Goal: Information Seeking & Learning: Check status

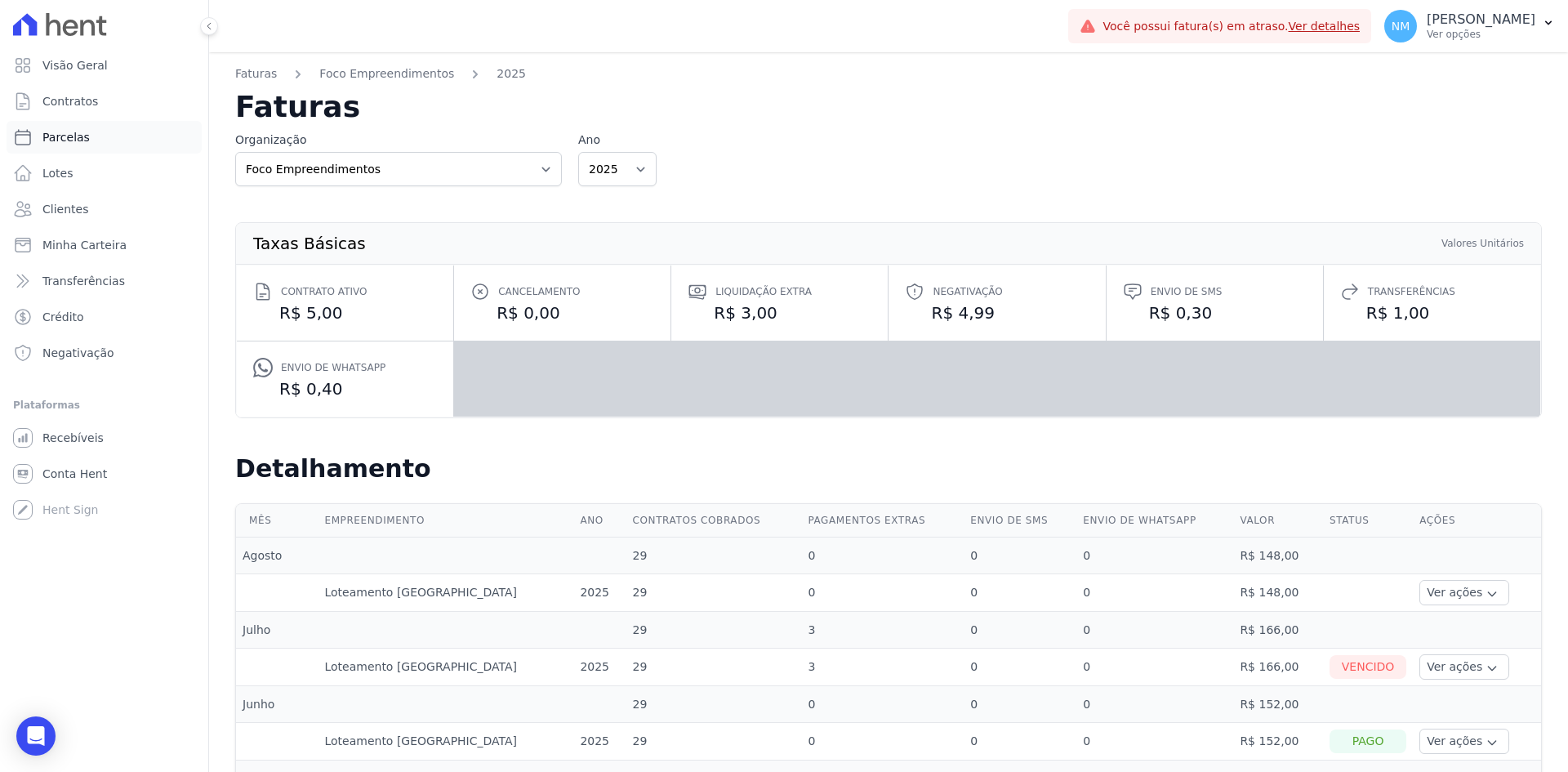
scroll to position [81, 0]
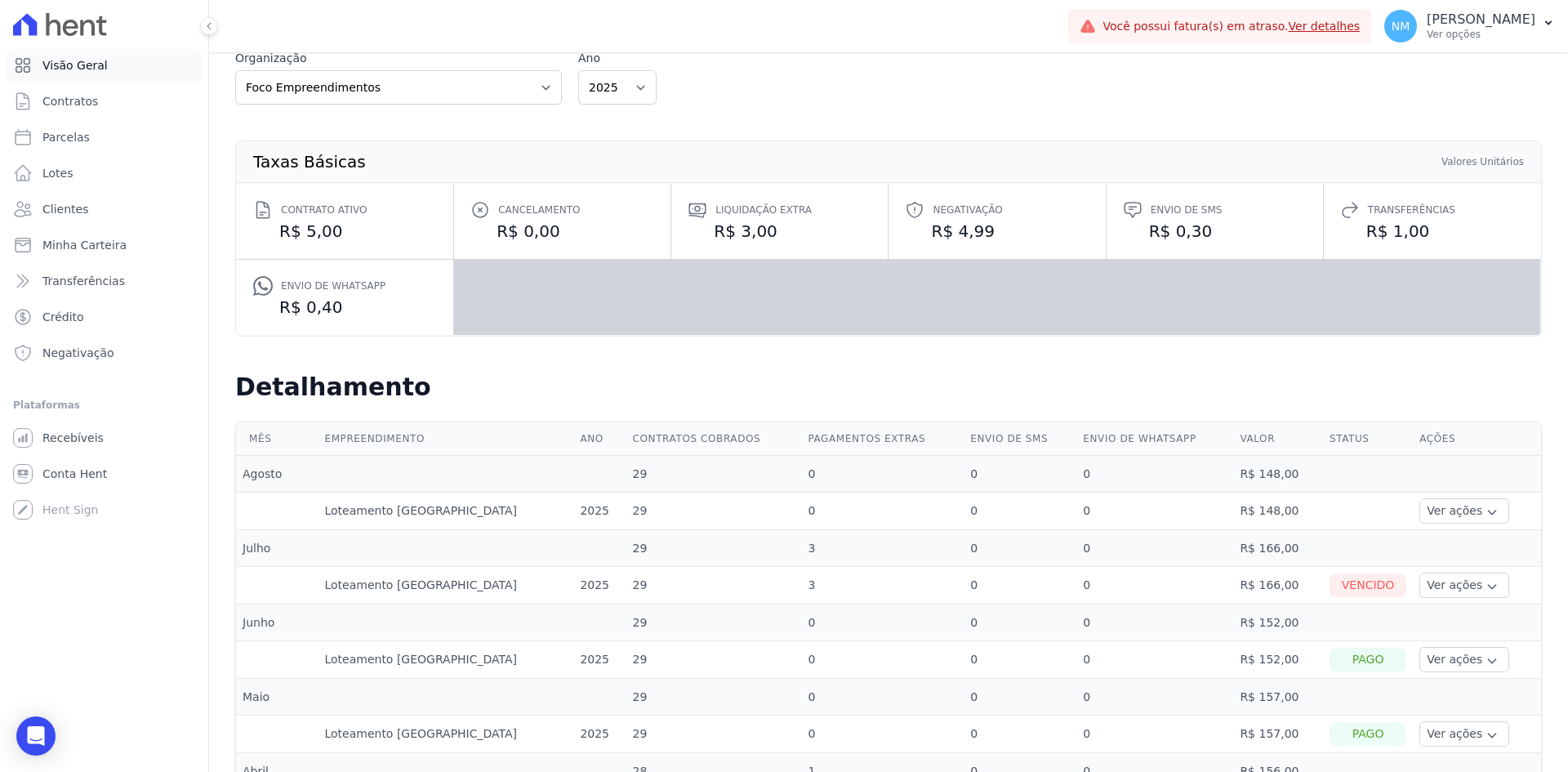
click at [117, 72] on link "Visão Geral" at bounding box center [104, 66] width 195 height 33
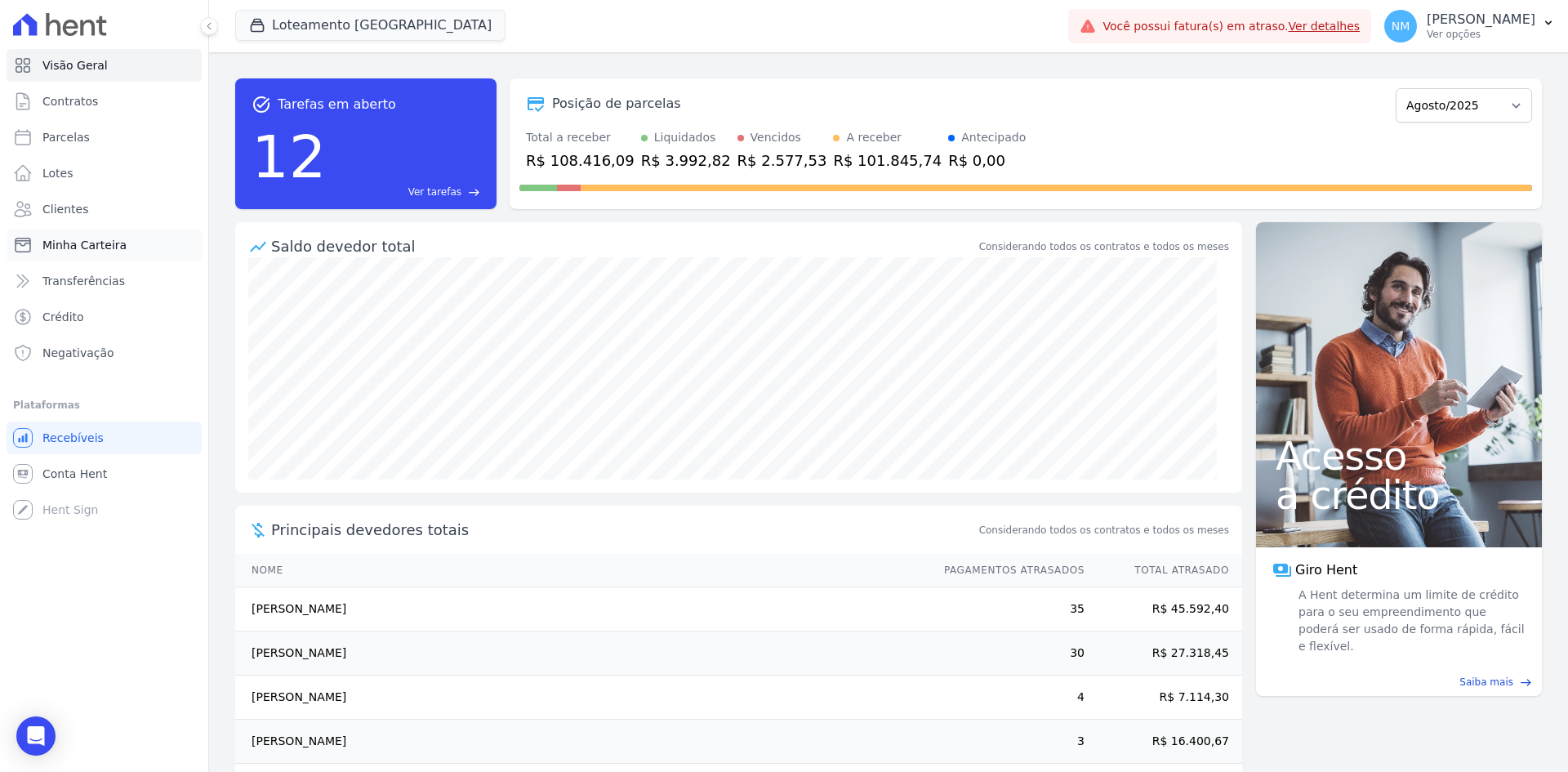
click at [111, 237] on span "Minha Carteira" at bounding box center [84, 244] width 84 height 16
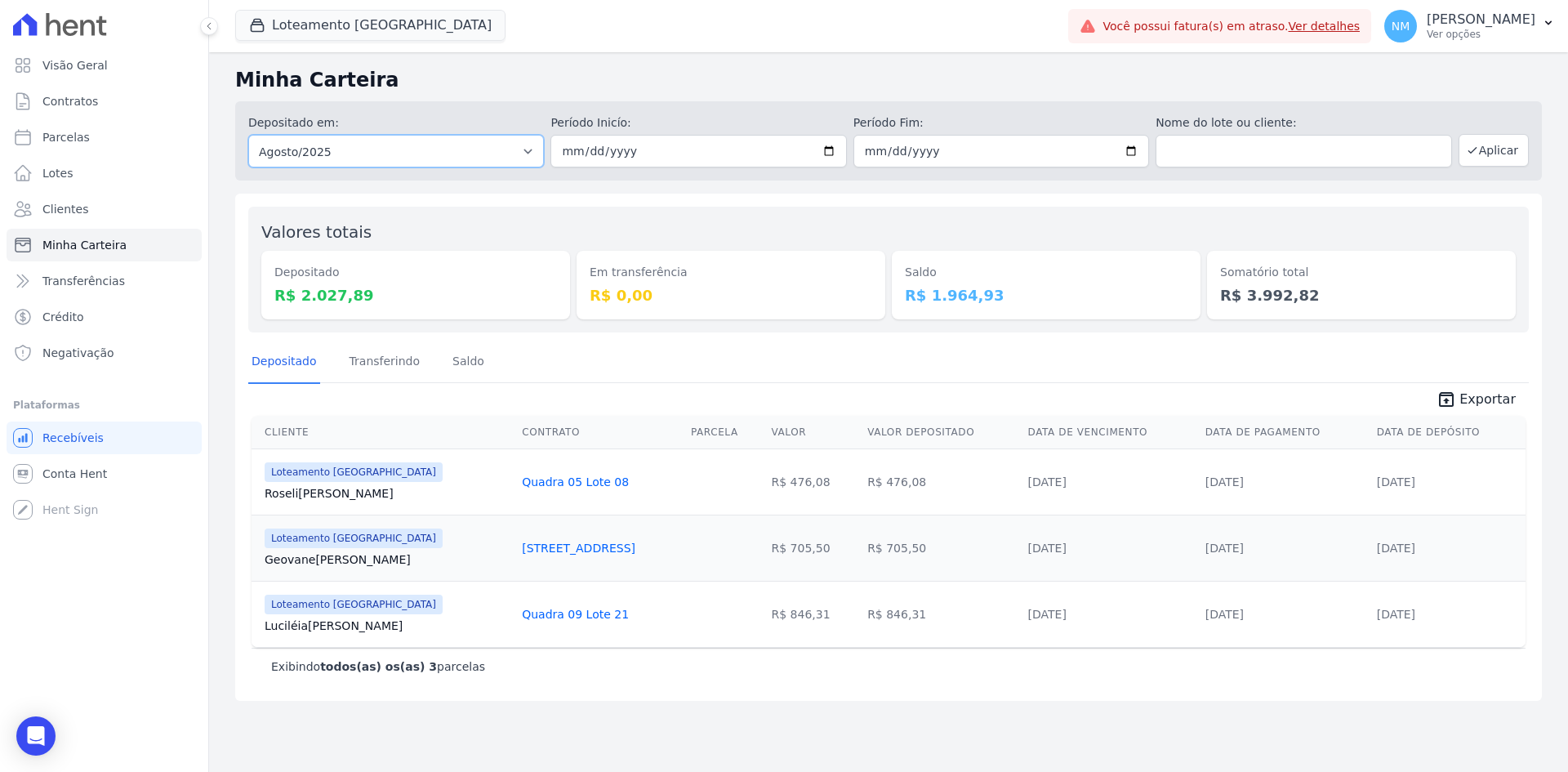
click at [516, 147] on select "Todos os meses Abril/2018 Maio/2018 Junho/2018 Julho/2018 Agosto/2018 Setembro/…" at bounding box center [396, 151] width 296 height 33
select select "07/2025"
click at [248, 135] on select "Todos os meses Abril/2018 Maio/2018 Junho/2018 Julho/2018 Agosto/2018 Setembro/…" at bounding box center [396, 151] width 296 height 33
click at [832, 152] on input "date" at bounding box center [698, 151] width 296 height 33
type input "2025-07-01"
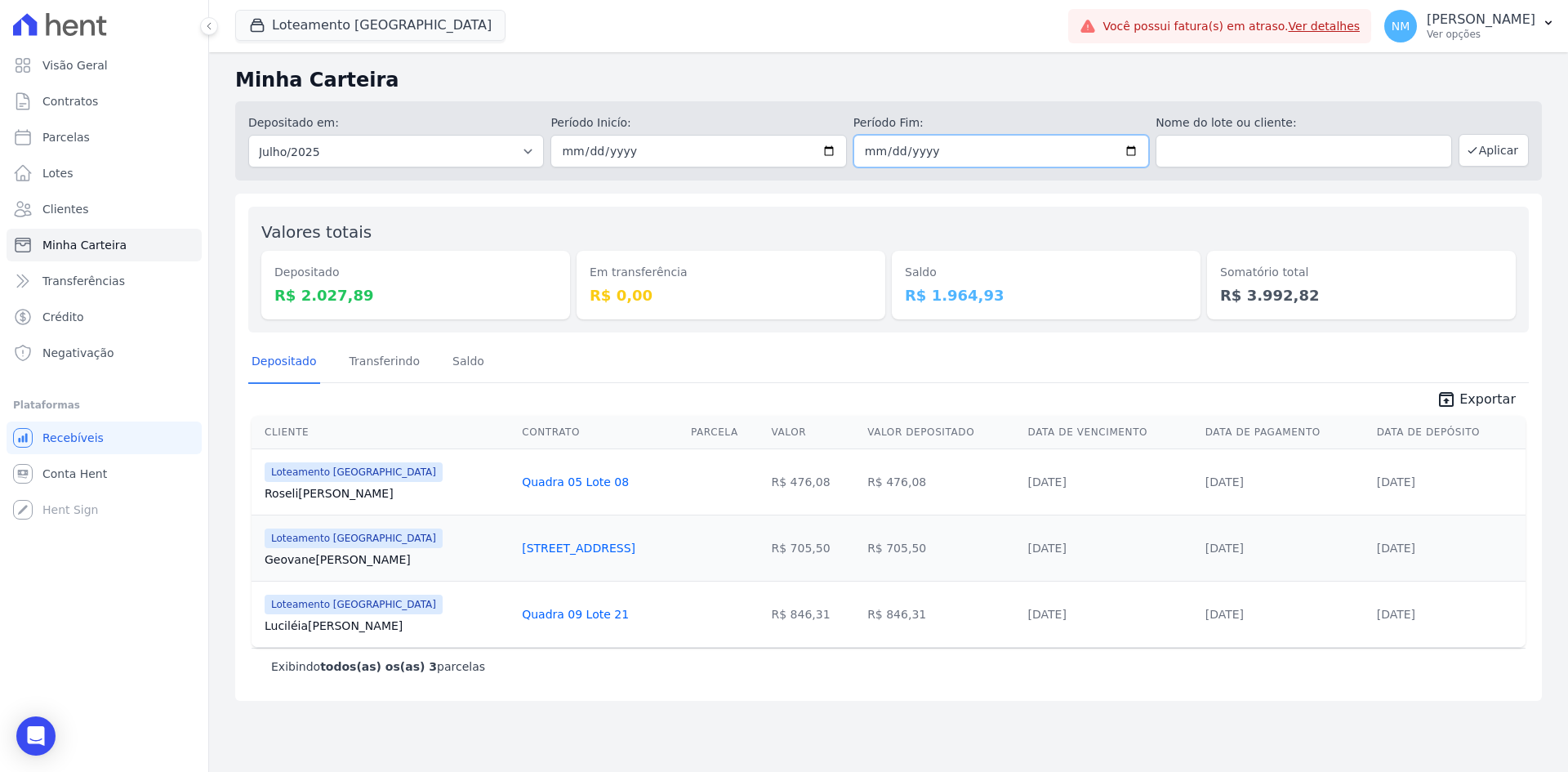
click at [1137, 152] on input "date" at bounding box center [1001, 151] width 296 height 33
type input "2025-07-31"
click at [1486, 153] on button "Aplicar" at bounding box center [1494, 150] width 70 height 33
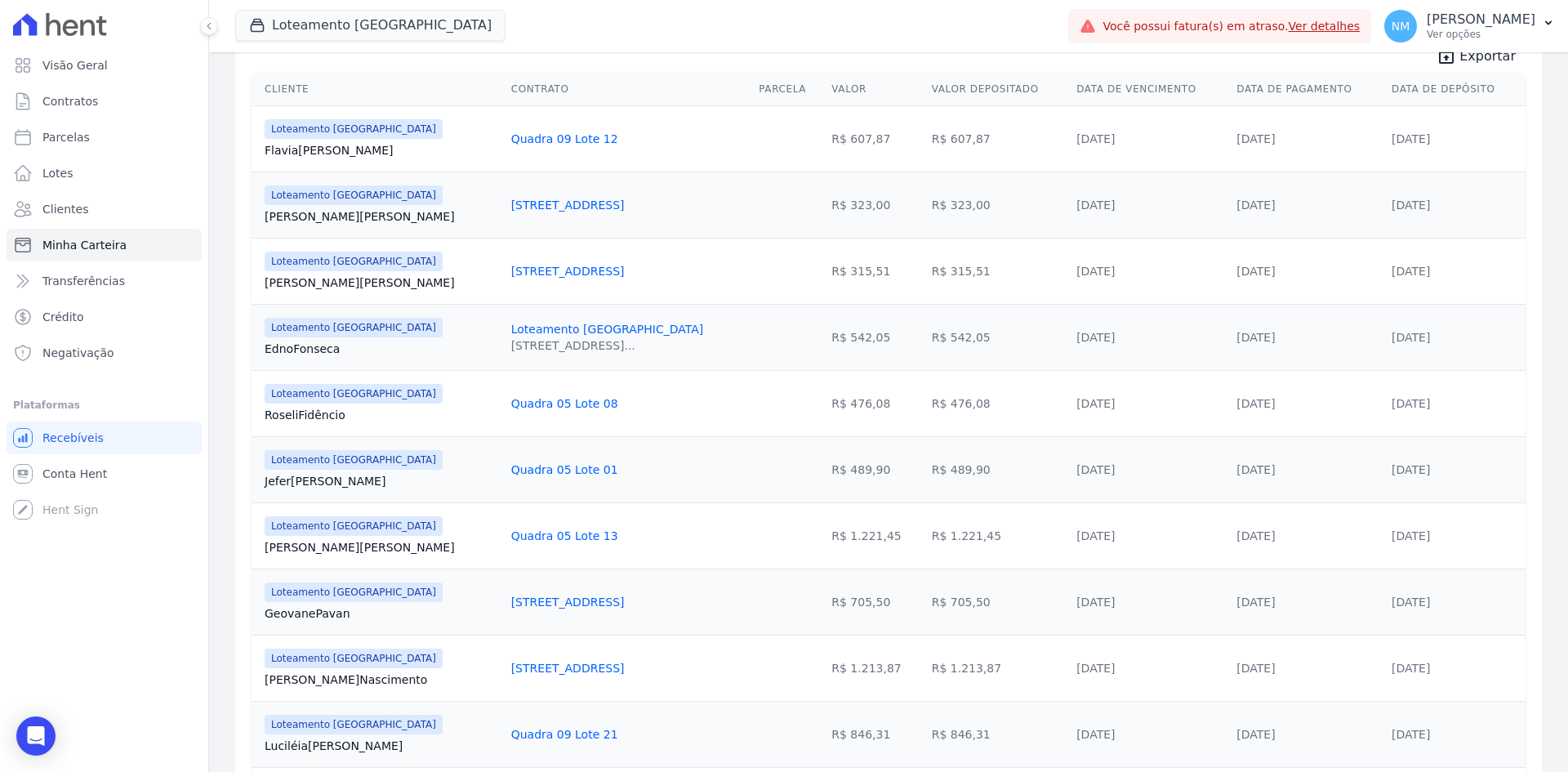
scroll to position [316, 0]
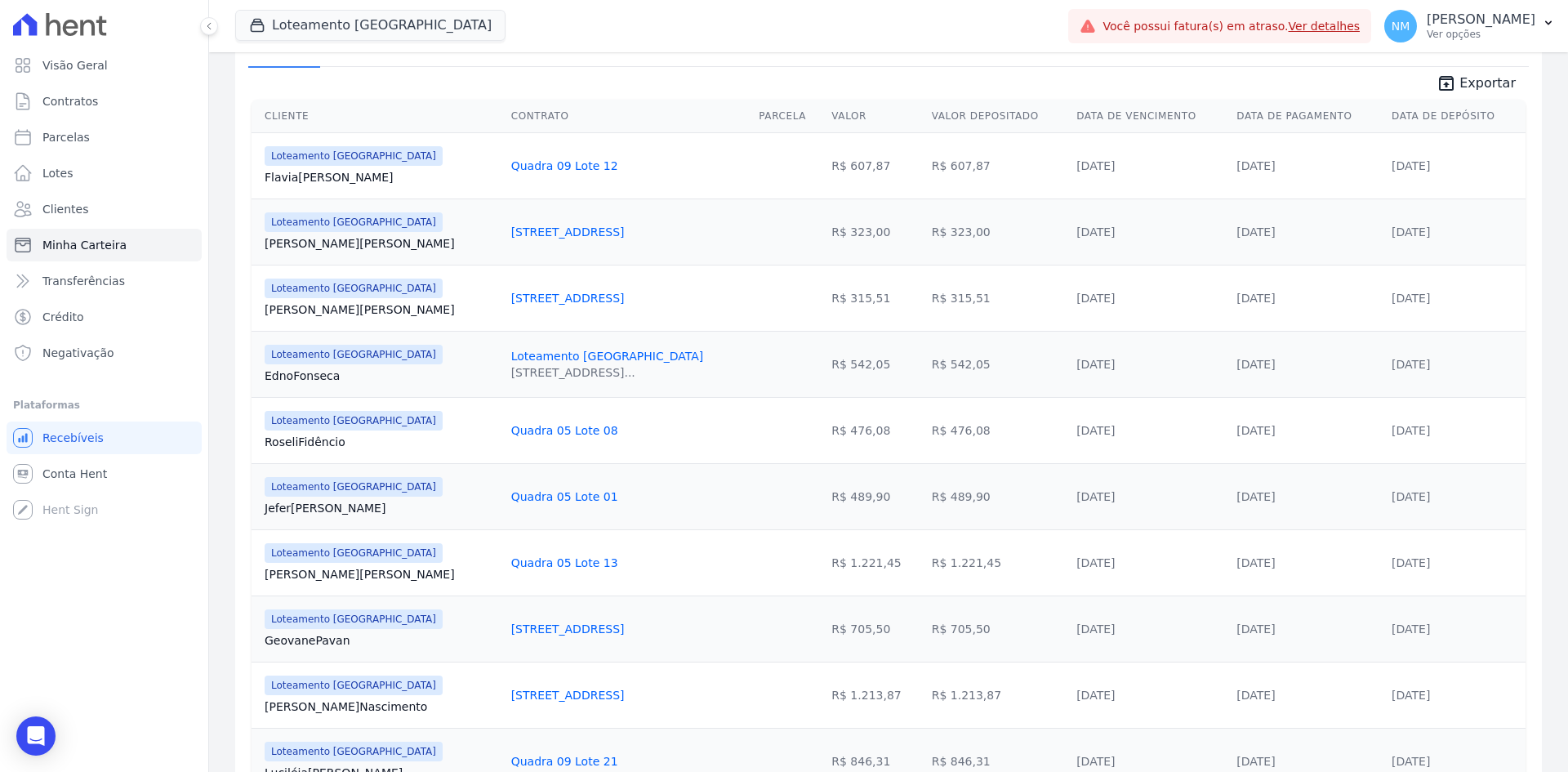
drag, startPoint x: 262, startPoint y: 173, endPoint x: 358, endPoint y: 174, distance: 96.0
click at [358, 174] on td "Loteamento Jardim Itália Flavia Moreira" at bounding box center [377, 165] width 253 height 66
copy link "Flavia Moreira"
drag, startPoint x: 451, startPoint y: 164, endPoint x: 576, endPoint y: 166, distance: 125.0
click at [576, 166] on td "Quadra 09 Lote 12" at bounding box center [629, 165] width 248 height 66
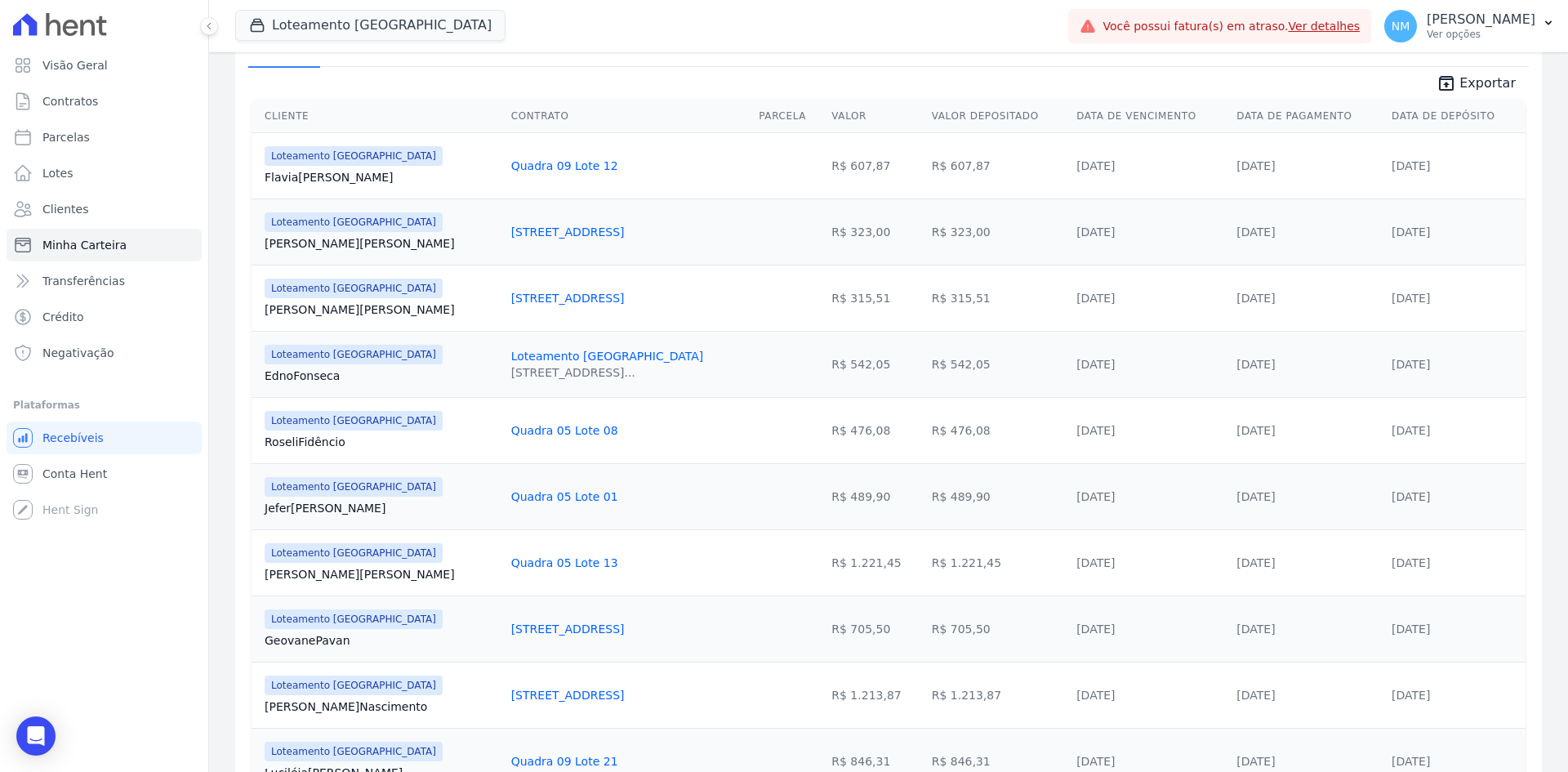
copy link "Quadra 09 Lote 12"
drag, startPoint x: 1357, startPoint y: 165, endPoint x: 1437, endPoint y: 163, distance: 80.0
click at [1437, 163] on tr "Loteamento Jardim Itália Flavia Moreira Quadra 09 Lote 12 R$ 607,87 R$ 607,87 2…" at bounding box center [888, 165] width 1274 height 66
copy tr "14/07/2025"
drag, startPoint x: 923, startPoint y: 161, endPoint x: 884, endPoint y: 164, distance: 39.1
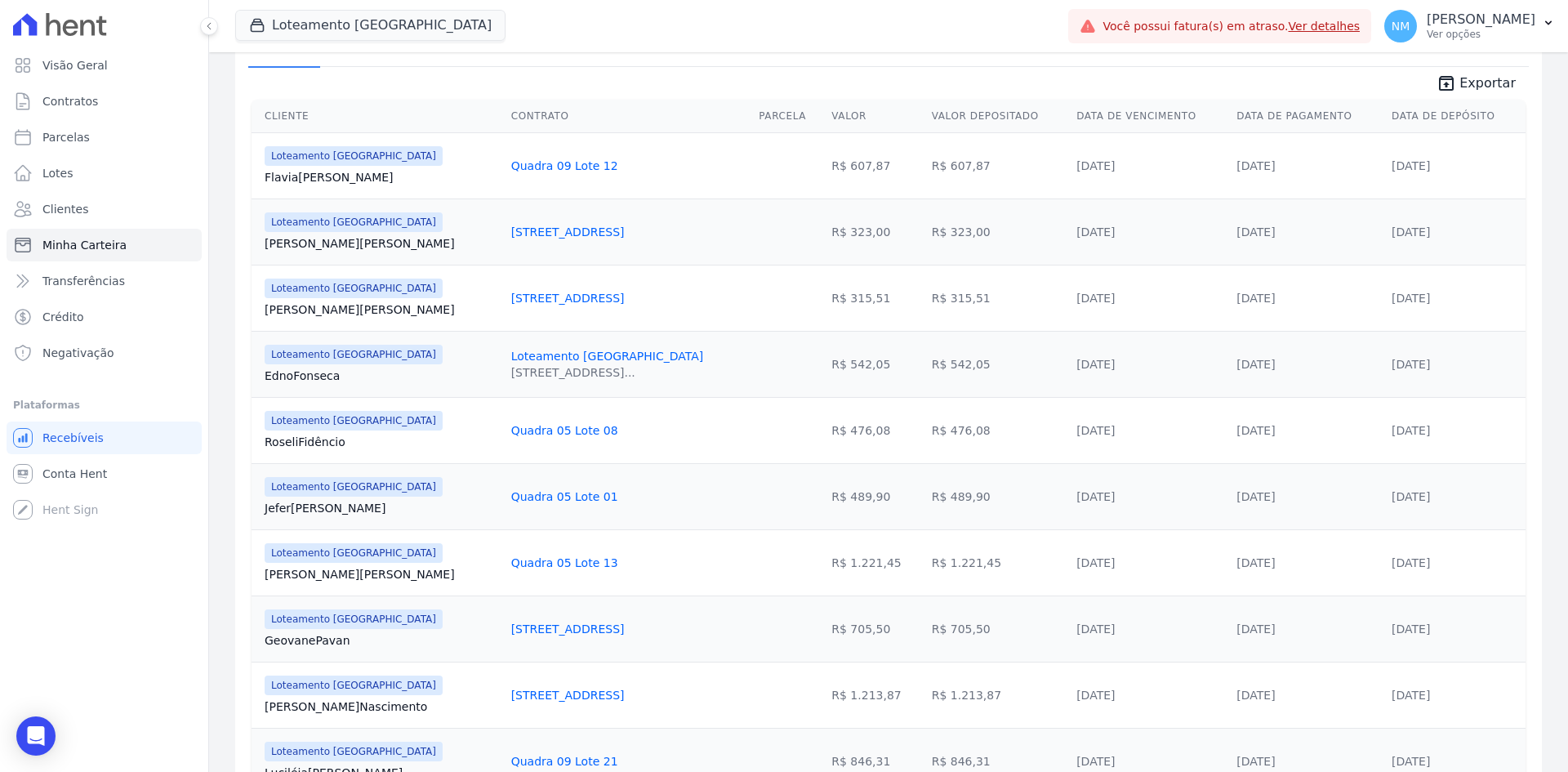
click at [926, 164] on td "R$ 607,87" at bounding box center [997, 165] width 145 height 66
click at [926, 168] on td "R$ 607,87" at bounding box center [997, 165] width 145 height 66
drag, startPoint x: 924, startPoint y: 168, endPoint x: 884, endPoint y: 168, distance: 40.0
click at [926, 168] on td "R$ 607,87" at bounding box center [997, 165] width 145 height 66
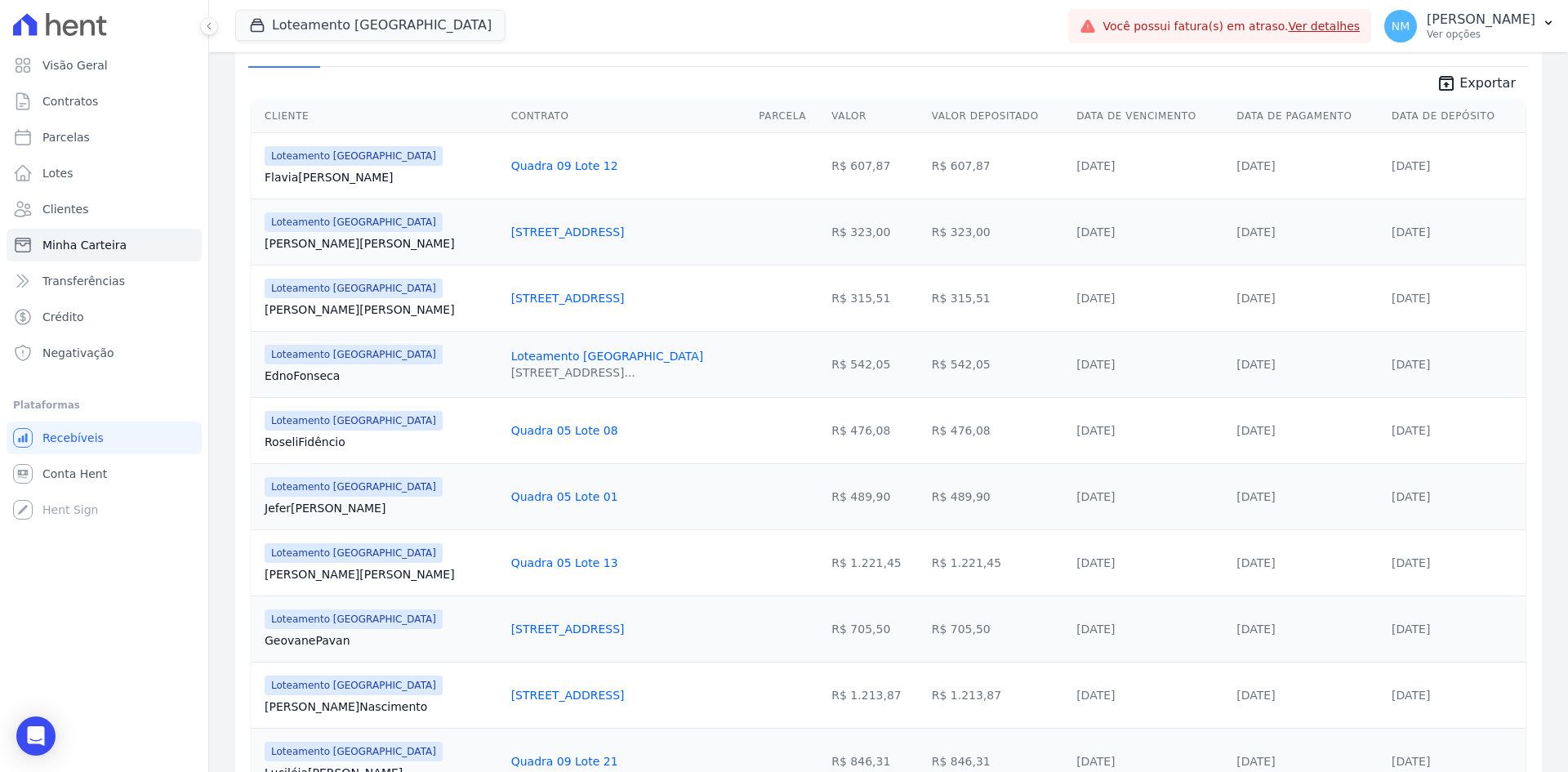
copy td "607,87"
drag, startPoint x: 257, startPoint y: 374, endPoint x: 347, endPoint y: 374, distance: 90.0
click at [347, 374] on td "Loteamento Jardim Itália Edno Fonseca" at bounding box center [377, 364] width 253 height 66
copy link "Edno Fonseca"
drag, startPoint x: 917, startPoint y: 368, endPoint x: 883, endPoint y: 370, distance: 34.1
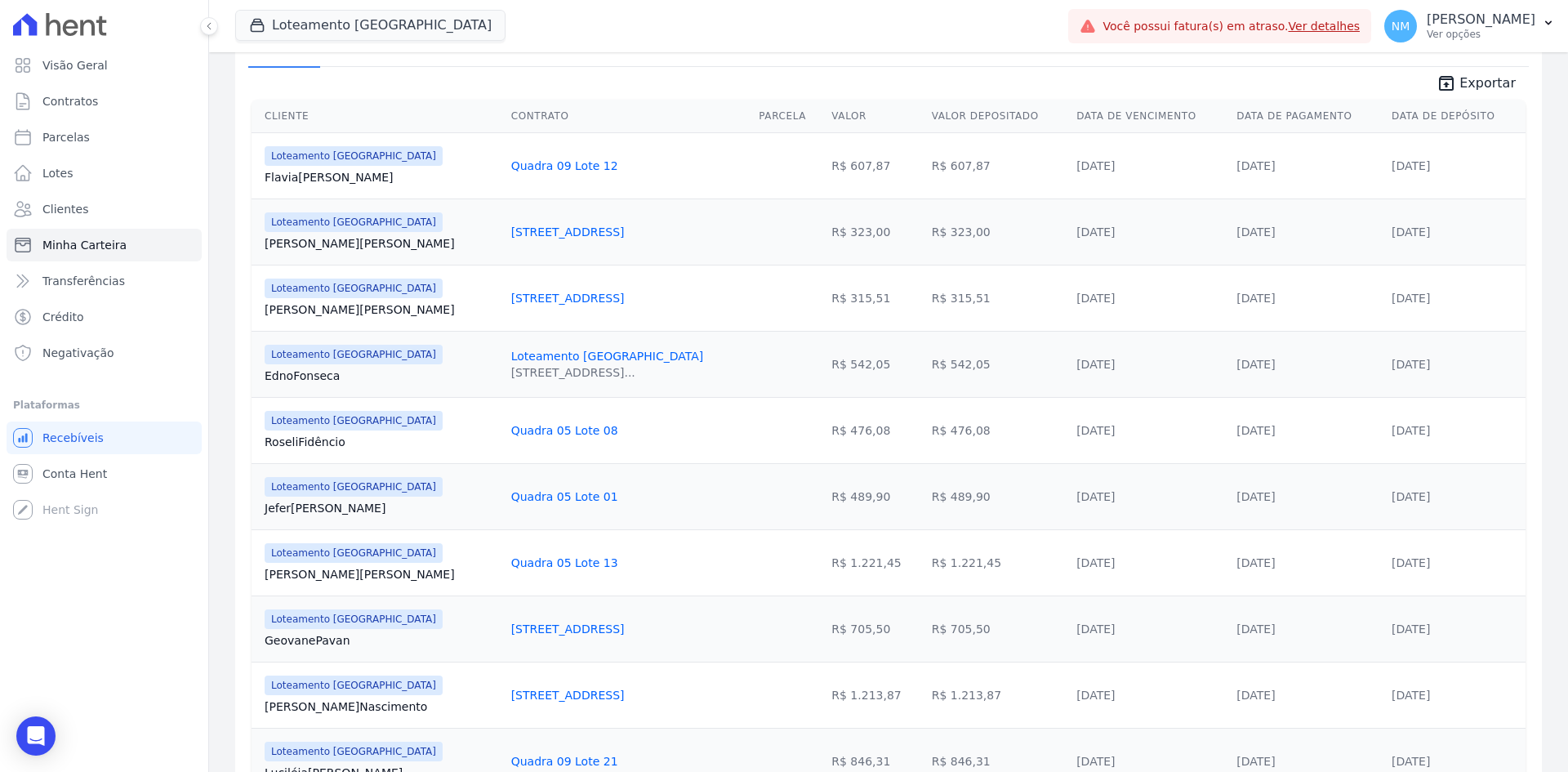
click at [926, 370] on td "R$ 542,05" at bounding box center [997, 364] width 145 height 66
copy td "542,05"
drag, startPoint x: 1432, startPoint y: 364, endPoint x: 1362, endPoint y: 365, distance: 70.0
click at [1386, 365] on td "14/07/2025" at bounding box center [1455, 364] width 141 height 66
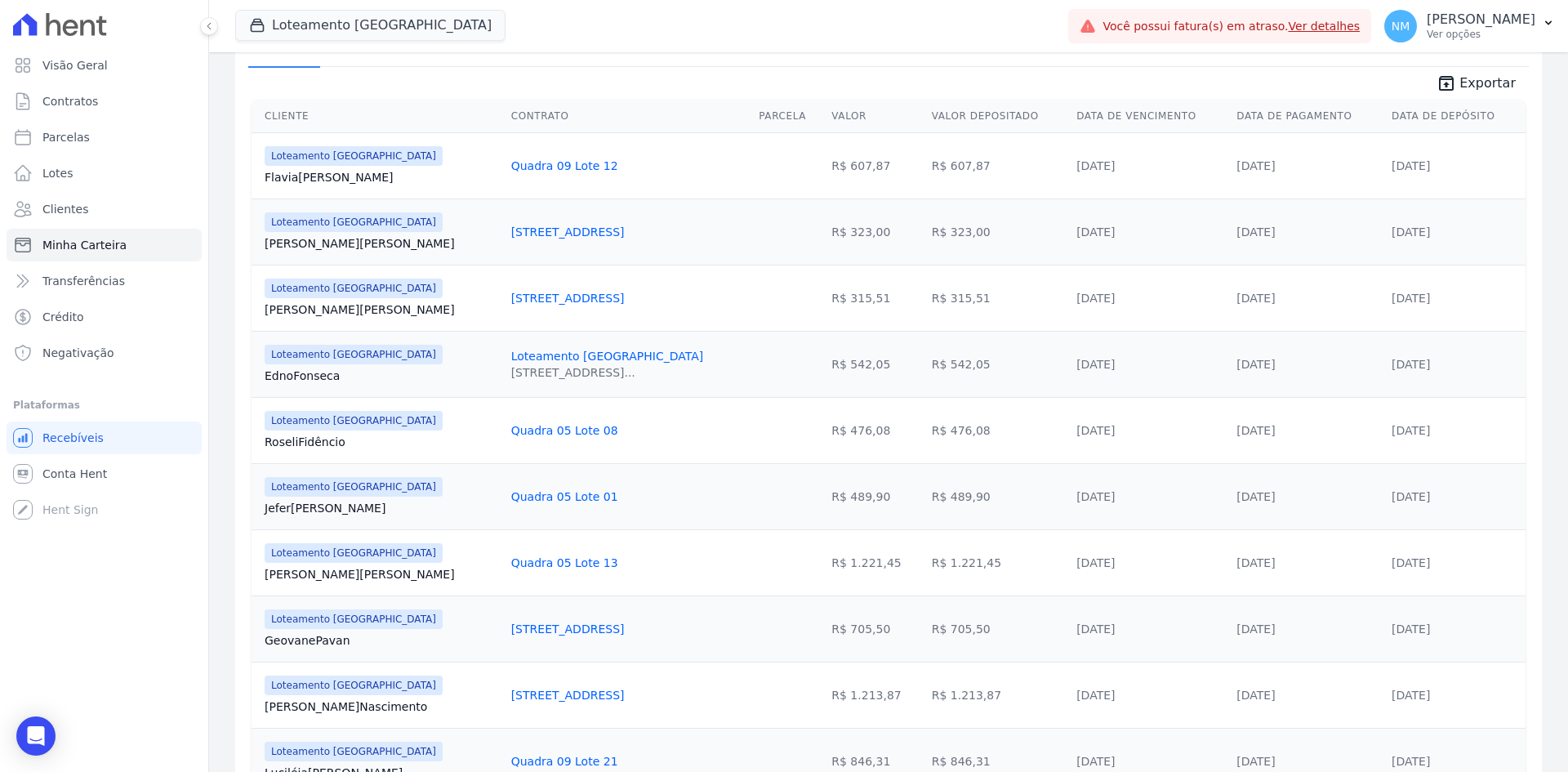
click at [1467, 368] on td "14/07/2025" at bounding box center [1455, 364] width 141 height 66
click at [1434, 359] on td "14/07/2025" at bounding box center [1455, 364] width 141 height 66
drag, startPoint x: 1434, startPoint y: 359, endPoint x: 1362, endPoint y: 360, distance: 72.0
click at [1386, 360] on td "14/07/2025" at bounding box center [1455, 364] width 141 height 66
copy link "14/07/2025"
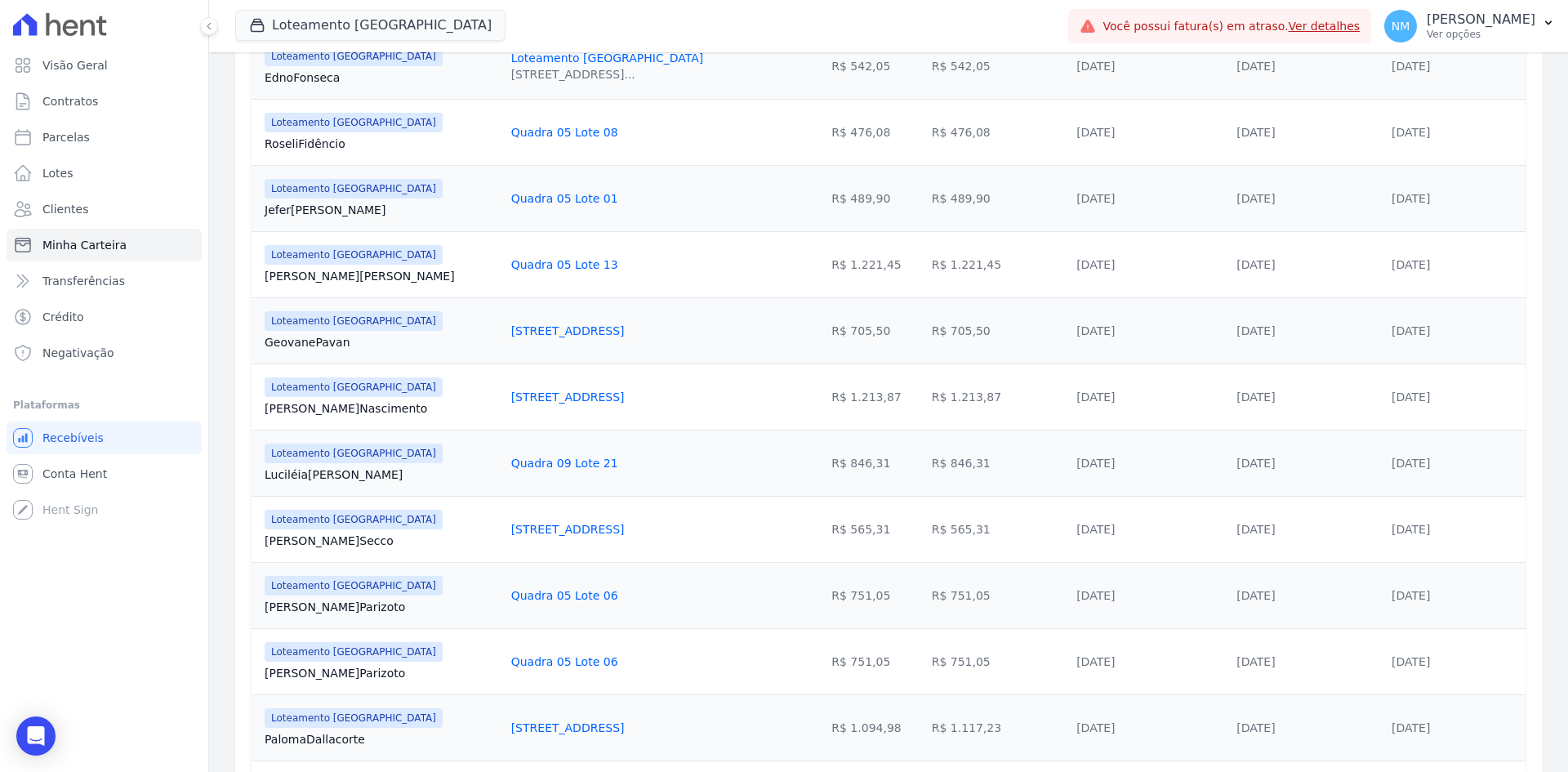
scroll to position [643, 0]
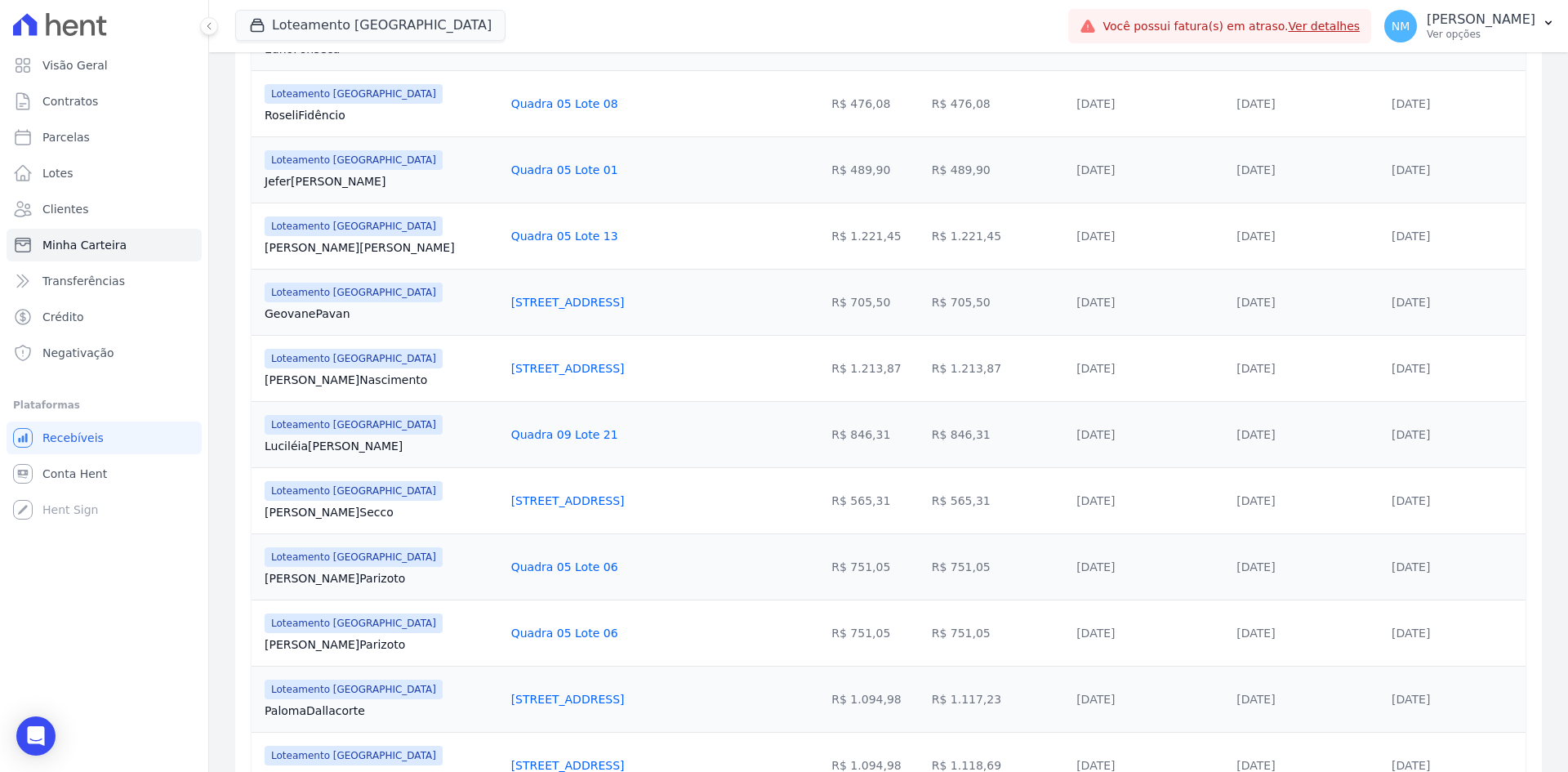
drag, startPoint x: 260, startPoint y: 449, endPoint x: 353, endPoint y: 454, distance: 93.1
click at [353, 454] on td "Loteamento [GEOGRAPHIC_DATA] [GEOGRAPHIC_DATA] [PERSON_NAME]" at bounding box center [377, 434] width 253 height 66
copy link "[PERSON_NAME]"
drag, startPoint x: 452, startPoint y: 434, endPoint x: 563, endPoint y: 433, distance: 111.0
click at [563, 433] on td "Quadra 09 Lote 21" at bounding box center [629, 434] width 248 height 66
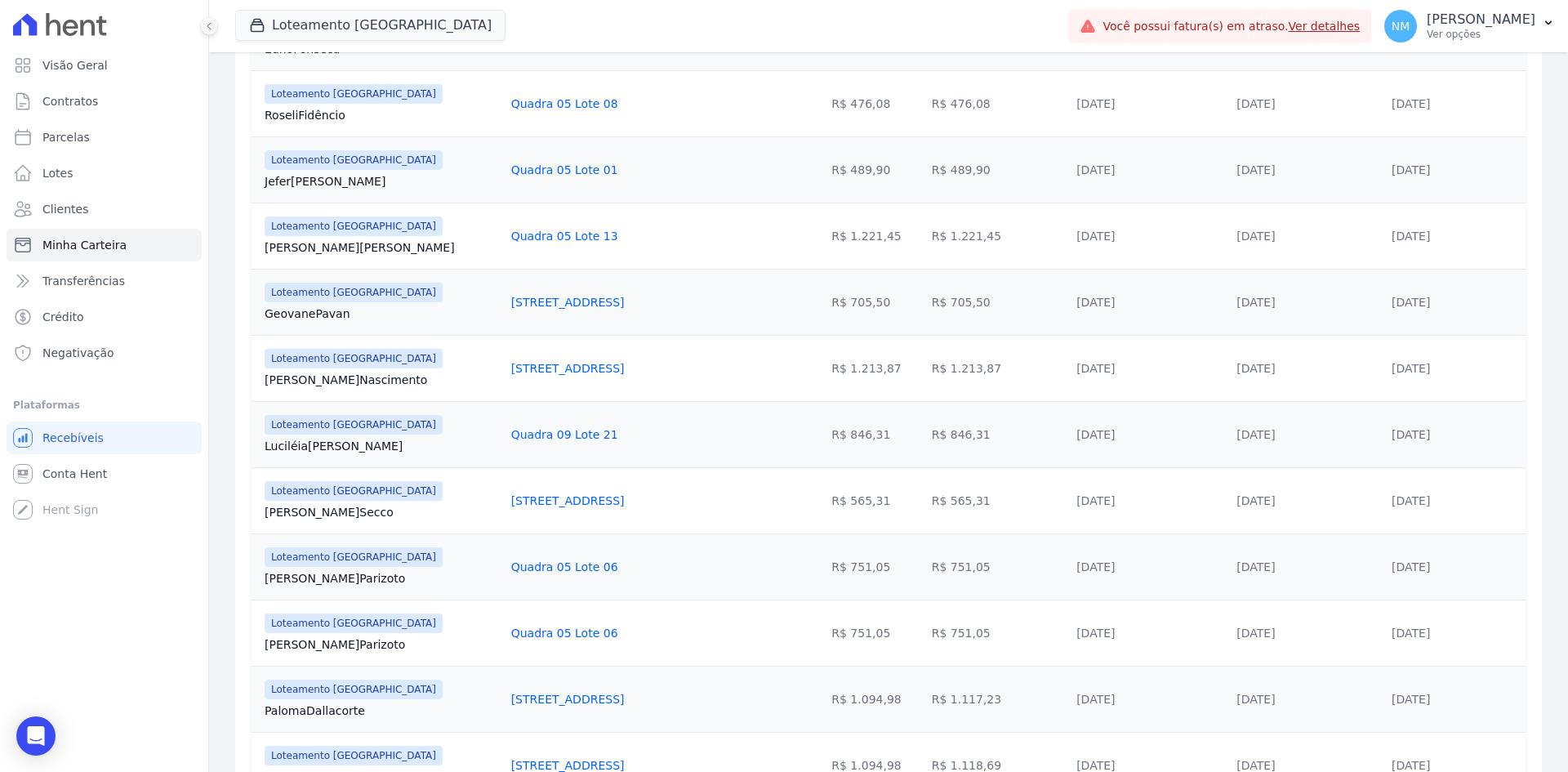
copy link "Quadra 09 Lote 21"
drag, startPoint x: 917, startPoint y: 434, endPoint x: 885, endPoint y: 436, distance: 32.1
click at [926, 436] on td "R$ 846,31" at bounding box center [997, 434] width 145 height 66
copy td "846,31"
drag, startPoint x: 1403, startPoint y: 428, endPoint x: 1330, endPoint y: 426, distance: 73.0
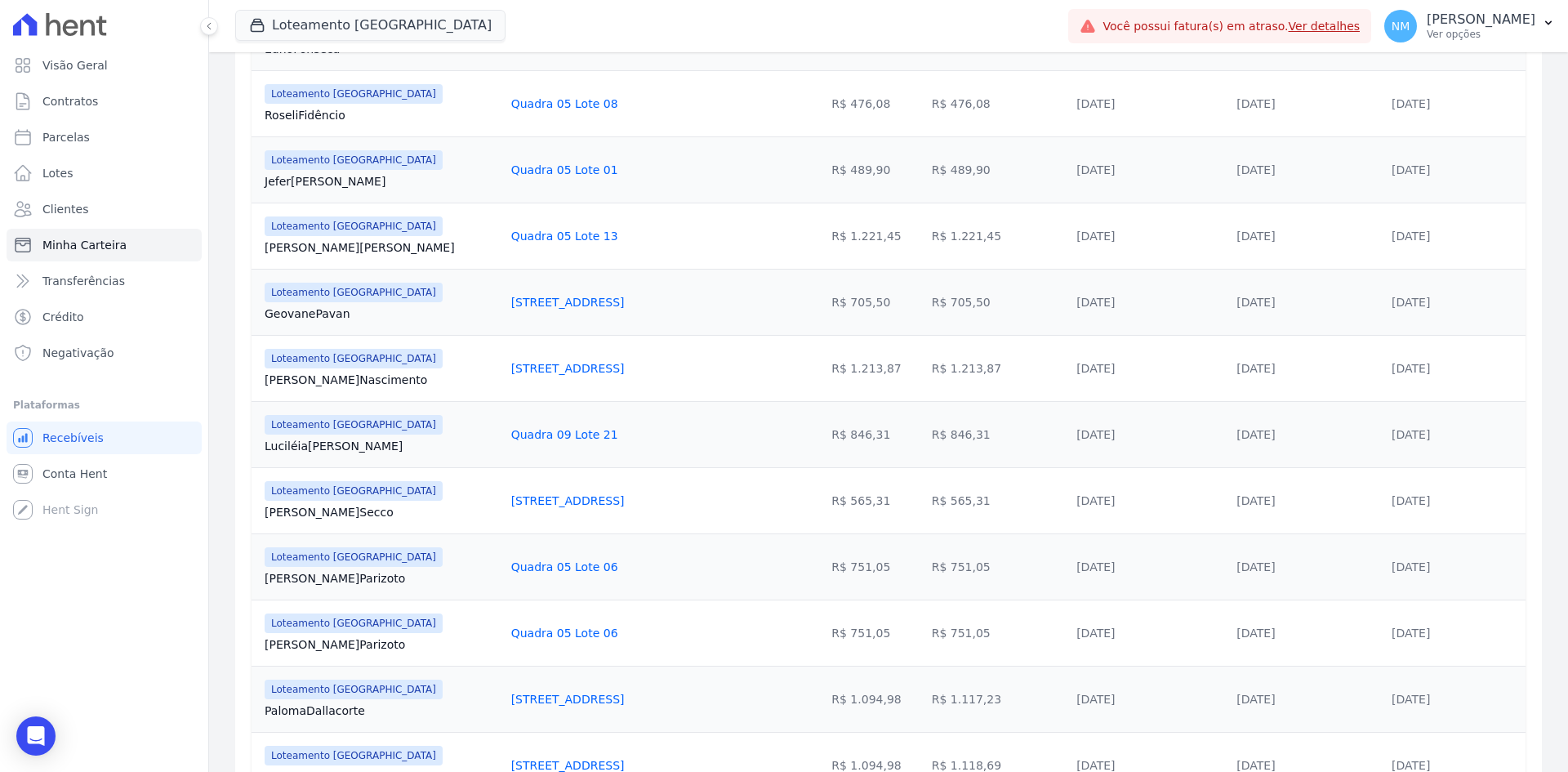
click at [1330, 426] on tr "Loteamento Jardim Itália Luciléia Moreno Quadra 09 Lote 21 R$ 846,31 R$ 846,31 …" at bounding box center [888, 434] width 1274 height 66
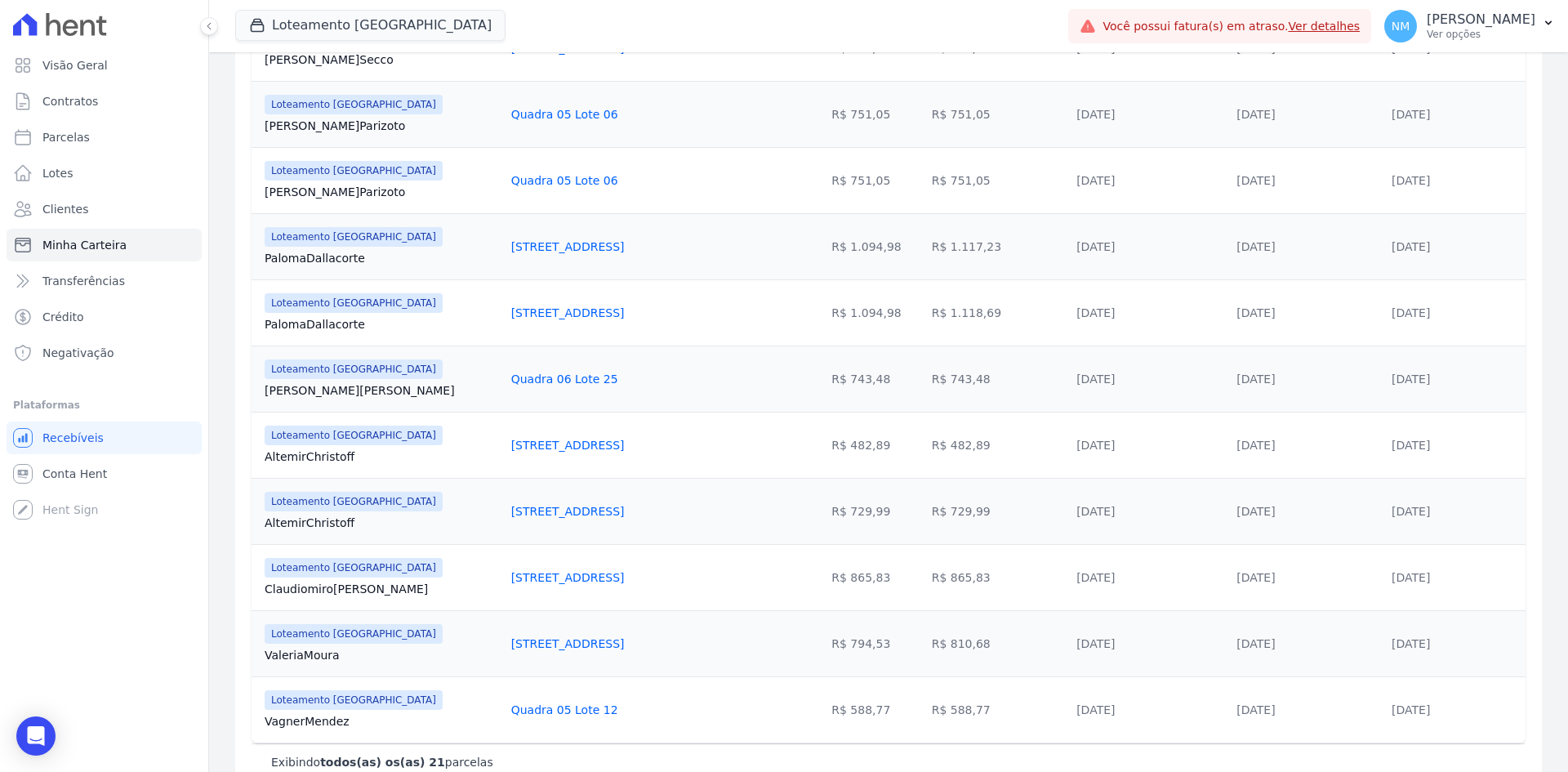
scroll to position [1133, 0]
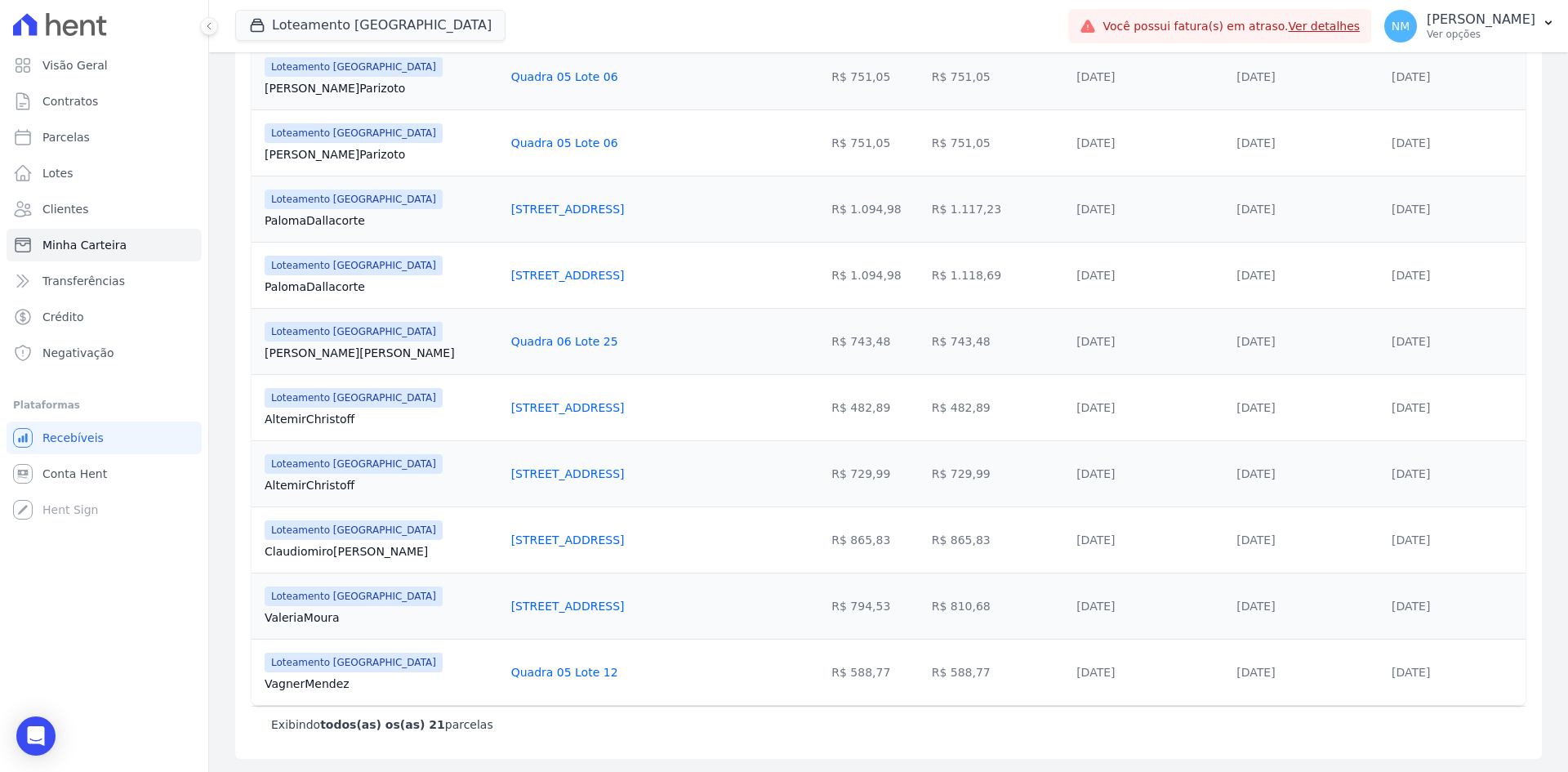
click at [348, 622] on link "Valeria Moura" at bounding box center [381, 617] width 234 height 16
drag, startPoint x: 348, startPoint y: 622, endPoint x: 286, endPoint y: 613, distance: 62.6
click at [291, 619] on link "Valeria Moura" at bounding box center [381, 617] width 234 height 16
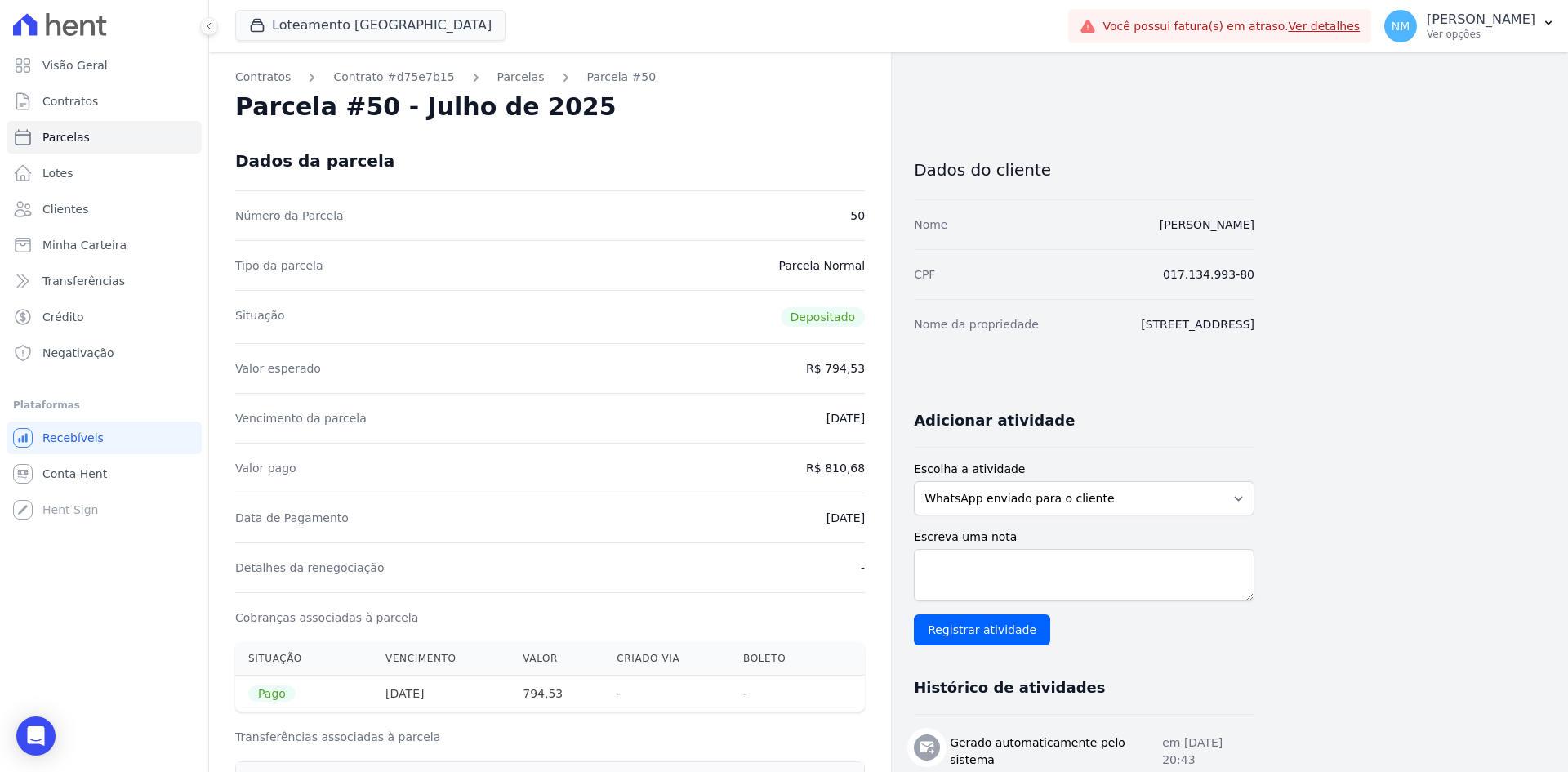
click at [295, 614] on dt "Cobranças associadas à parcela" at bounding box center [326, 617] width 183 height 16
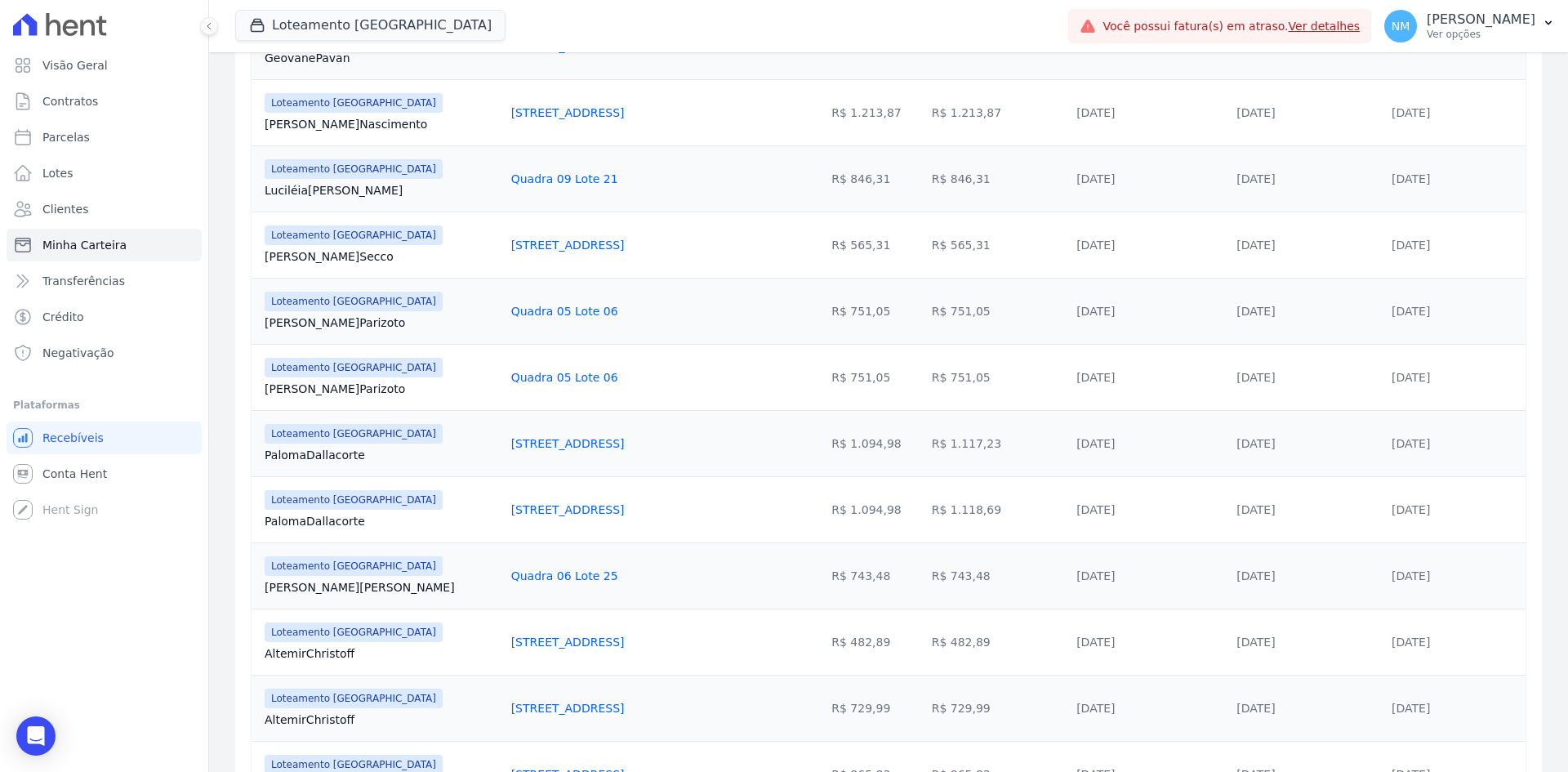
scroll to position [1133, 0]
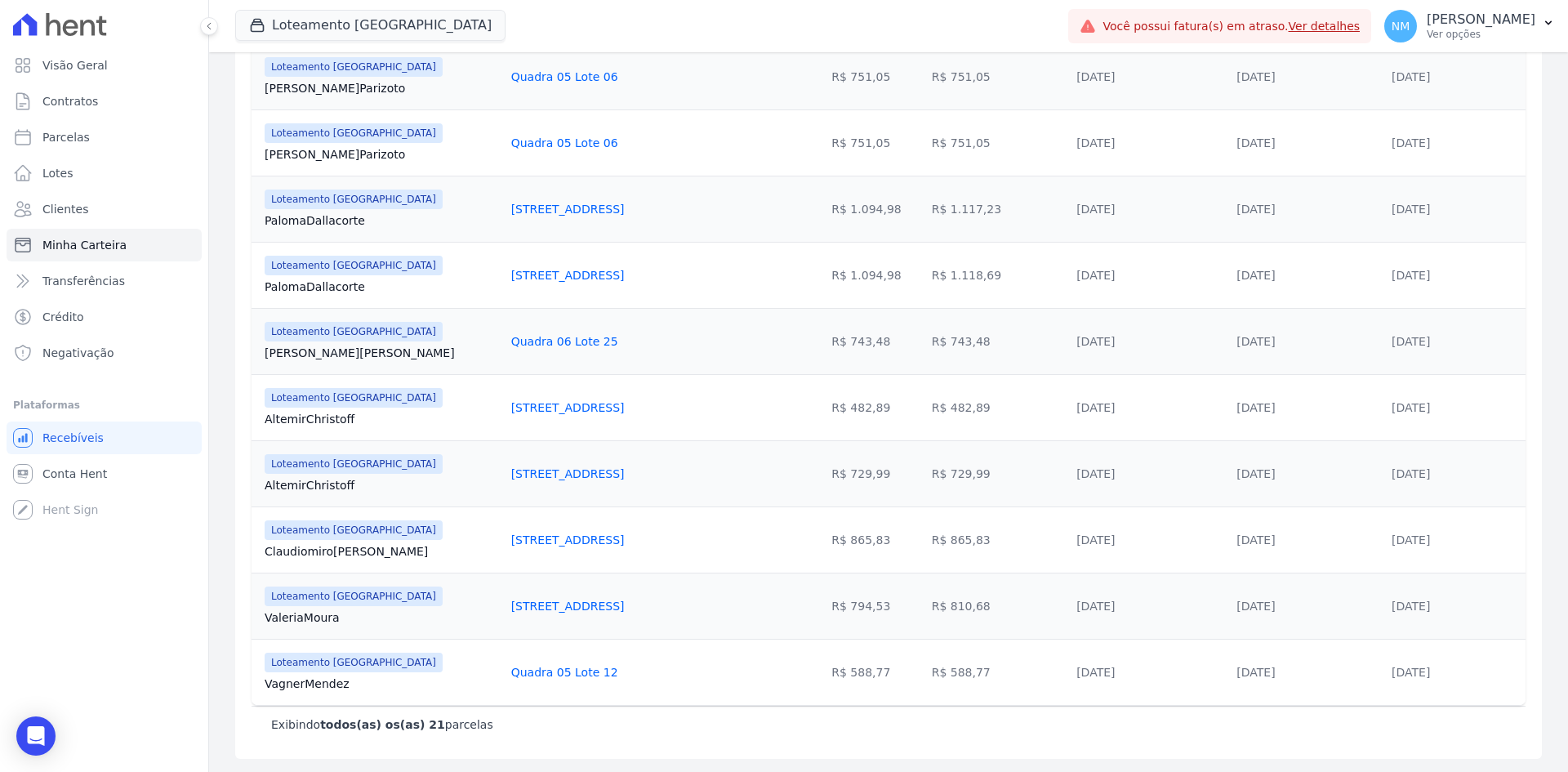
drag, startPoint x: 262, startPoint y: 613, endPoint x: 355, endPoint y: 616, distance: 93.0
click at [355, 616] on td "Loteamento Jardim Itália Valeria Moura" at bounding box center [377, 605] width 253 height 66
click at [355, 616] on link "Valeria Moura" at bounding box center [381, 617] width 234 height 16
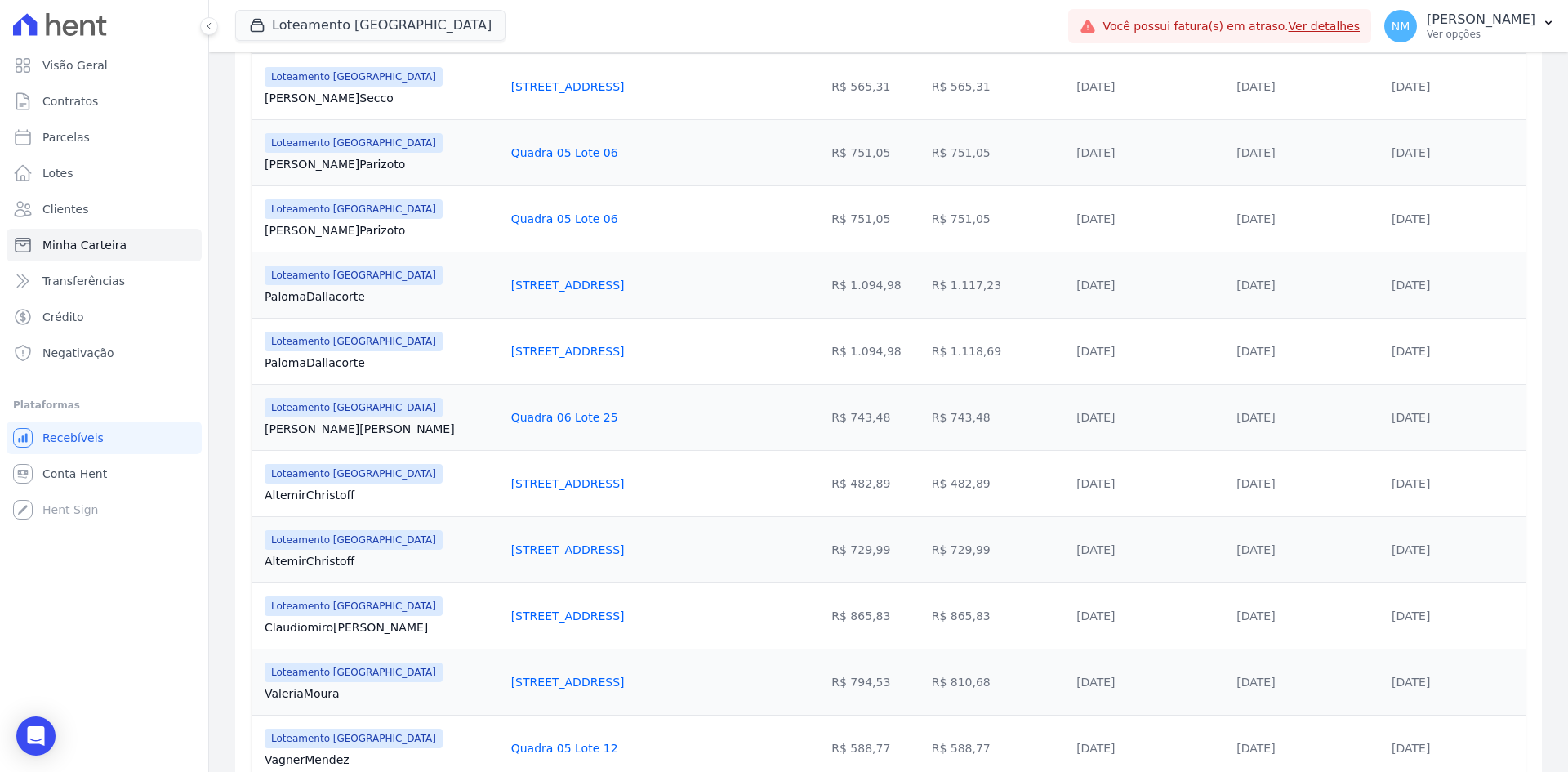
scroll to position [1133, 0]
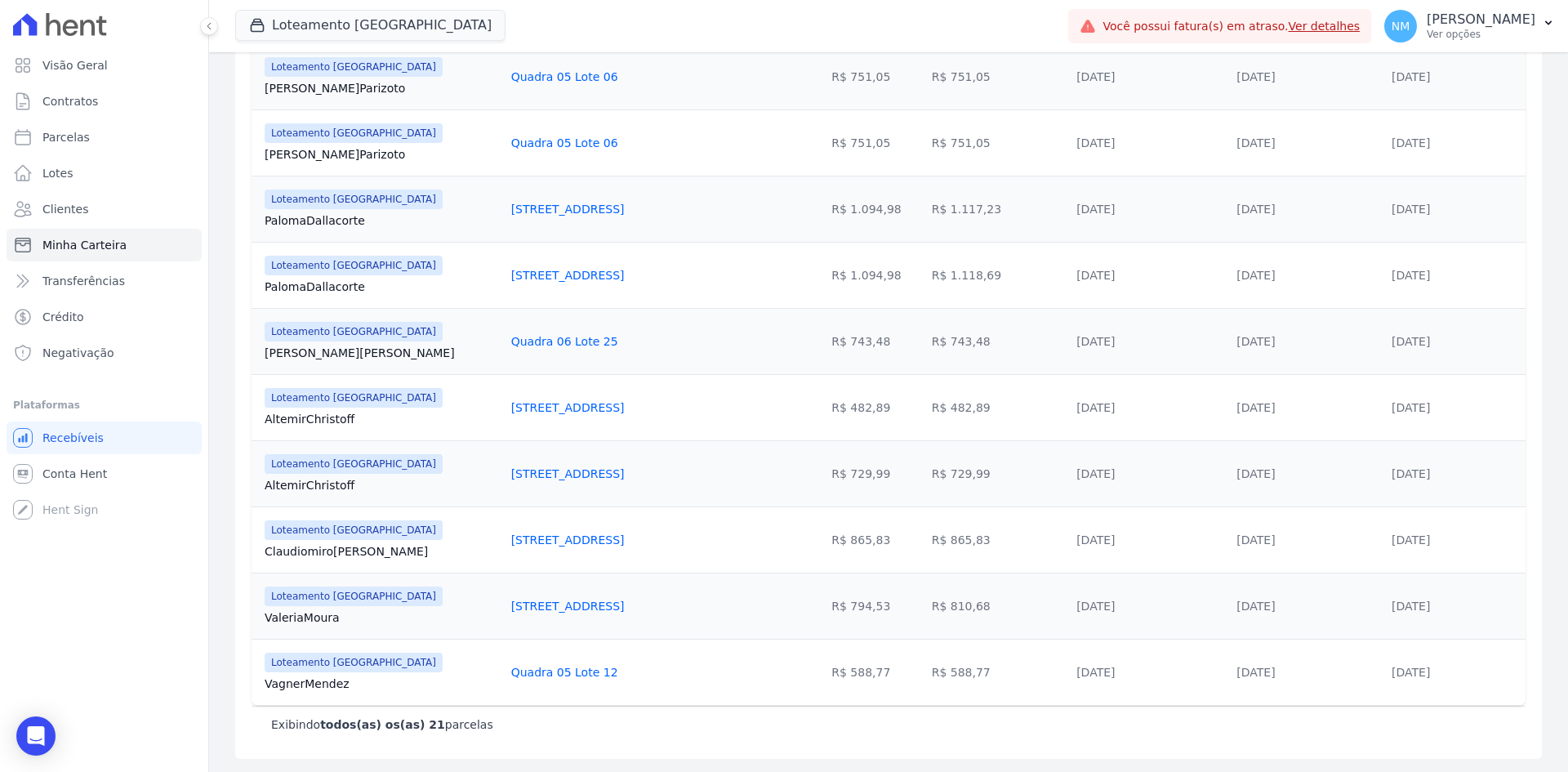
drag, startPoint x: 260, startPoint y: 615, endPoint x: 362, endPoint y: 627, distance: 102.7
click at [362, 627] on td "Loteamento Jardim Itália Valeria Moura" at bounding box center [377, 605] width 253 height 66
drag, startPoint x: 565, startPoint y: 601, endPoint x: 440, endPoint y: 601, distance: 125.0
click at [440, 601] on tr "Loteamento Jardim Itália Valeria Moura Quadra 13 Lote 04 R$ 794,53 R$ 810,68 10…" at bounding box center [888, 605] width 1274 height 66
click at [604, 596] on td "Quadra 13 Lote 04" at bounding box center [629, 605] width 248 height 66
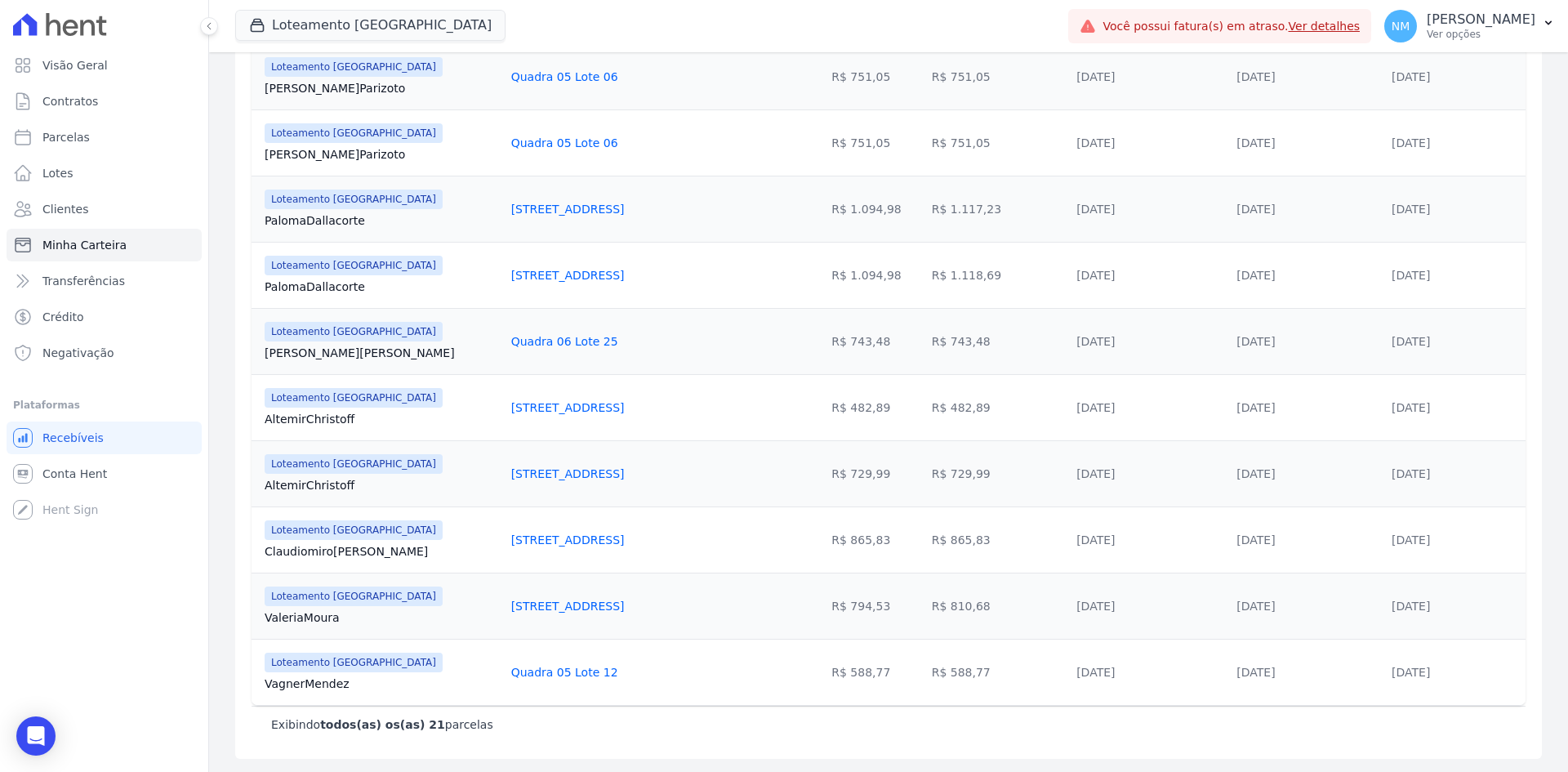
drag, startPoint x: 561, startPoint y: 601, endPoint x: 457, endPoint y: 602, distance: 104.0
click at [505, 602] on td "Quadra 13 Lote 04" at bounding box center [629, 605] width 248 height 66
drag, startPoint x: 920, startPoint y: 600, endPoint x: 880, endPoint y: 600, distance: 40.0
click at [926, 600] on td "R$ 810,68" at bounding box center [997, 605] width 145 height 66
drag, startPoint x: 1377, startPoint y: 600, endPoint x: 1338, endPoint y: 602, distance: 39.1
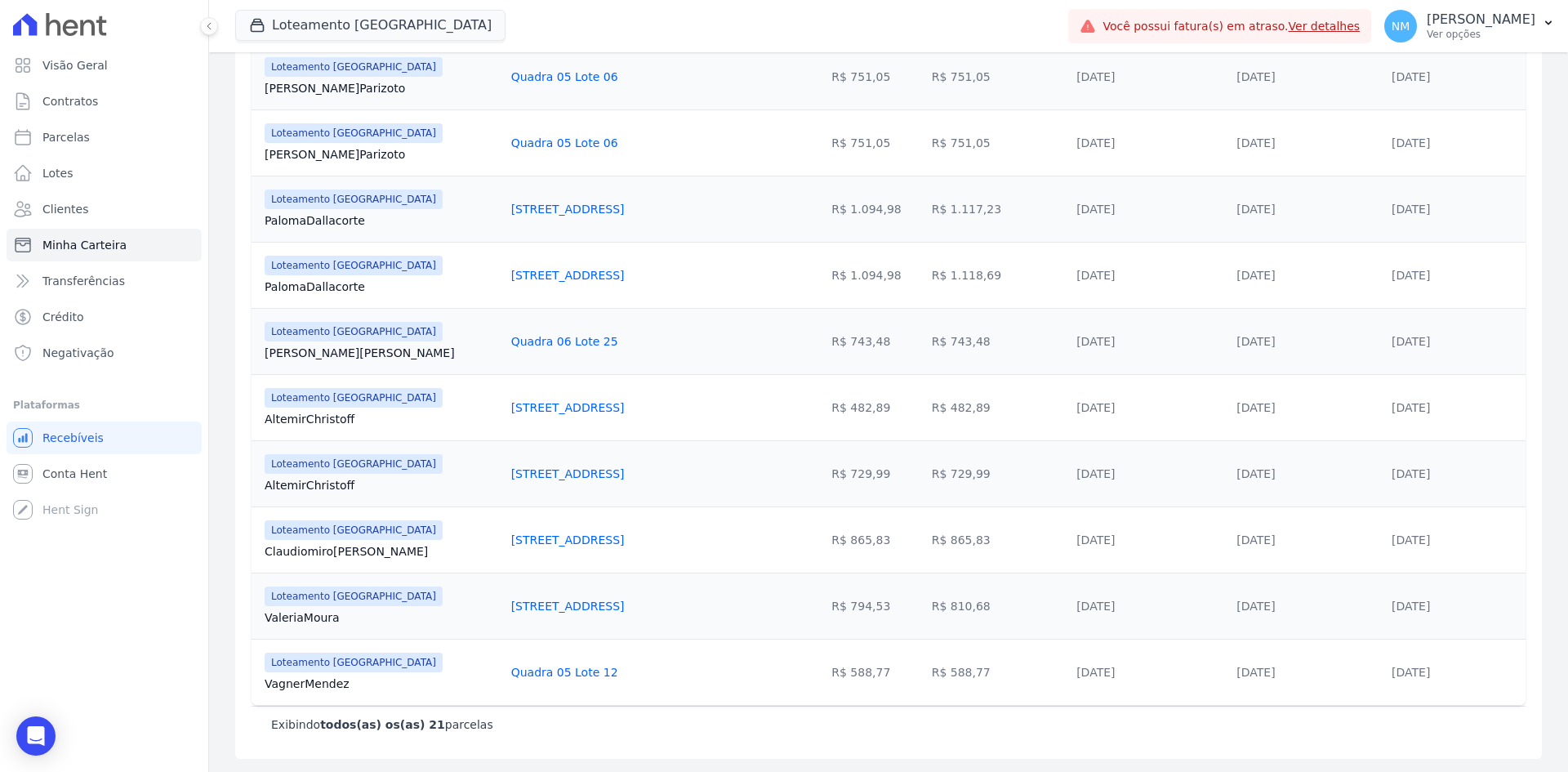
click at [1338, 602] on tr "Loteamento Jardim Itália Valeria Moura Quadra 13 Lote 04 R$ 794,53 R$ 810,68 10…" at bounding box center [888, 605] width 1274 height 66
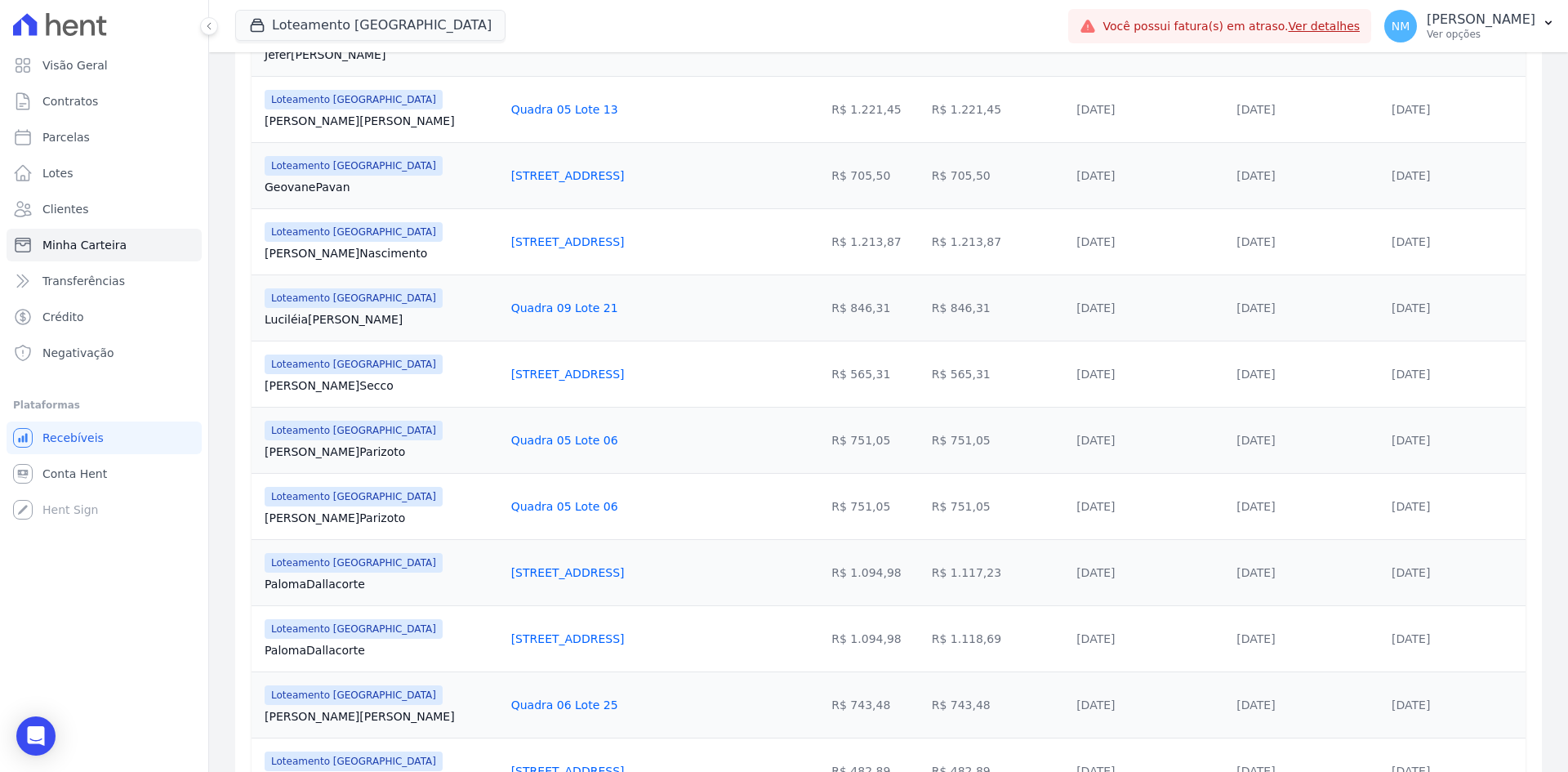
scroll to position [724, 0]
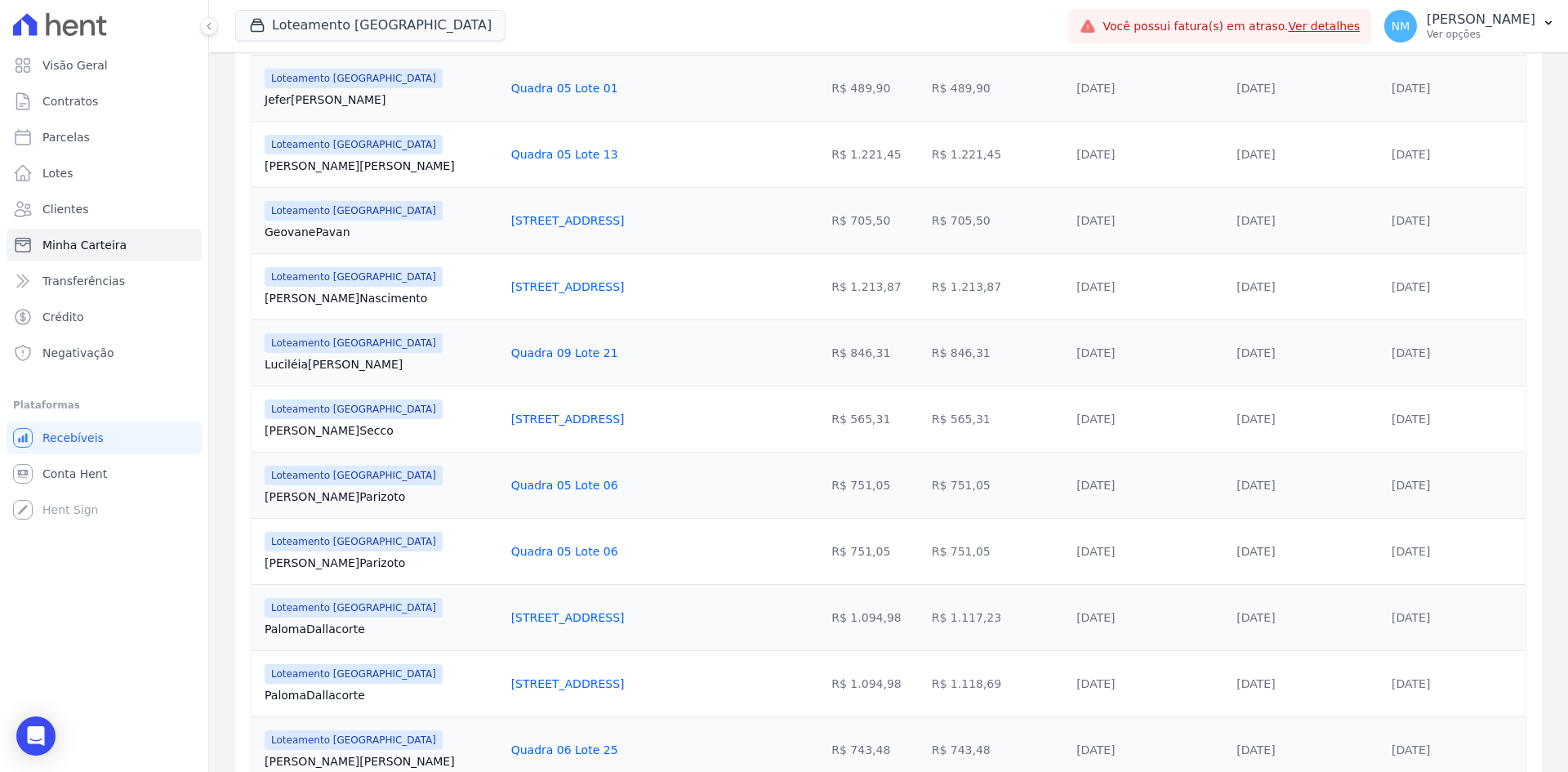
drag, startPoint x: 258, startPoint y: 431, endPoint x: 350, endPoint y: 430, distance: 92.0
click at [350, 430] on td "Loteamento Jardim Itália Marcio Secco" at bounding box center [377, 418] width 253 height 66
drag, startPoint x: 559, startPoint y: 412, endPoint x: 447, endPoint y: 415, distance: 112.0
click at [447, 415] on tr "Loteamento Jardim Itália Marcio Secco Quadra 14 Lote 23 R$ 565,31 R$ 565,31 15/…" at bounding box center [888, 418] width 1274 height 66
click at [570, 415] on div "Quadra 14 Lote 23" at bounding box center [629, 418] width 235 height 16
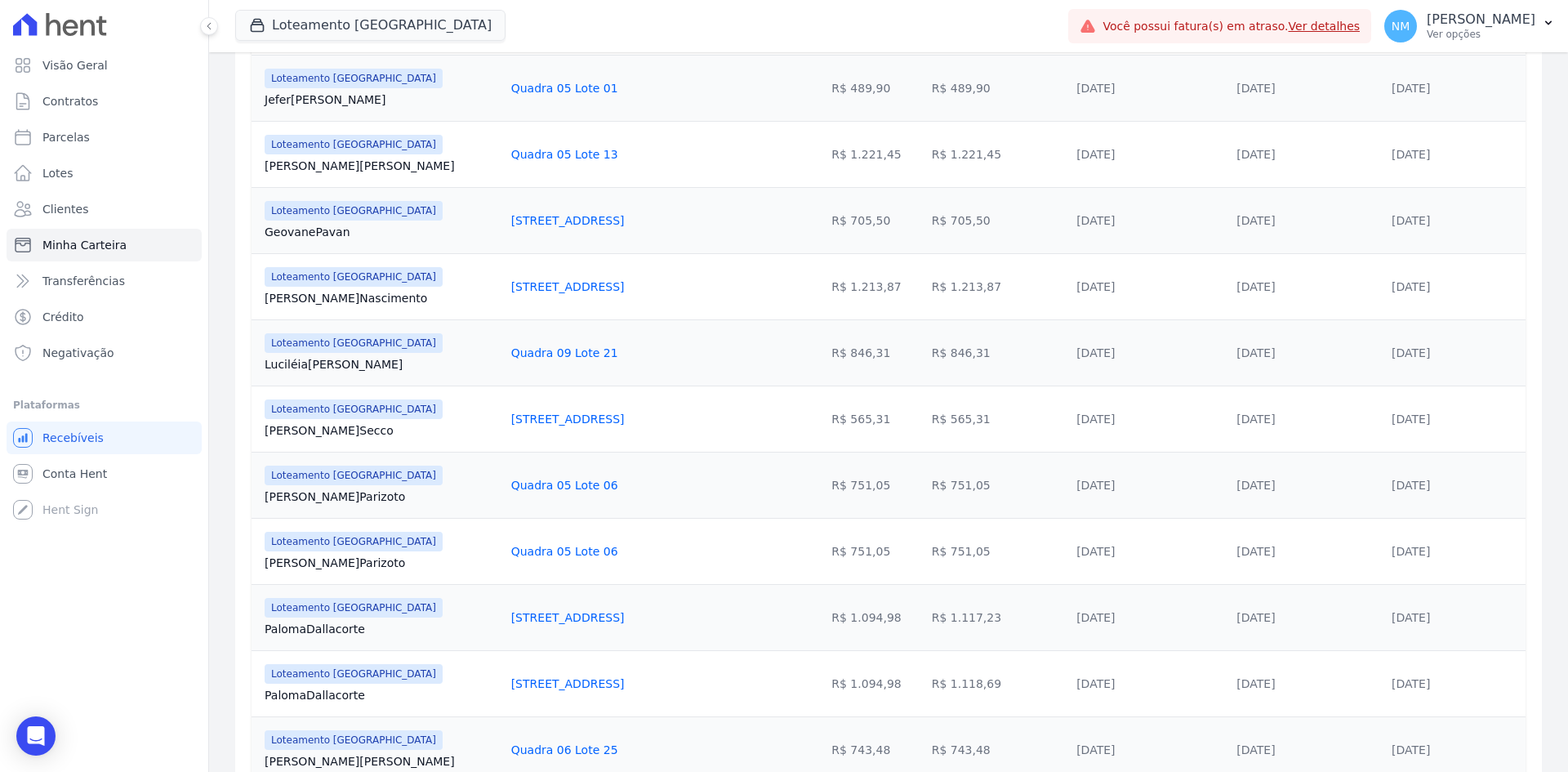
drag, startPoint x: 577, startPoint y: 415, endPoint x: 457, endPoint y: 414, distance: 120.0
click at [505, 414] on td "Quadra 14 Lote 23" at bounding box center [629, 418] width 248 height 66
drag, startPoint x: 1458, startPoint y: 416, endPoint x: 1316, endPoint y: 423, distance: 142.2
click at [1316, 423] on tr "Loteamento Jardim Itália Marcio Secco Quadra 14 Lote 23 R$ 565,31 R$ 565,31 15/…" at bounding box center [888, 418] width 1274 height 66
drag, startPoint x: 923, startPoint y: 417, endPoint x: 883, endPoint y: 419, distance: 40.0
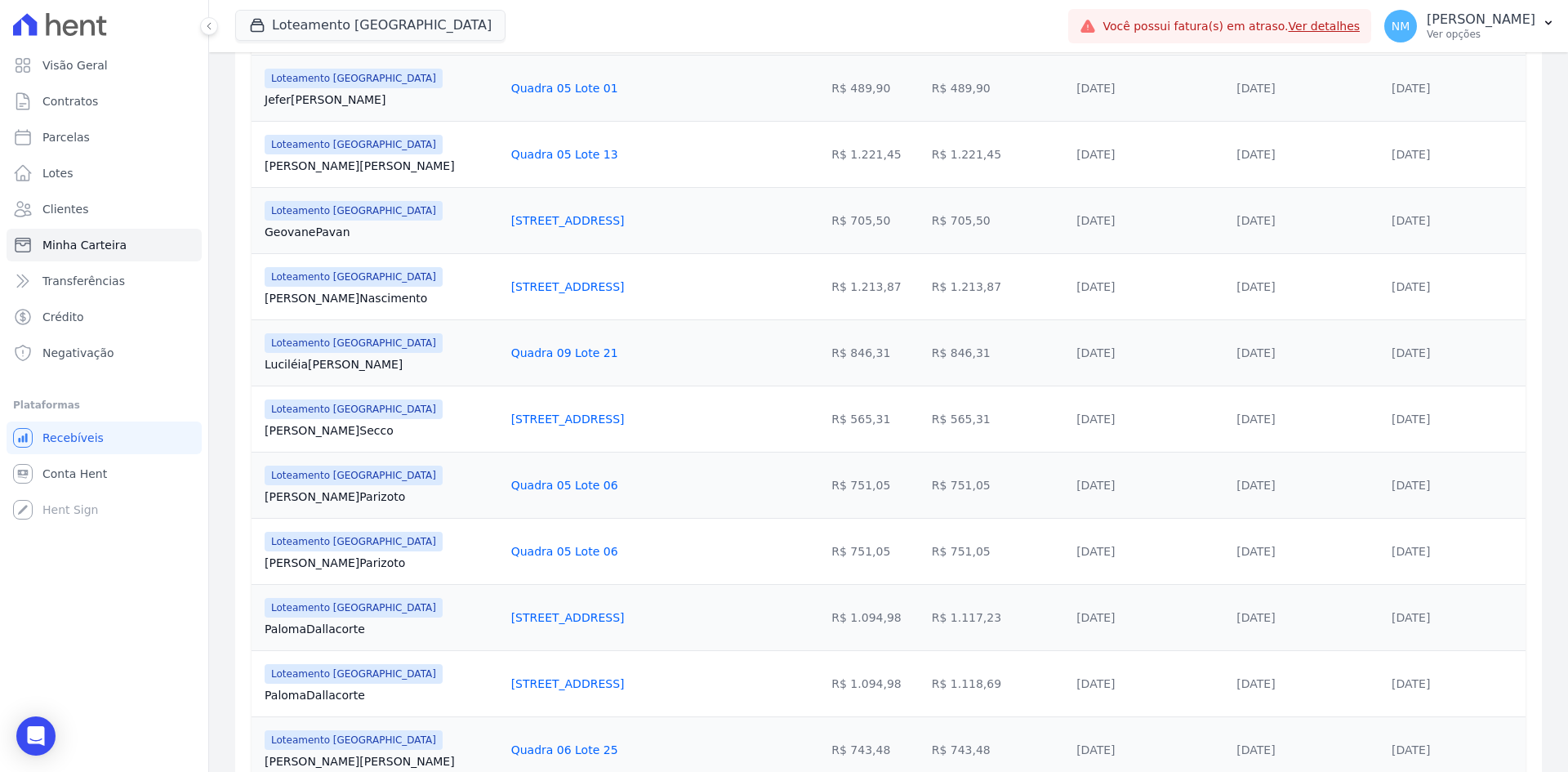
click at [926, 419] on td "R$ 565,31" at bounding box center [997, 418] width 145 height 66
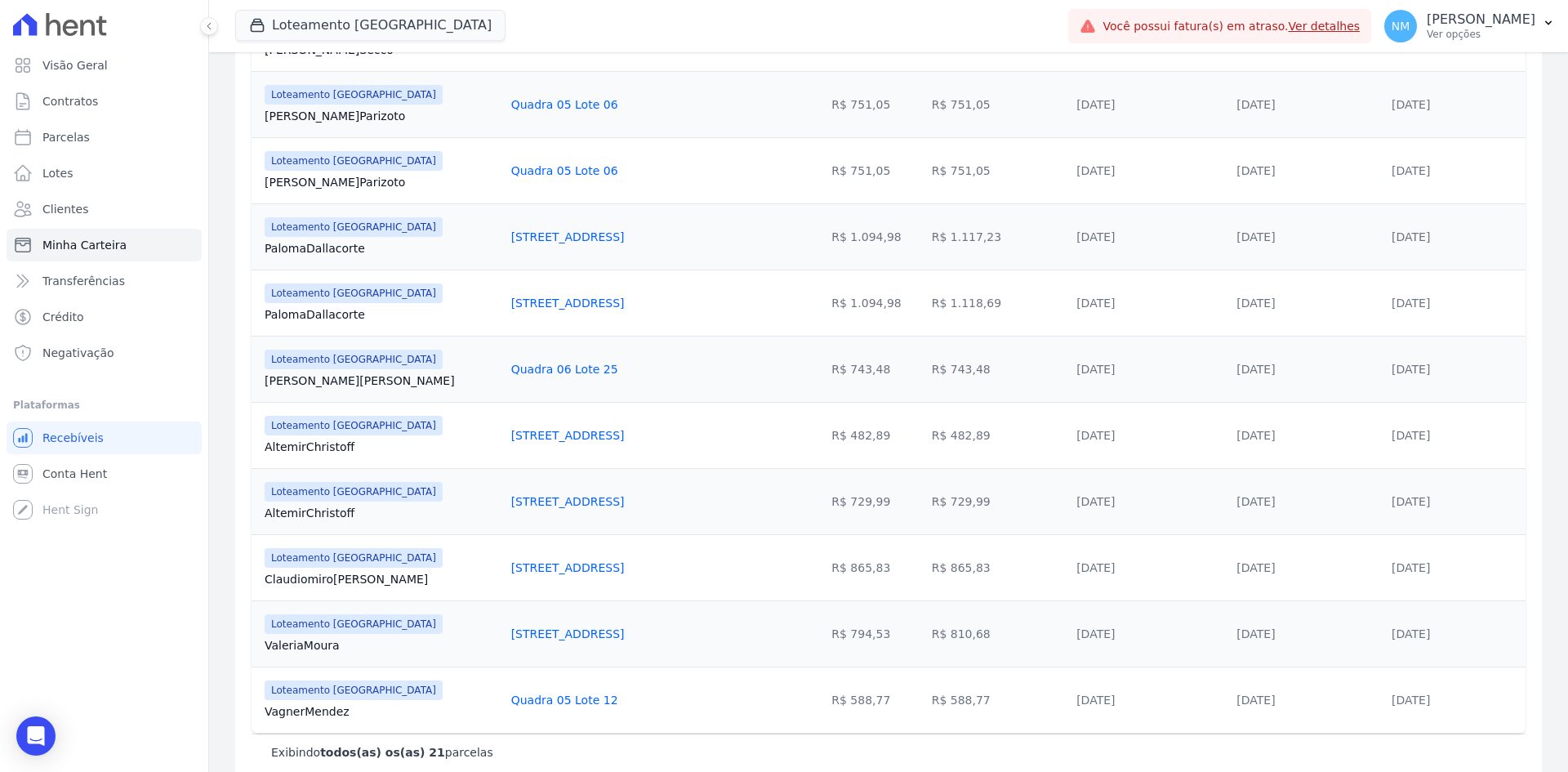
scroll to position [1133, 0]
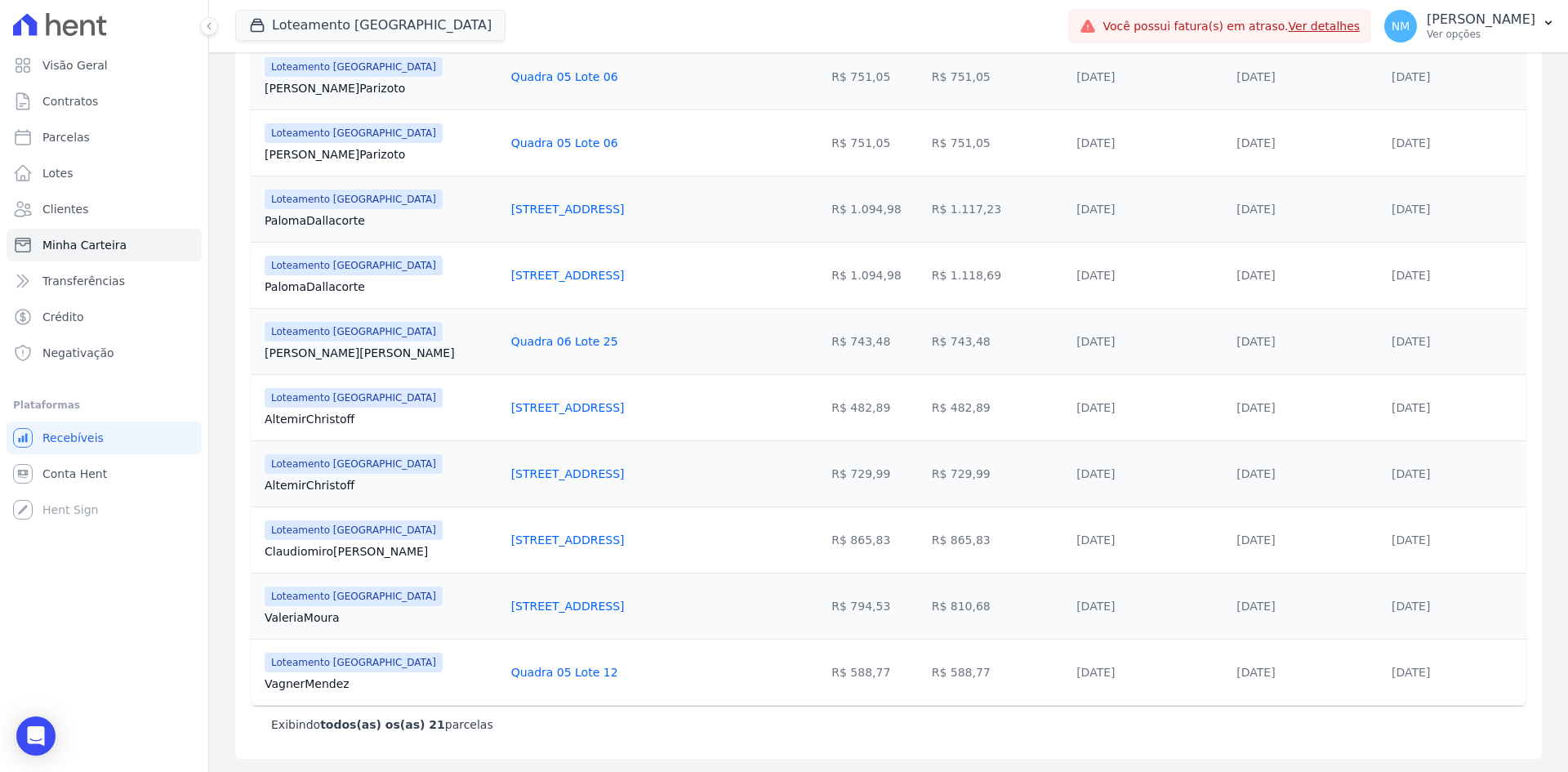
drag, startPoint x: 260, startPoint y: 417, endPoint x: 361, endPoint y: 421, distance: 101.1
click at [361, 421] on td "Loteamento Jardim Itália Altemir Christoff" at bounding box center [377, 407] width 253 height 66
drag, startPoint x: 565, startPoint y: 404, endPoint x: 452, endPoint y: 406, distance: 113.0
click at [505, 406] on td "Quadra 14 Lote 05" at bounding box center [629, 407] width 248 height 66
drag, startPoint x: 925, startPoint y: 401, endPoint x: 881, endPoint y: 402, distance: 44.0
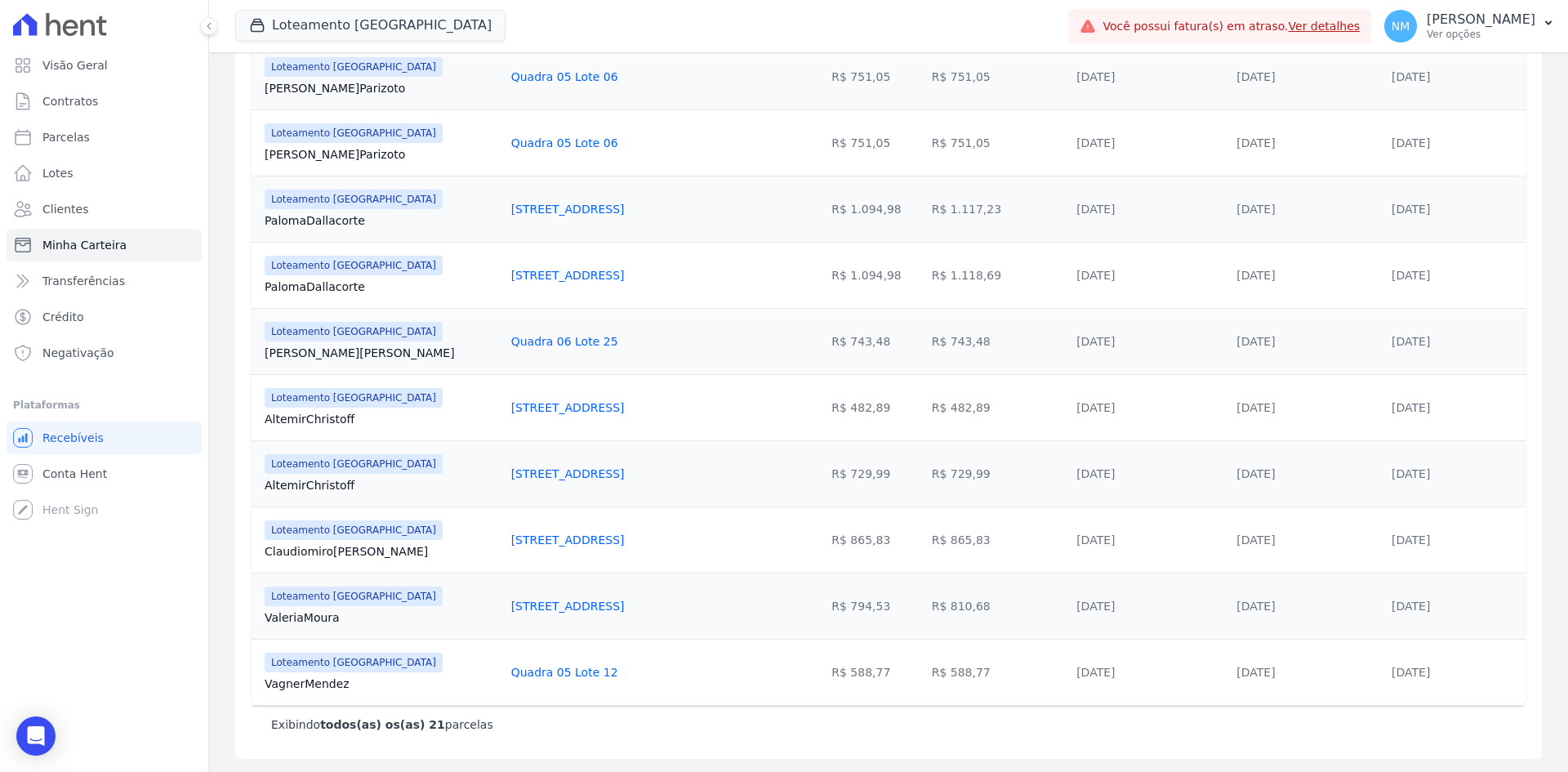
click at [926, 402] on td "R$ 482,89" at bounding box center [997, 407] width 145 height 66
drag, startPoint x: 918, startPoint y: 403, endPoint x: 882, endPoint y: 403, distance: 36.0
click at [926, 403] on td "R$ 482,89" at bounding box center [997, 407] width 145 height 66
drag, startPoint x: 1430, startPoint y: 405, endPoint x: 1339, endPoint y: 411, distance: 91.2
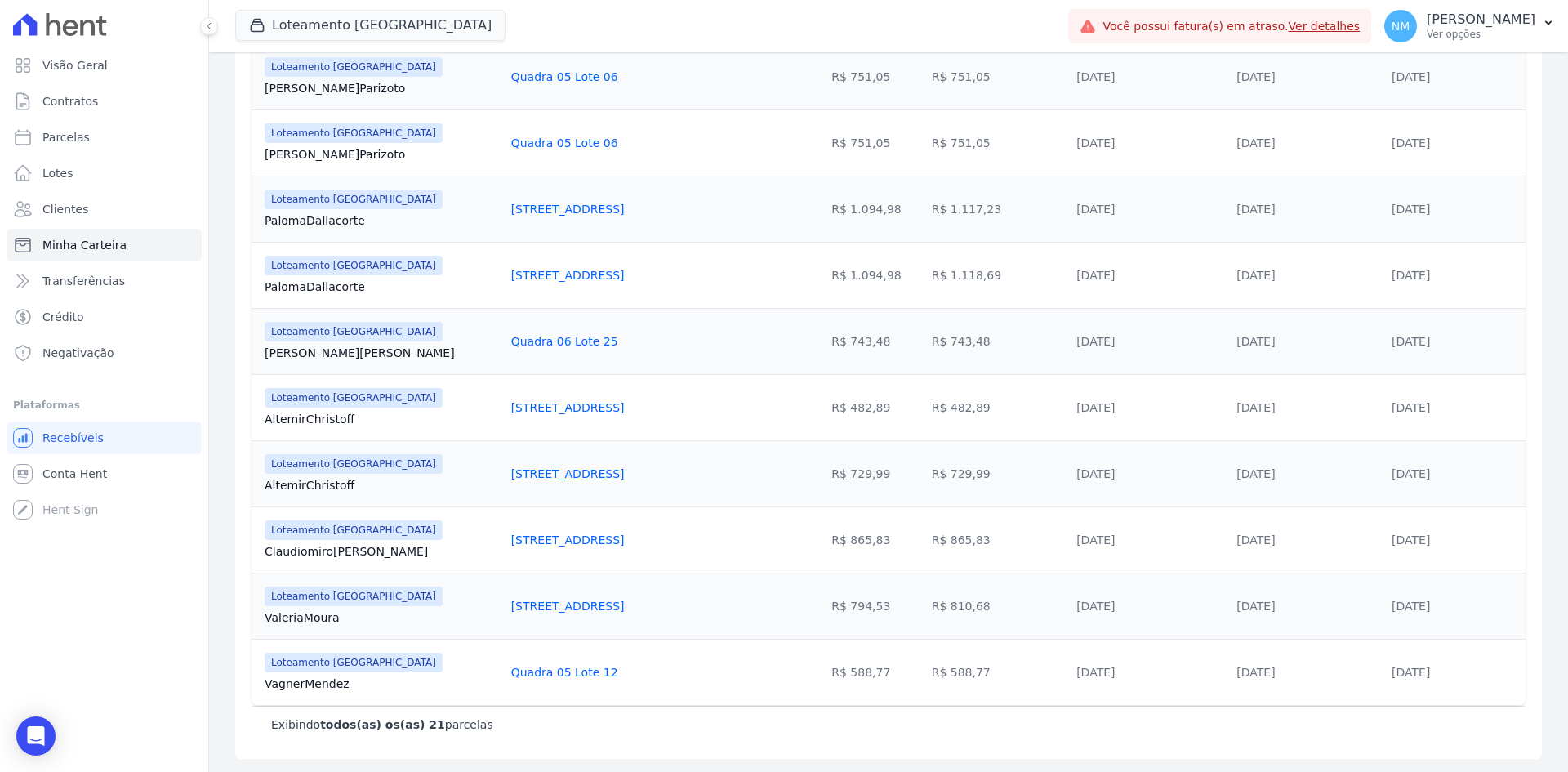
click at [1339, 411] on tr "Loteamento Jardim Itália Altemir Christoff Quadra 14 Lote 05 R$ 482,89 R$ 482,8…" at bounding box center [888, 407] width 1274 height 66
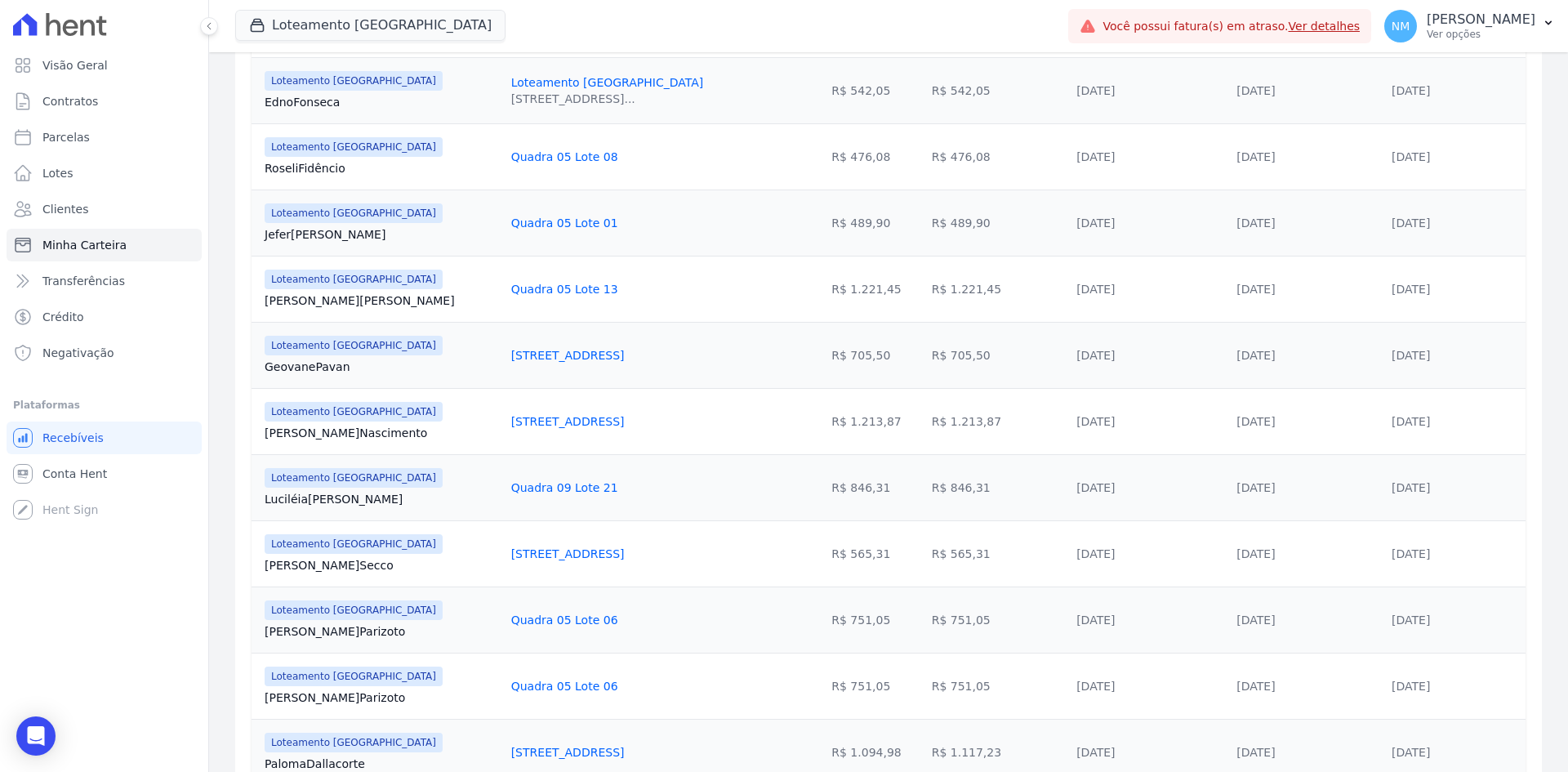
scroll to position [561, 0]
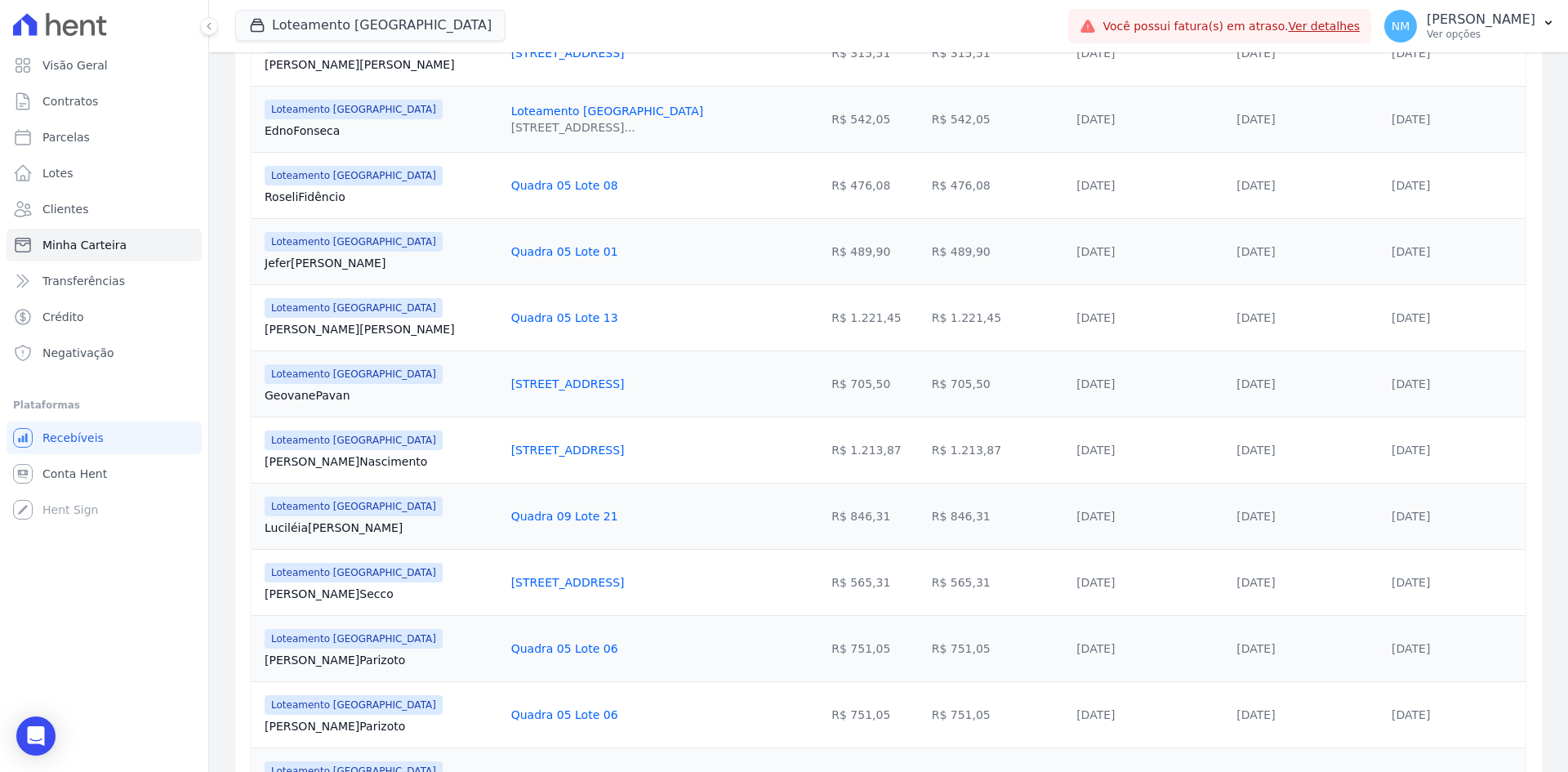
drag, startPoint x: 258, startPoint y: 461, endPoint x: 378, endPoint y: 461, distance: 120.0
click at [378, 461] on td "Loteamento Jardim Itália José Nascimento" at bounding box center [377, 449] width 253 height 66
drag, startPoint x: 550, startPoint y: 447, endPoint x: 453, endPoint y: 447, distance: 97.0
click at [505, 447] on td "Quadra 15 Lote 24" at bounding box center [629, 449] width 248 height 66
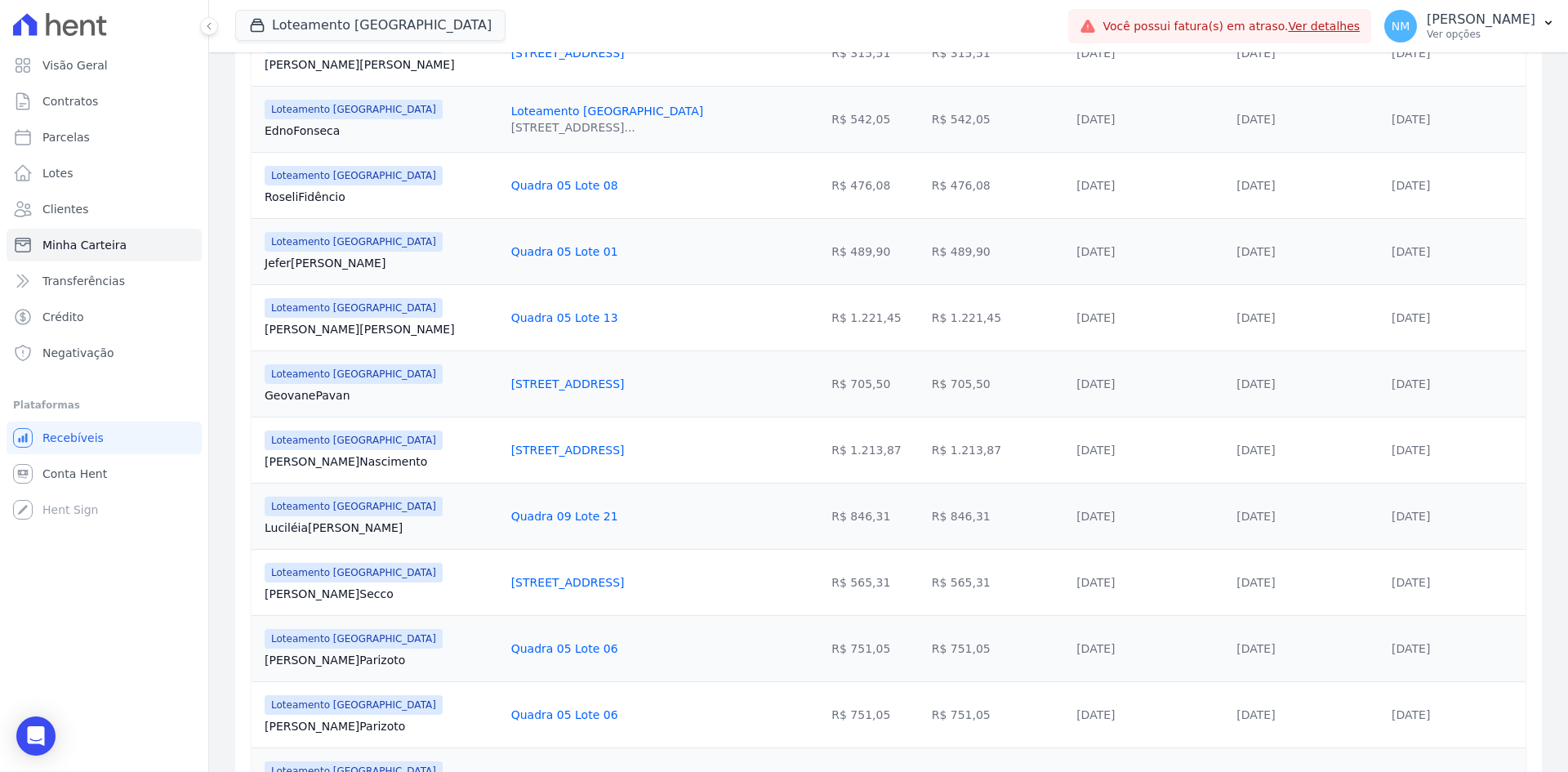
drag, startPoint x: 546, startPoint y: 447, endPoint x: 457, endPoint y: 447, distance: 89.0
click at [511, 447] on div "Quadra 15 Lote 24" at bounding box center [629, 449] width 235 height 16
drag, startPoint x: 947, startPoint y: 453, endPoint x: 881, endPoint y: 461, distance: 66.5
click at [926, 461] on td "R$ 1.213,87" at bounding box center [997, 449] width 145 height 66
drag, startPoint x: 1429, startPoint y: 447, endPoint x: 1351, endPoint y: 442, distance: 78.2
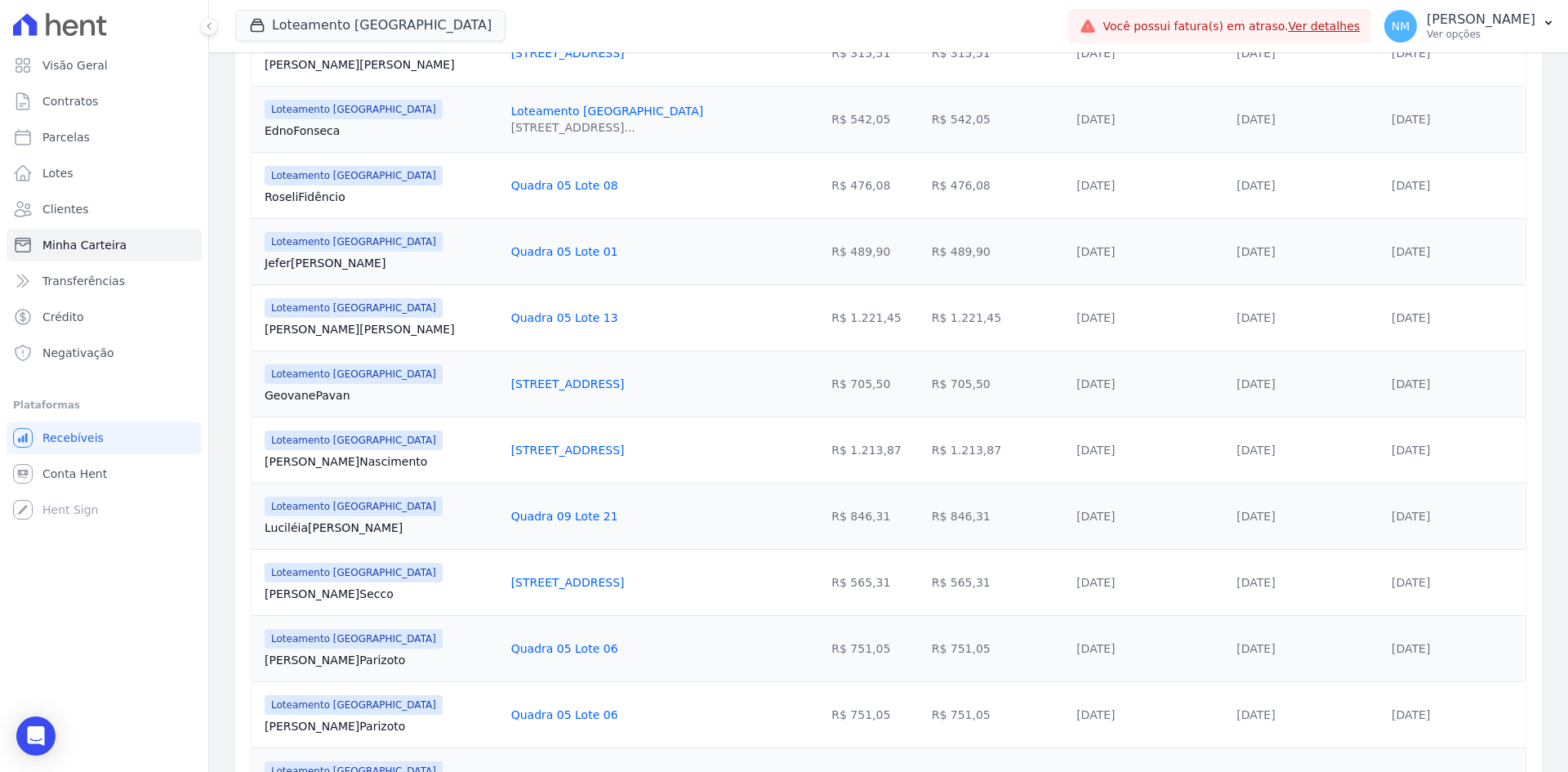
click at [1351, 442] on tr "Loteamento Jardim Itália José Nascimento Quadra 15 Lote 24 R$ 1.213,87 R$ 1.213…" at bounding box center [888, 449] width 1274 height 66
click at [1230, 291] on td "07/07/2025" at bounding box center [1308, 317] width 155 height 66
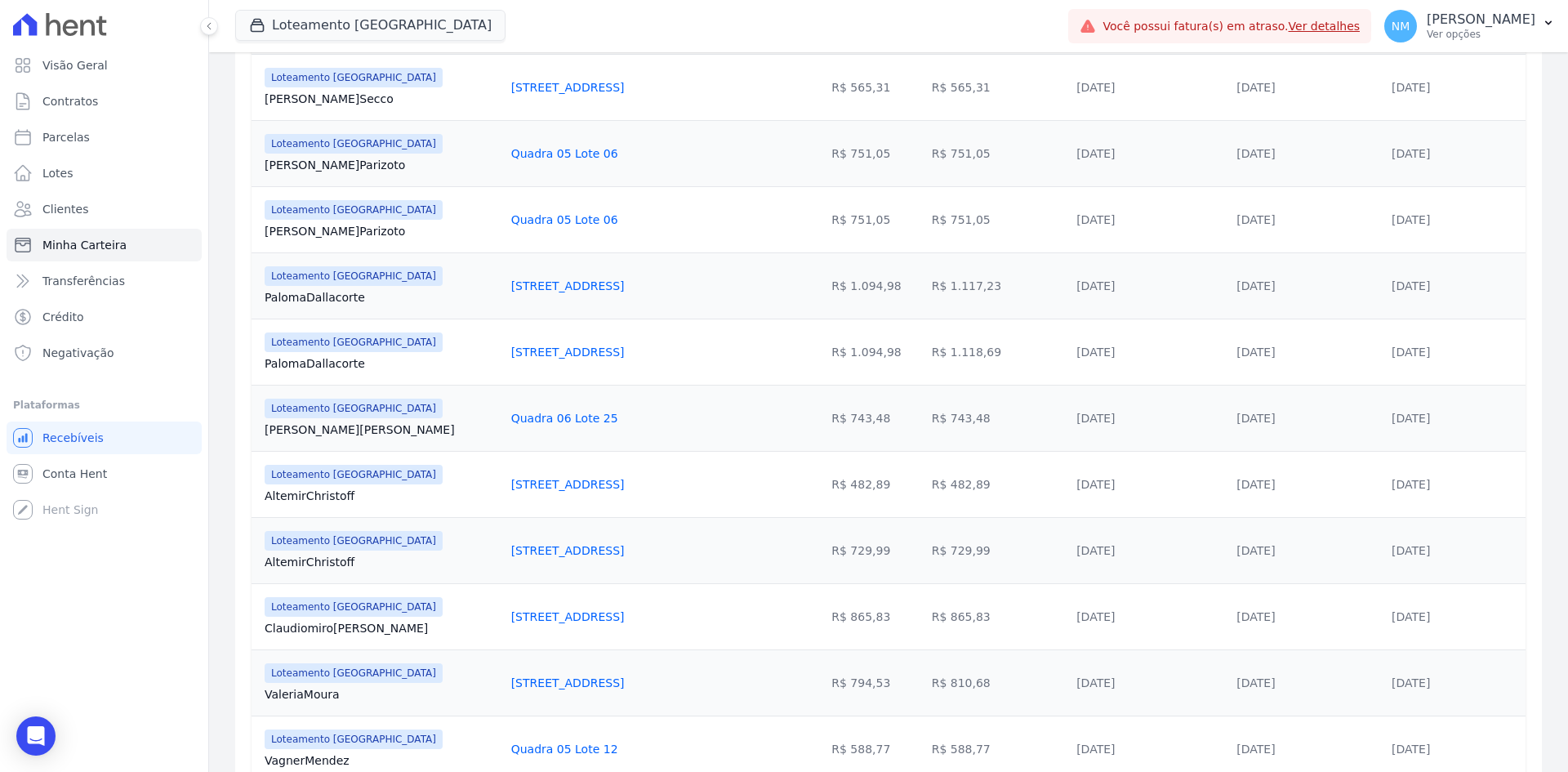
scroll to position [1133, 0]
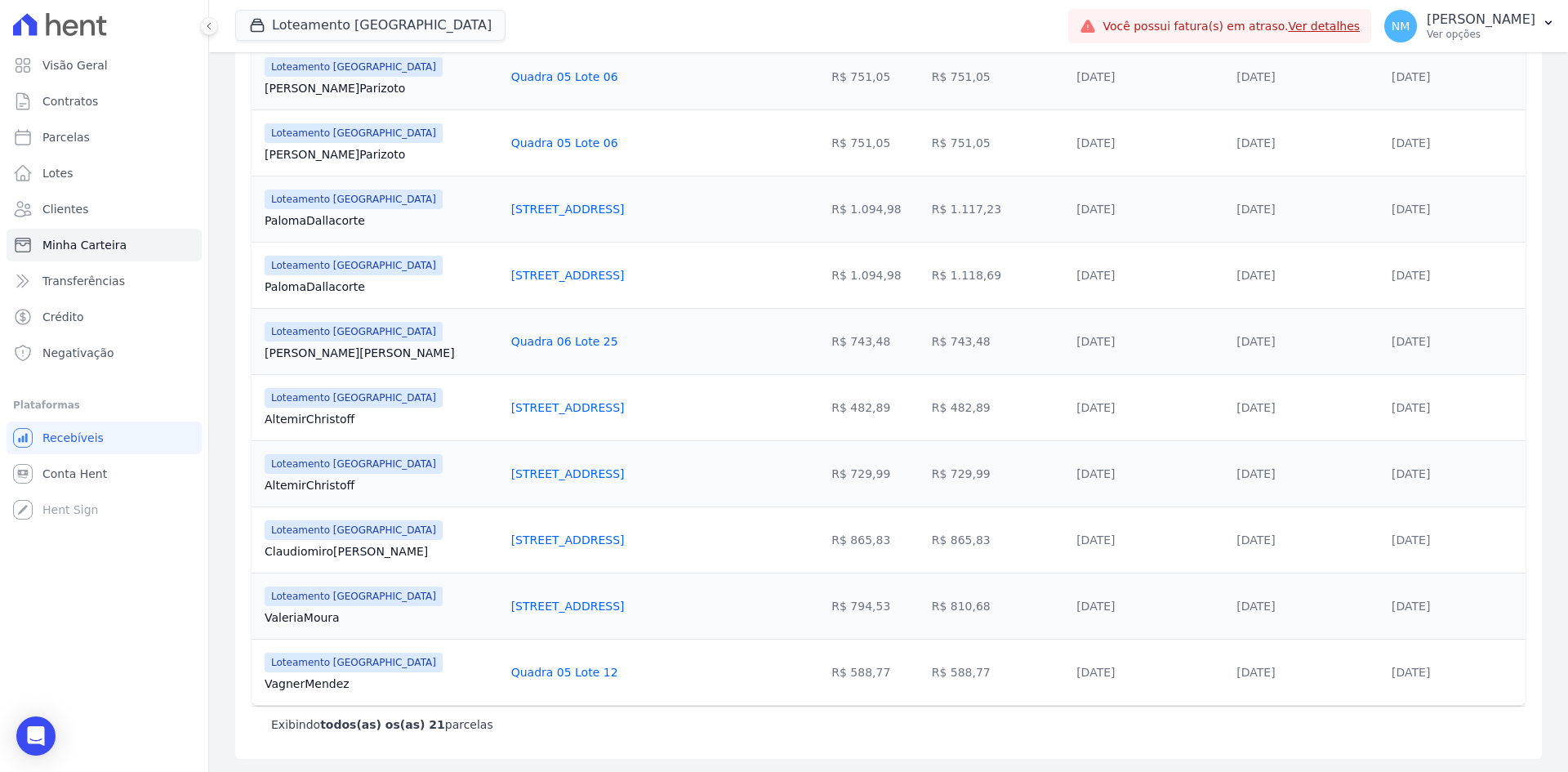
drag, startPoint x: 259, startPoint y: 676, endPoint x: 297, endPoint y: 678, distance: 38.1
click at [289, 678] on td "Loteamento Jardim Itália Vagner Mendez" at bounding box center [377, 671] width 253 height 66
click at [254, 683] on td "Loteamento Jardim Itália Vagner Mendez" at bounding box center [377, 671] width 253 height 66
drag, startPoint x: 256, startPoint y: 680, endPoint x: 362, endPoint y: 685, distance: 106.1
click at [362, 685] on td "Loteamento Jardim Itália Vagner Mendez" at bounding box center [377, 671] width 253 height 66
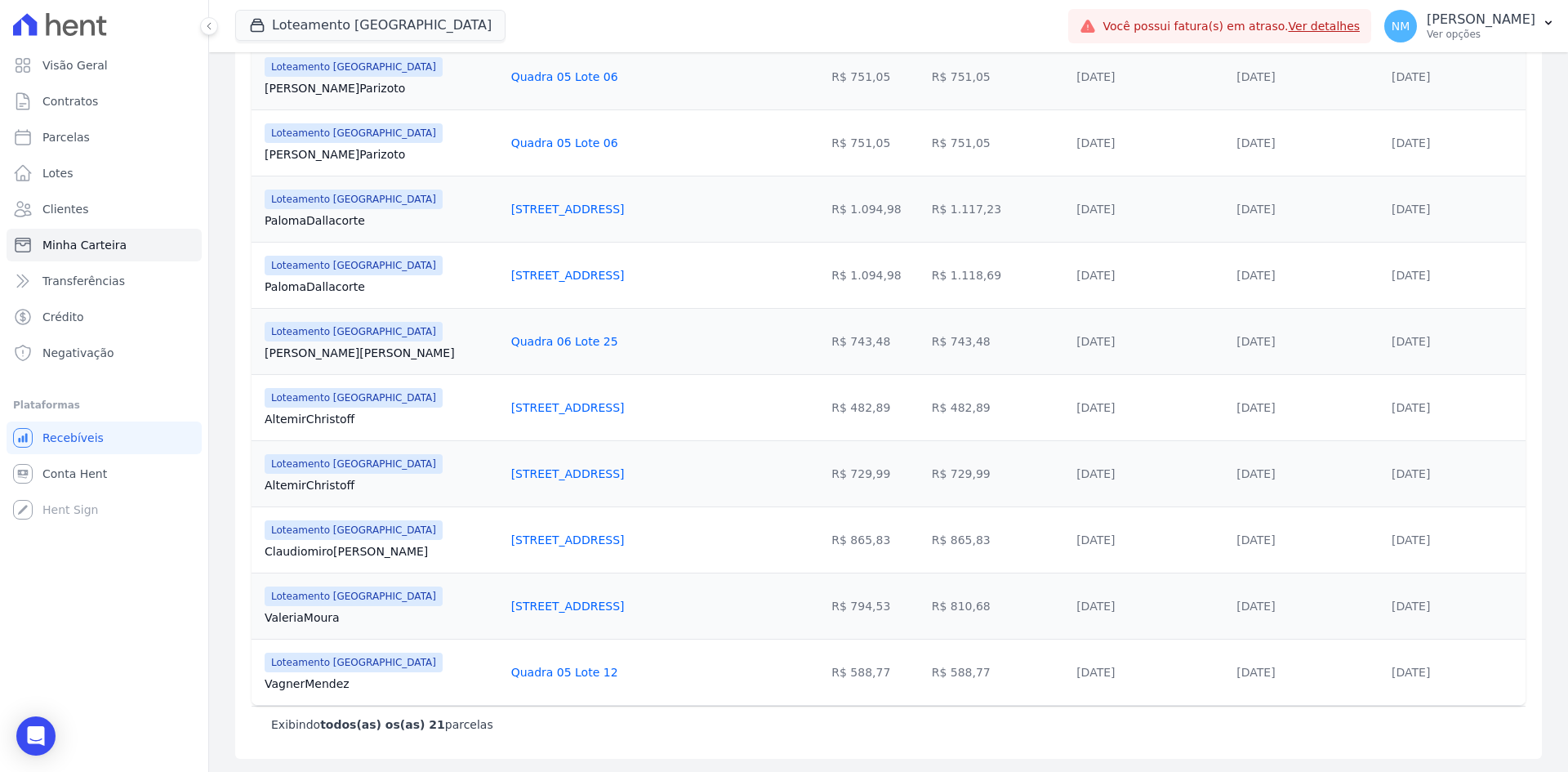
drag, startPoint x: 457, startPoint y: 673, endPoint x: 562, endPoint y: 673, distance: 105.0
click at [562, 673] on td "Quadra 05 Lote 12" at bounding box center [629, 671] width 248 height 66
drag, startPoint x: 917, startPoint y: 669, endPoint x: 880, endPoint y: 676, distance: 37.7
click at [926, 676] on td "R$ 588,77" at bounding box center [997, 671] width 145 height 66
drag, startPoint x: 1436, startPoint y: 677, endPoint x: 1371, endPoint y: 678, distance: 65.0
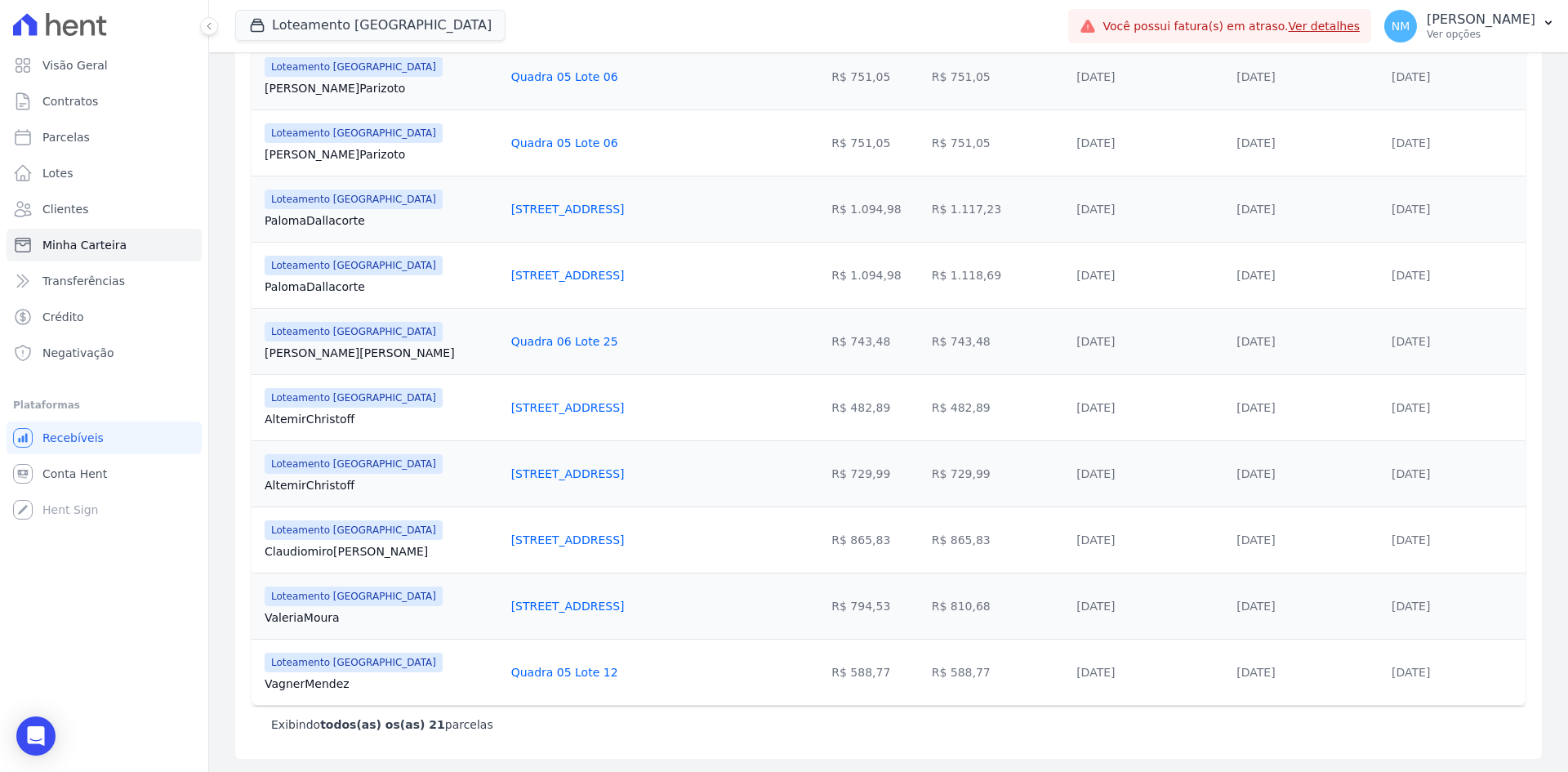
click at [1386, 678] on td "22/07/2025" at bounding box center [1455, 671] width 141 height 66
drag, startPoint x: 252, startPoint y: 479, endPoint x: 369, endPoint y: 480, distance: 117.0
click at [369, 480] on td "Loteamento Jardim Itália Altemir Christoff" at bounding box center [377, 473] width 253 height 66
drag, startPoint x: 567, startPoint y: 468, endPoint x: 448, endPoint y: 481, distance: 119.7
click at [448, 481] on tr "Loteamento Jardim Itália Altemir Christoff Quadra 13 Lote 18 R$ 729,99 R$ 729,9…" at bounding box center [888, 473] width 1274 height 66
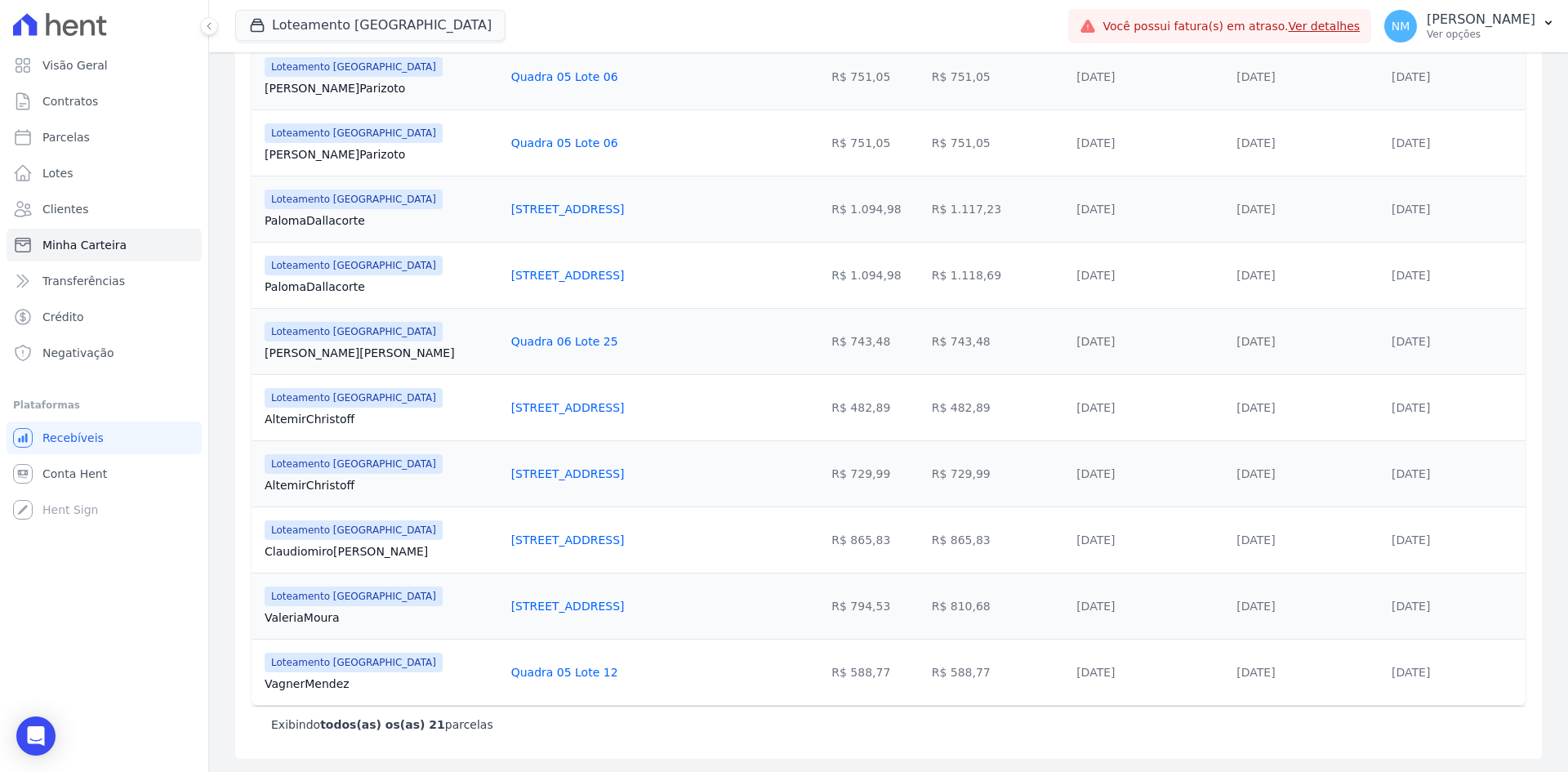
drag, startPoint x: 928, startPoint y: 470, endPoint x: 884, endPoint y: 470, distance: 44.0
click at [926, 470] on td "R$ 729,99" at bounding box center [997, 473] width 145 height 66
click at [949, 480] on td "R$ 729,99" at bounding box center [997, 473] width 145 height 66
drag, startPoint x: 935, startPoint y: 467, endPoint x: 885, endPoint y: 467, distance: 50.0
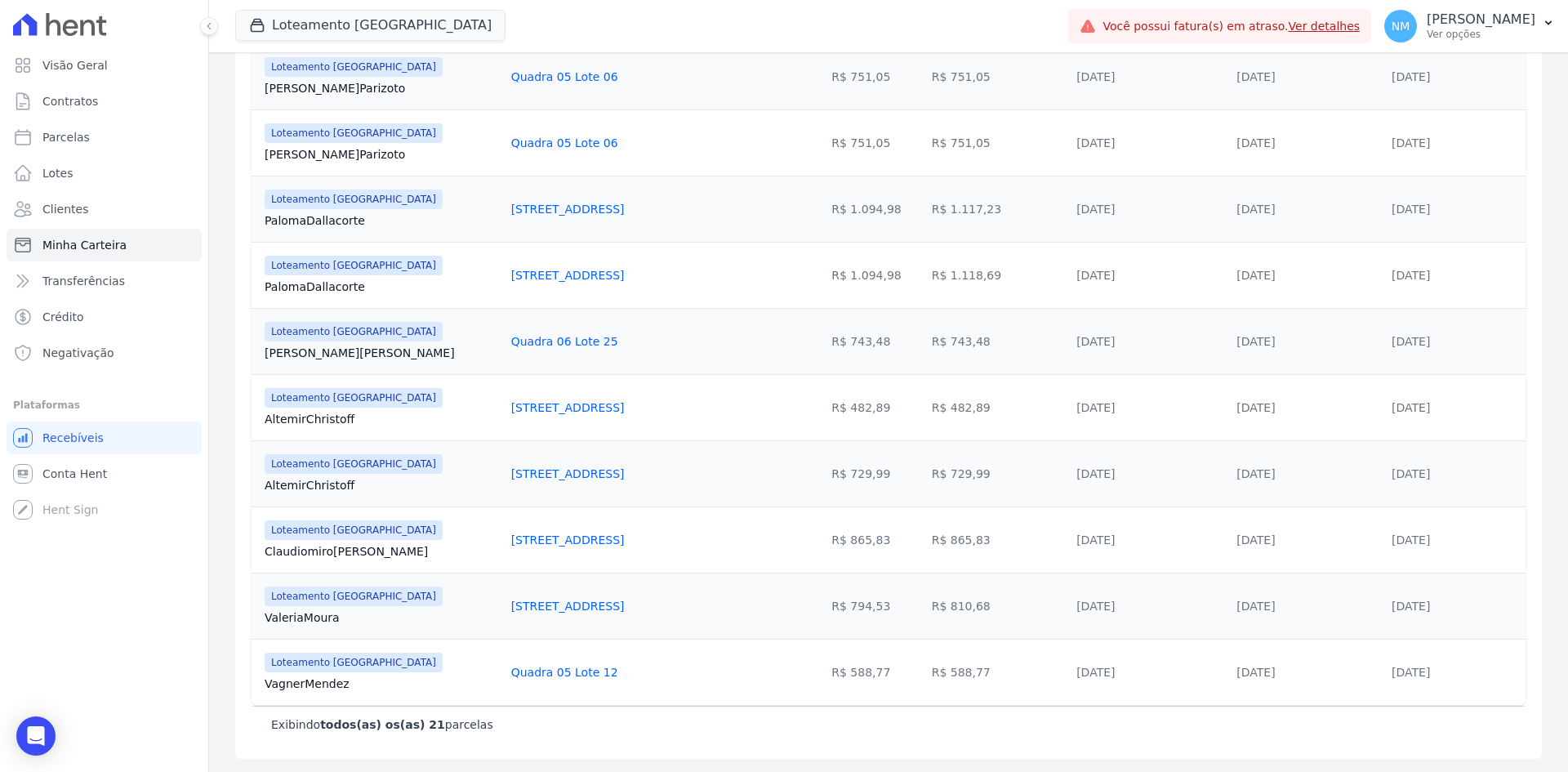
click at [926, 467] on td "R$ 729,99" at bounding box center [997, 473] width 145 height 66
drag, startPoint x: 1446, startPoint y: 470, endPoint x: 1347, endPoint y: 478, distance: 99.3
click at [1347, 478] on tr "Loteamento Jardim Itália Altemir Christoff Quadra 13 Lote 18 R$ 729,99 R$ 729,9…" at bounding box center [888, 473] width 1274 height 66
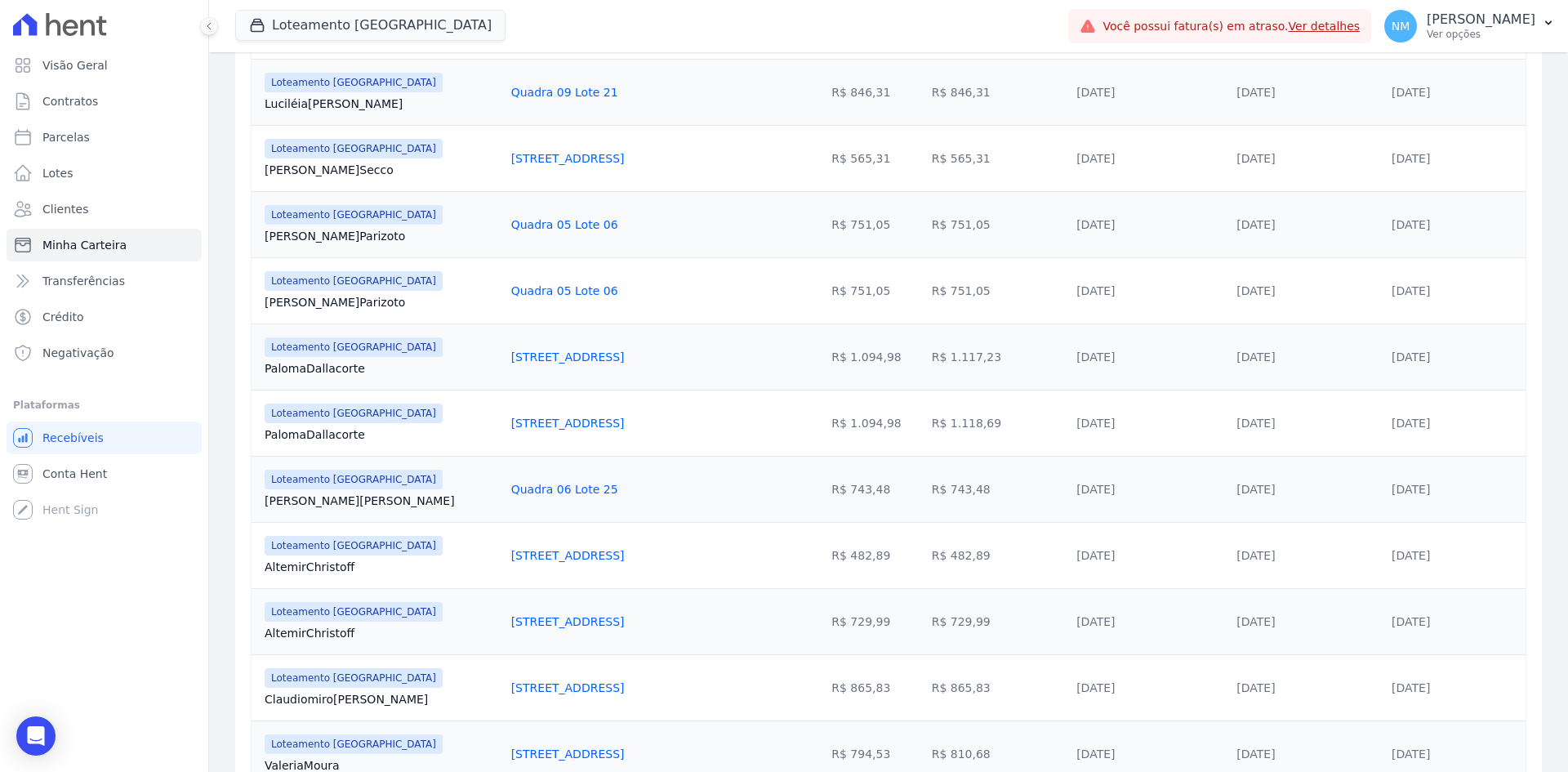
scroll to position [969, 0]
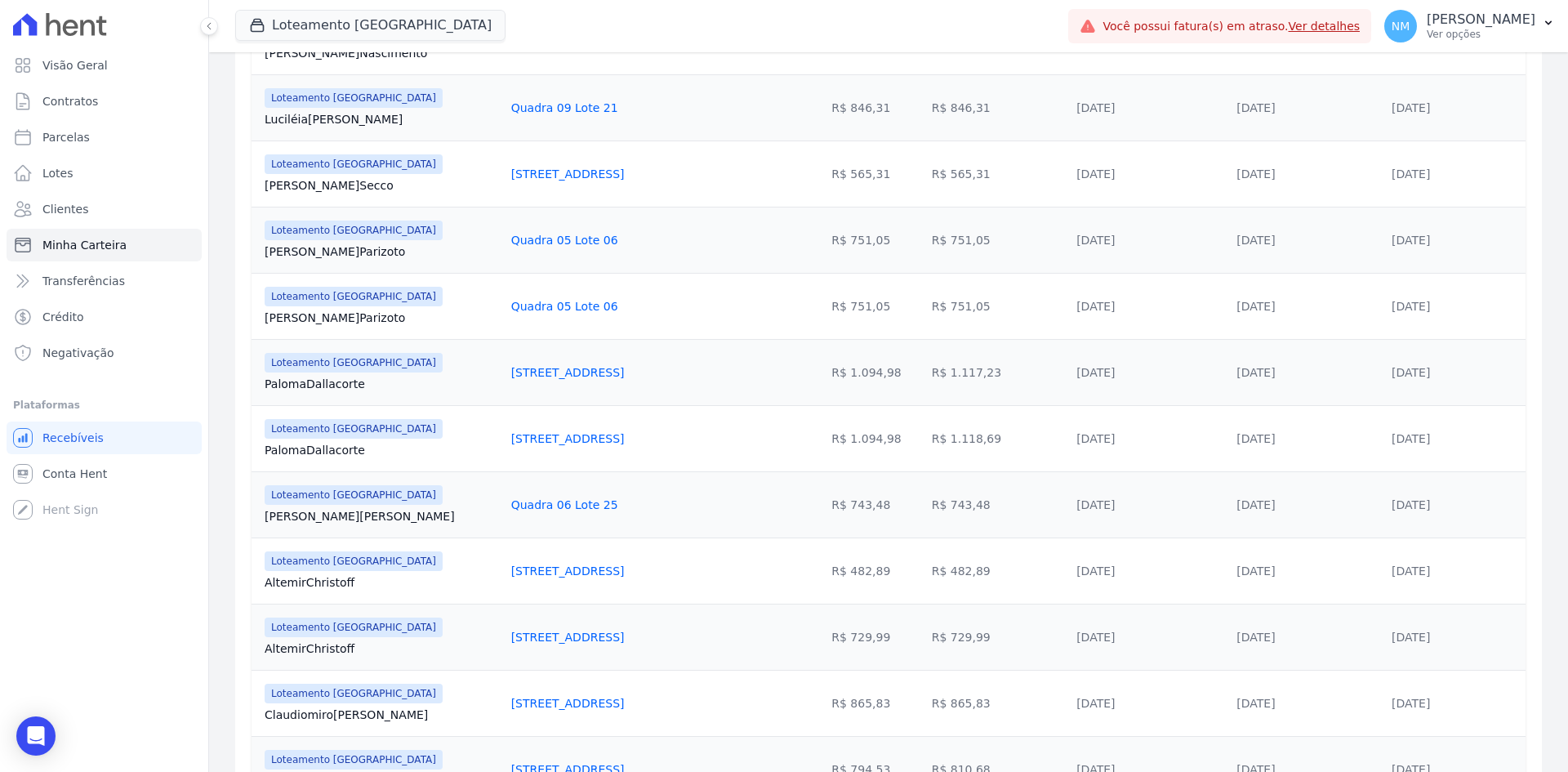
drag, startPoint x: 258, startPoint y: 384, endPoint x: 406, endPoint y: 378, distance: 148.1
click at [406, 378] on td "Loteamento Jardim Itália Paloma Dallacorte" at bounding box center [377, 371] width 253 height 66
drag, startPoint x: 450, startPoint y: 370, endPoint x: 560, endPoint y: 372, distance: 110.0
click at [560, 372] on tr "Loteamento Jardim Itália Paloma Dallacorte Quadra 13 Lote 23 R$ 1.094,98 R$ 1.1…" at bounding box center [888, 371] width 1274 height 66
click at [570, 370] on div "Quadra 13 Lote 23" at bounding box center [629, 371] width 235 height 16
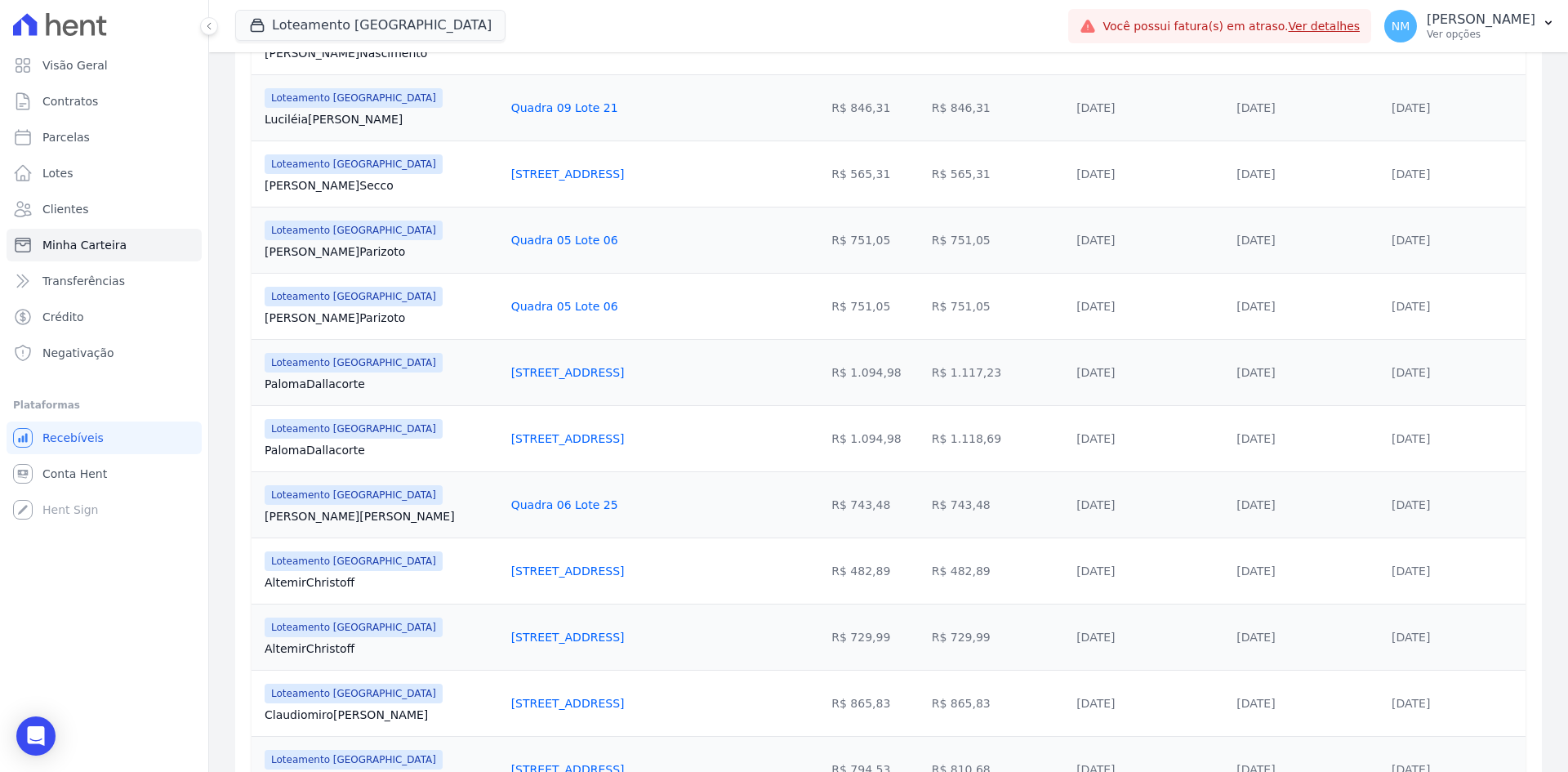
drag, startPoint x: 570, startPoint y: 370, endPoint x: 478, endPoint y: 378, distance: 92.3
click at [511, 378] on div "Quadra 13 Lote 23" at bounding box center [629, 371] width 235 height 16
click at [511, 378] on link "Quadra 13 Lote 23" at bounding box center [568, 371] width 114 height 13
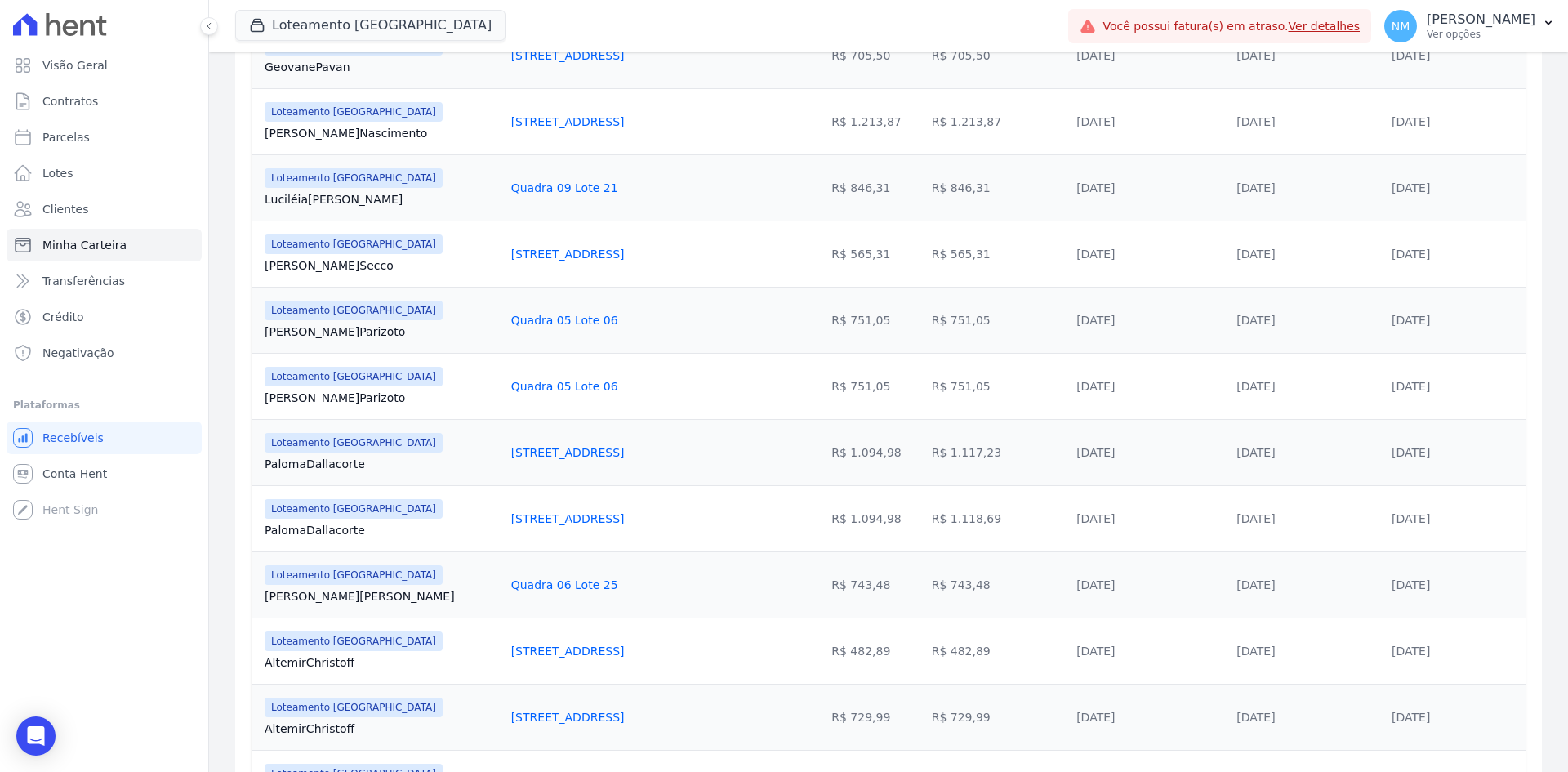
scroll to position [887, 0]
drag, startPoint x: 256, startPoint y: 463, endPoint x: 373, endPoint y: 463, distance: 117.0
click at [373, 463] on td "Loteamento Jardim Itália Paloma Dallacorte" at bounding box center [377, 454] width 253 height 66
click at [566, 451] on div "Quadra 13 Lote 23" at bounding box center [629, 454] width 235 height 16
drag, startPoint x: 560, startPoint y: 451, endPoint x: 453, endPoint y: 452, distance: 107.0
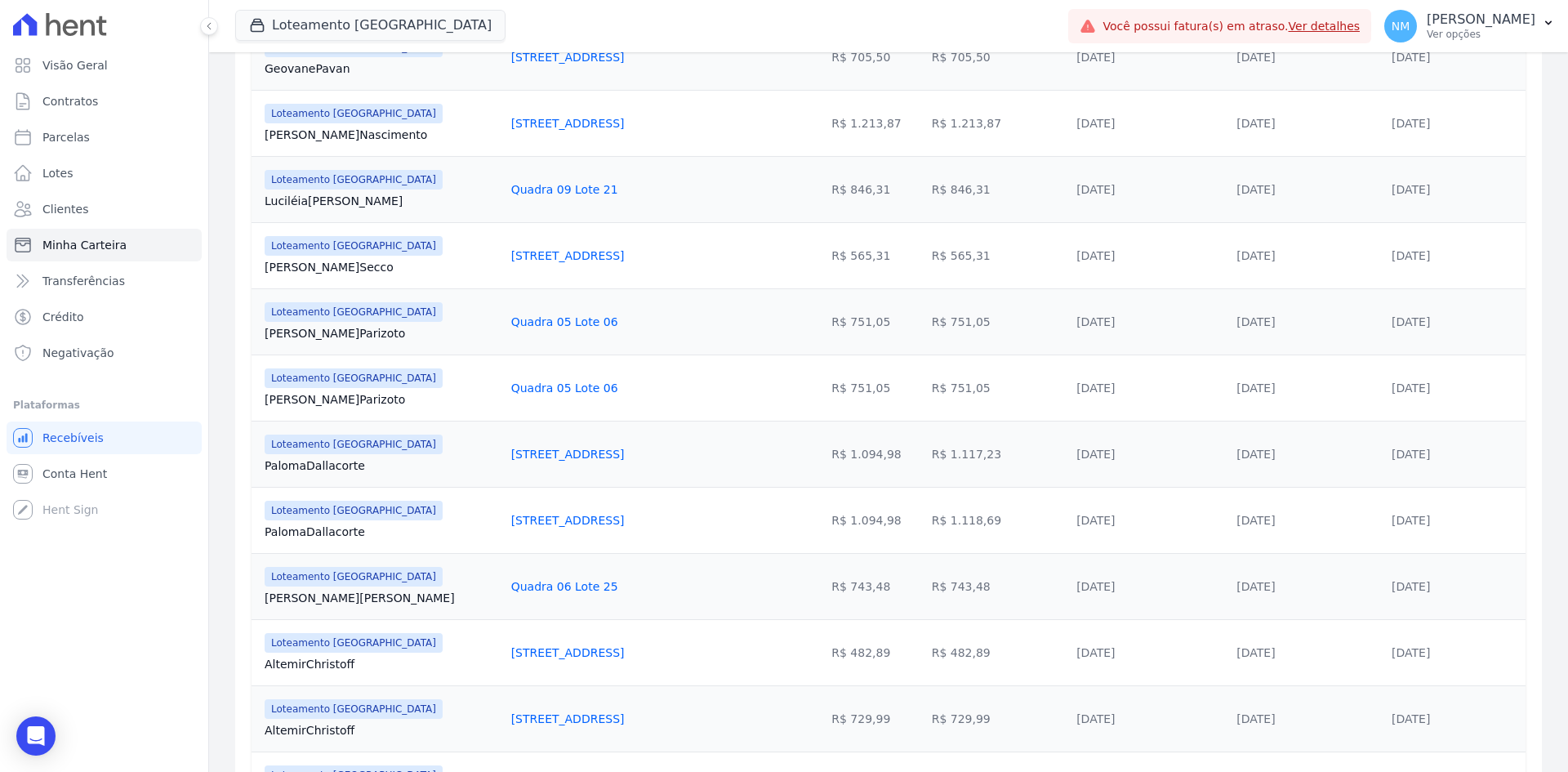
click at [505, 452] on td "Quadra 13 Lote 23" at bounding box center [629, 454] width 248 height 66
drag, startPoint x: 1428, startPoint y: 452, endPoint x: 1338, endPoint y: 457, distance: 90.1
click at [1338, 457] on tr "Loteamento Jardim Itália Paloma Dallacorte Quadra 13 Lote 23 R$ 1.094,98 R$ 1.1…" at bounding box center [888, 454] width 1274 height 66
drag, startPoint x: 934, startPoint y: 449, endPoint x: 881, endPoint y: 455, distance: 53.3
click at [926, 455] on td "R$ 1.117,23" at bounding box center [997, 454] width 145 height 66
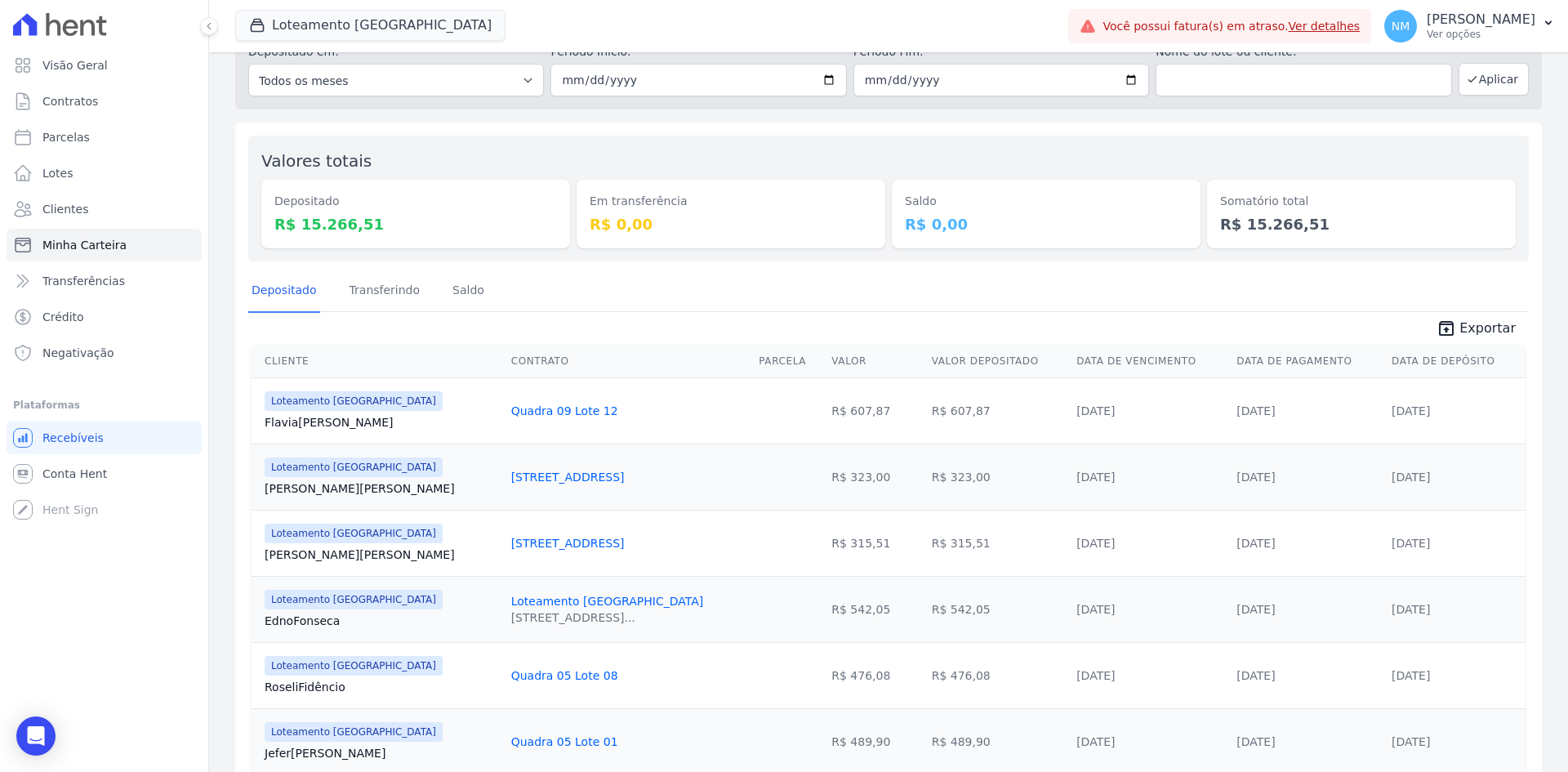
scroll to position [163, 0]
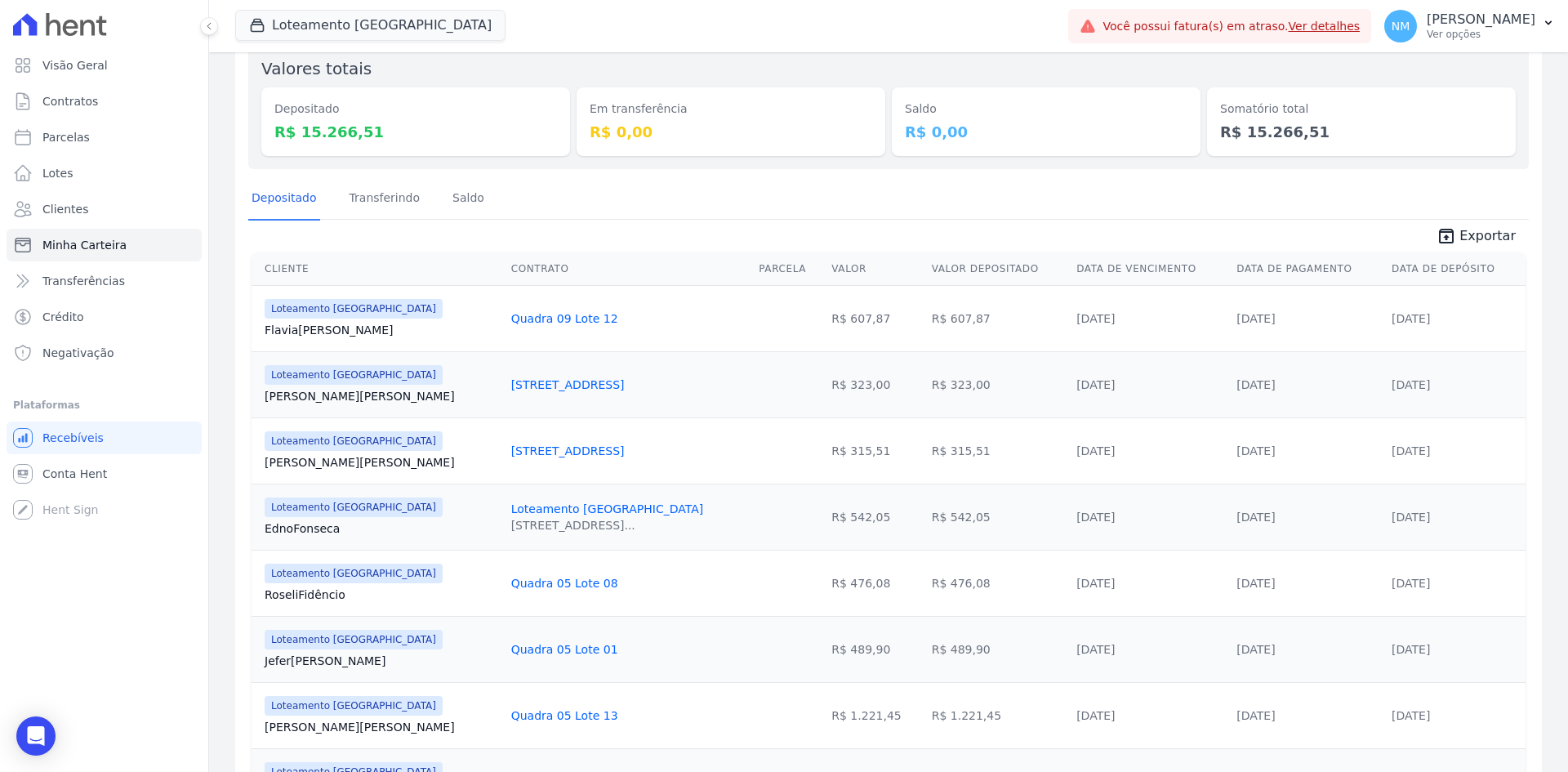
drag, startPoint x: 257, startPoint y: 391, endPoint x: 343, endPoint y: 391, distance: 86.0
click at [343, 391] on td "Loteamento Jardim Itália João Santos" at bounding box center [377, 384] width 253 height 66
drag, startPoint x: 451, startPoint y: 383, endPoint x: 594, endPoint y: 382, distance: 143.0
click at [594, 382] on td "Quadra 14 Lote 21" at bounding box center [629, 384] width 248 height 66
drag, startPoint x: 917, startPoint y: 378, endPoint x: 881, endPoint y: 380, distance: 36.1
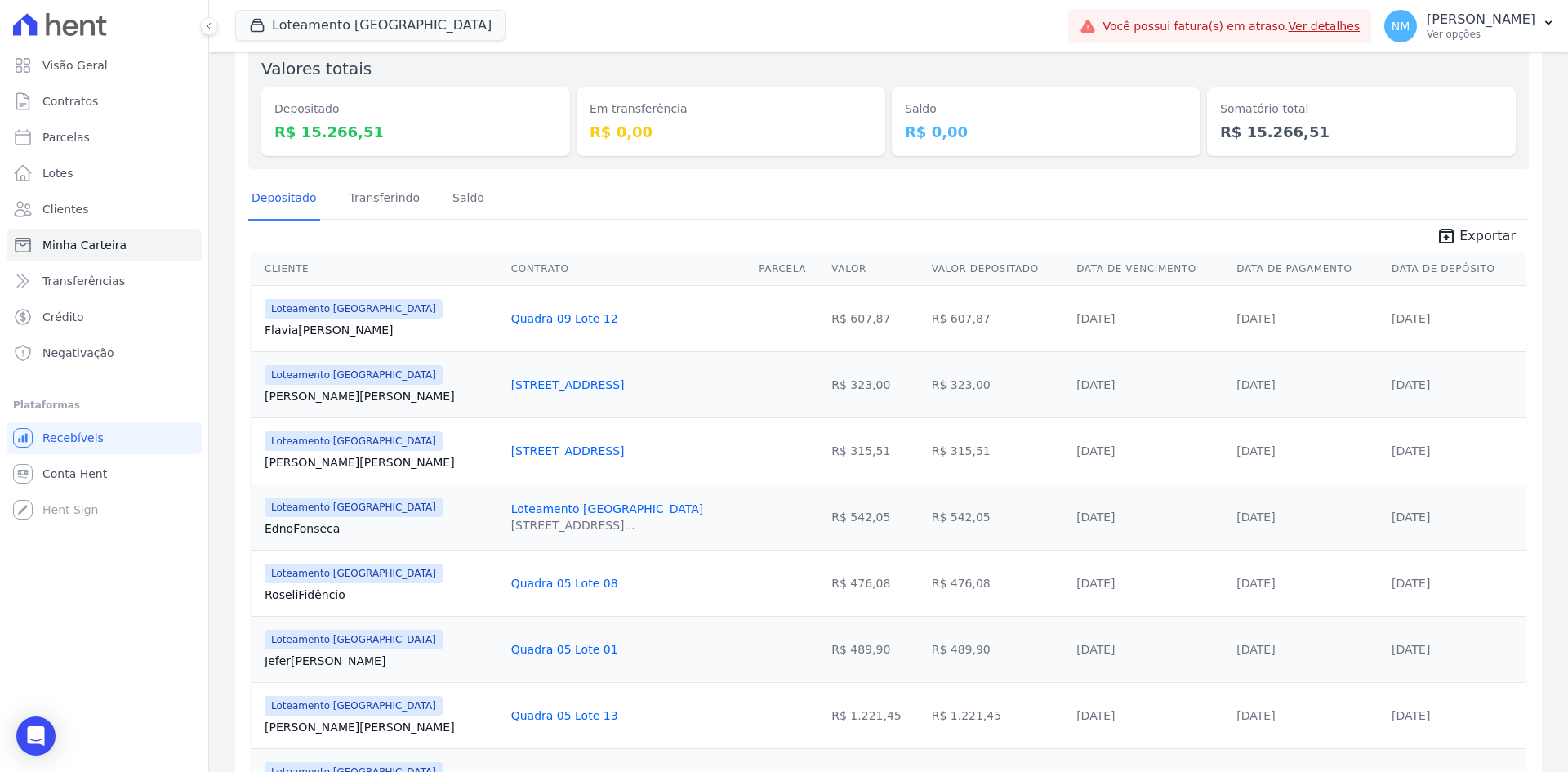
click at [926, 380] on td "R$ 323,00" at bounding box center [997, 384] width 145 height 66
drag, startPoint x: 1439, startPoint y: 380, endPoint x: 1329, endPoint y: 382, distance: 110.0
click at [1329, 382] on tr "Loteamento Jardim Itália João Santos Quadra 14 Lote 21 R$ 323,00 R$ 323,00 20/0…" at bounding box center [888, 384] width 1274 height 66
drag, startPoint x: 260, startPoint y: 462, endPoint x: 352, endPoint y: 462, distance: 92.0
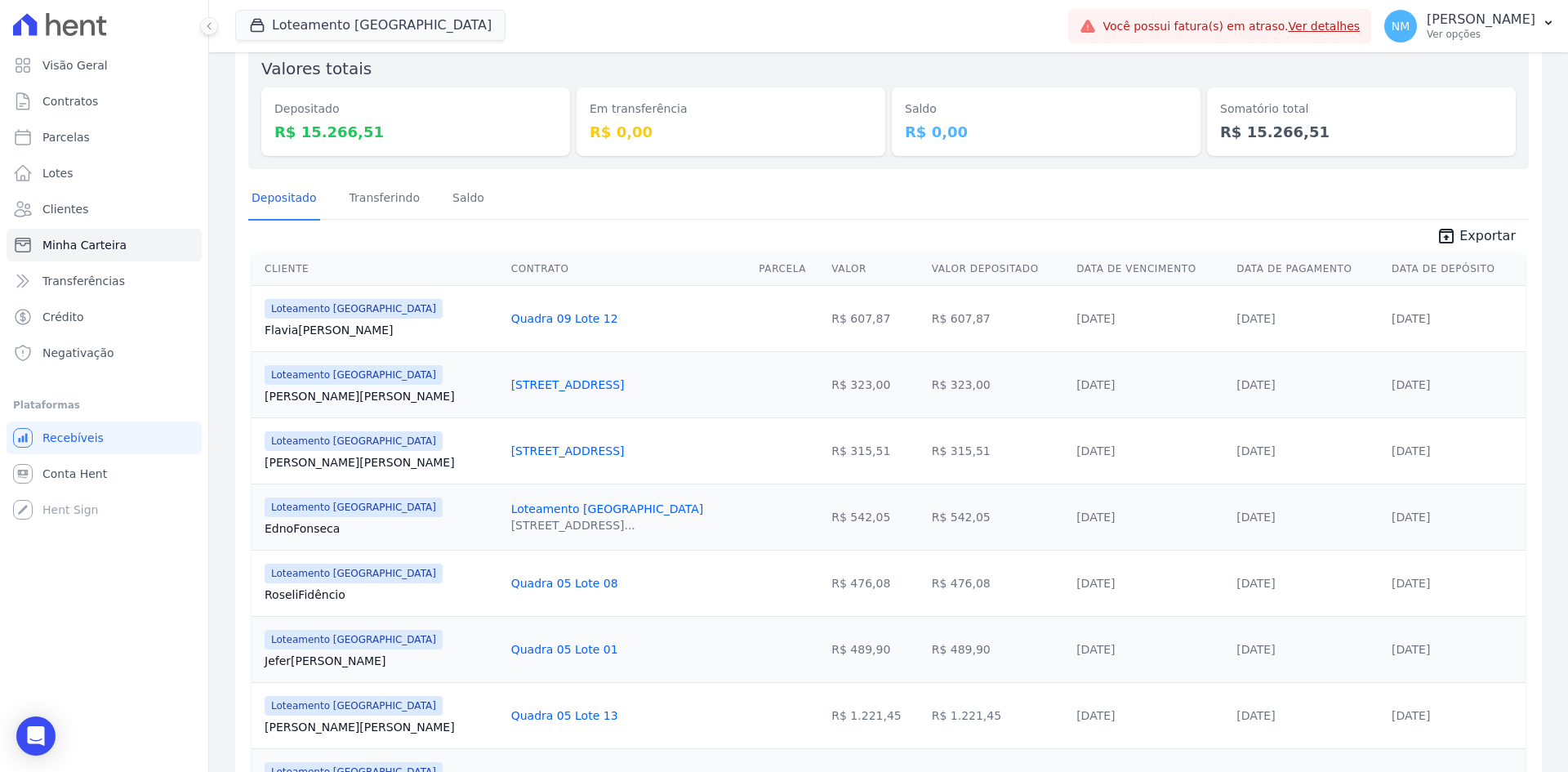
click at [352, 462] on td "Loteamento Jardim Itália João Santos" at bounding box center [377, 450] width 253 height 66
drag, startPoint x: 447, startPoint y: 447, endPoint x: 571, endPoint y: 444, distance: 124.0
click at [571, 444] on tr "Loteamento Jardim Itália João Santos Quadra 14 Lote 22 R$ 315,51 R$ 315,51 20/0…" at bounding box center [888, 450] width 1274 height 66
click at [580, 444] on div "Quadra 14 Lote 22" at bounding box center [629, 450] width 235 height 16
drag, startPoint x: 579, startPoint y: 444, endPoint x: 456, endPoint y: 449, distance: 123.1
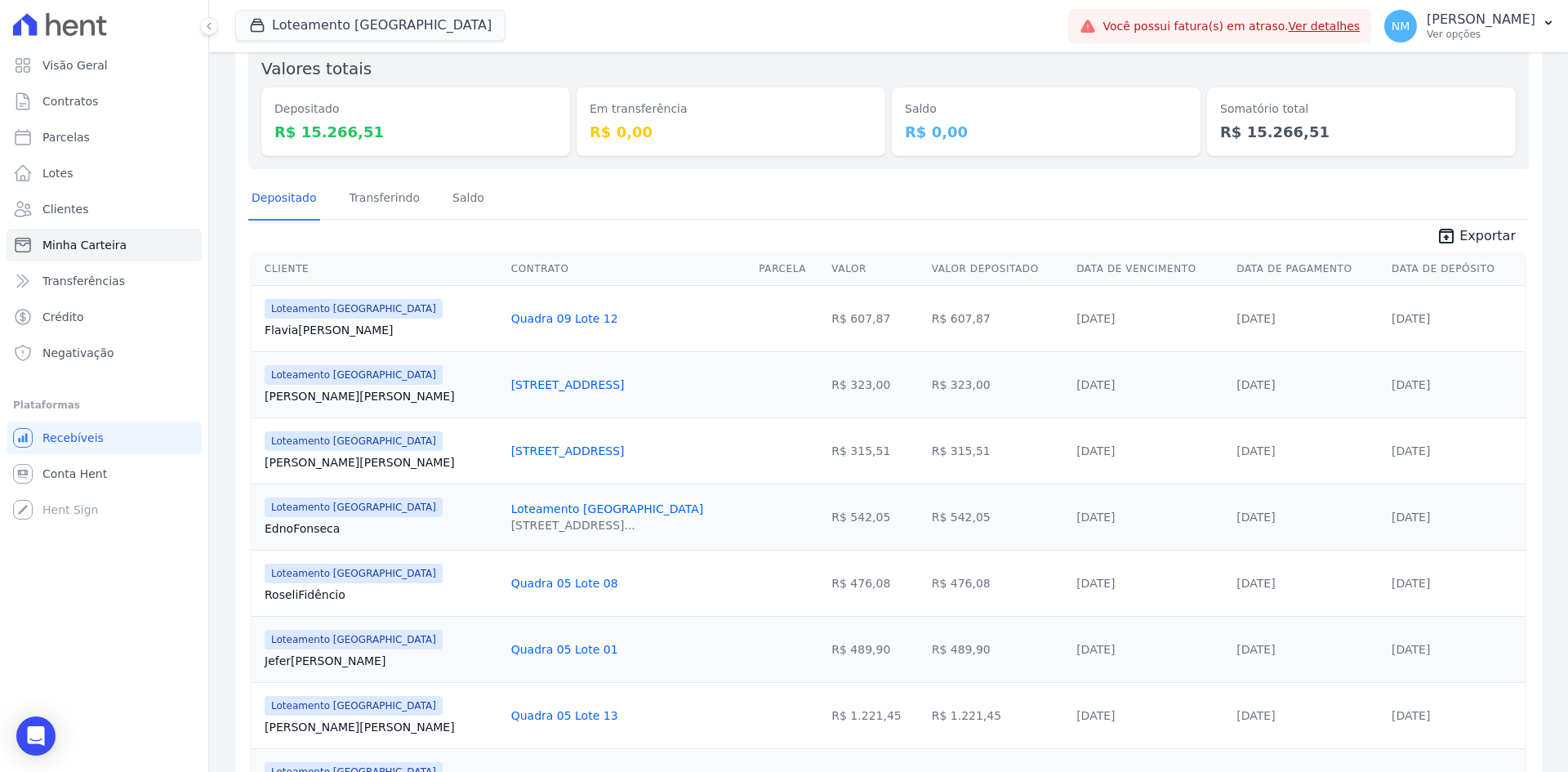
click at [505, 449] on td "Quadra 14 Lote 22" at bounding box center [629, 450] width 248 height 66
drag, startPoint x: 922, startPoint y: 444, endPoint x: 884, endPoint y: 447, distance: 38.1
click at [926, 447] on td "R$ 315,51" at bounding box center [997, 450] width 145 height 66
drag, startPoint x: 1439, startPoint y: 459, endPoint x: 1339, endPoint y: 451, distance: 100.3
click at [1339, 451] on tr "Loteamento Jardim Itália João Santos Quadra 14 Lote 22 R$ 315,51 R$ 315,51 20/0…" at bounding box center [888, 450] width 1274 height 66
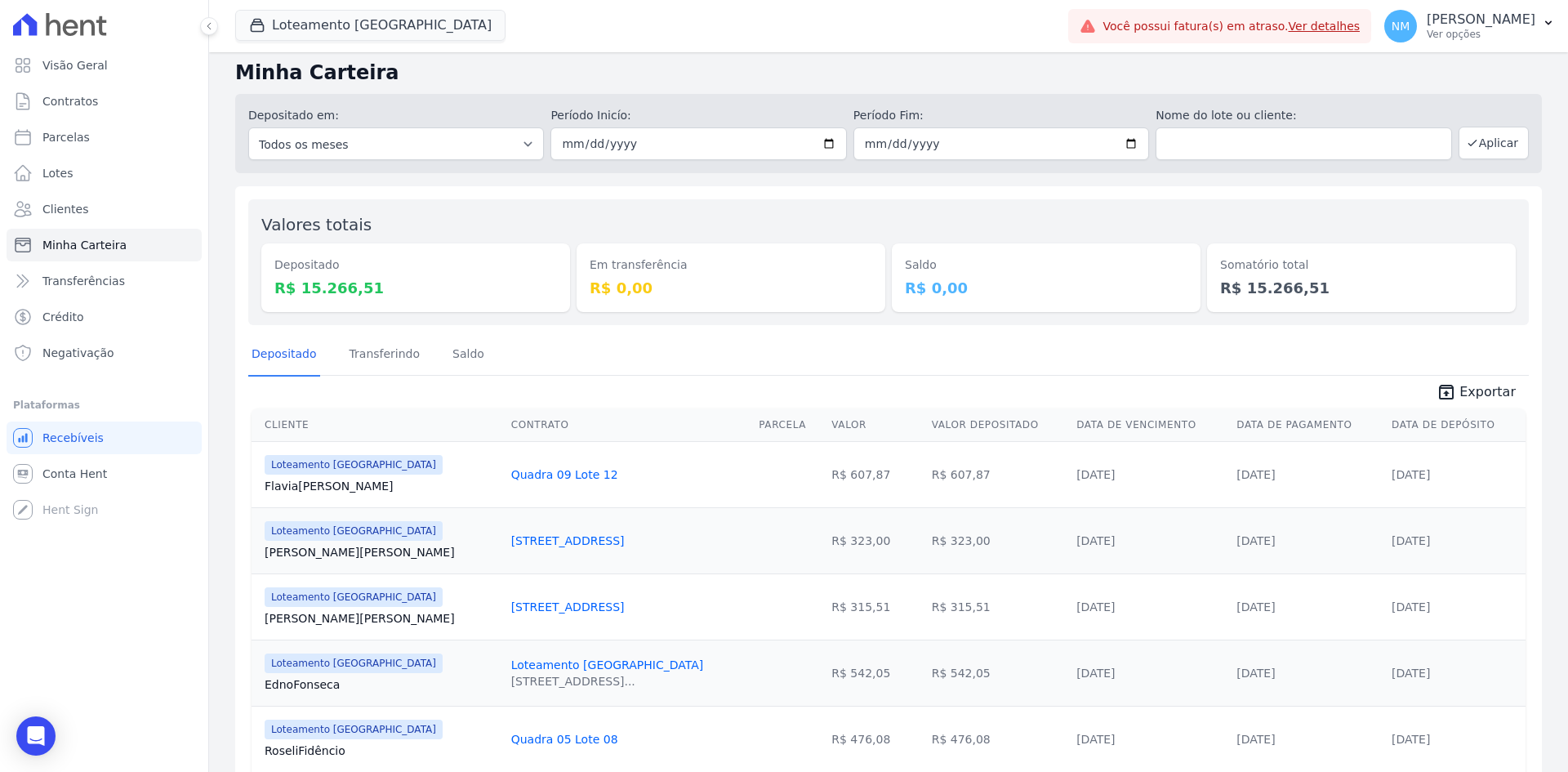
scroll to position [0, 0]
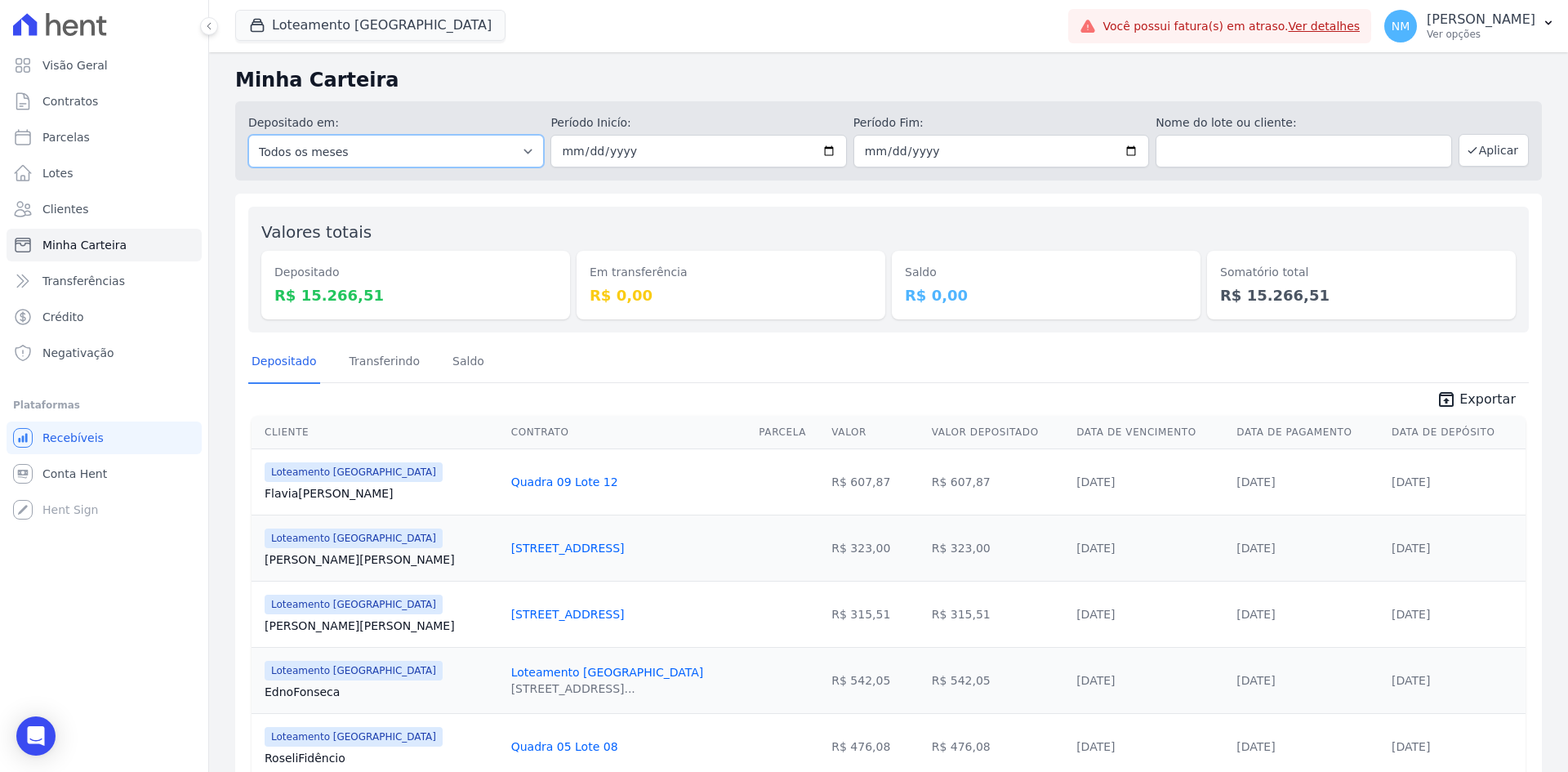
click at [392, 147] on select "Todos os meses Abril/2018 Maio/2018 Junho/2018 Julho/2018 Agosto/2018 Setembro/…" at bounding box center [396, 151] width 296 height 33
select select "08/2025"
click at [248, 135] on select "Todos os meses Abril/2018 Maio/2018 Junho/2018 Julho/2018 Agosto/2018 Setembro/…" at bounding box center [396, 151] width 296 height 33
click at [827, 148] on input "date" at bounding box center [698, 151] width 296 height 33
type input "[DATE]"
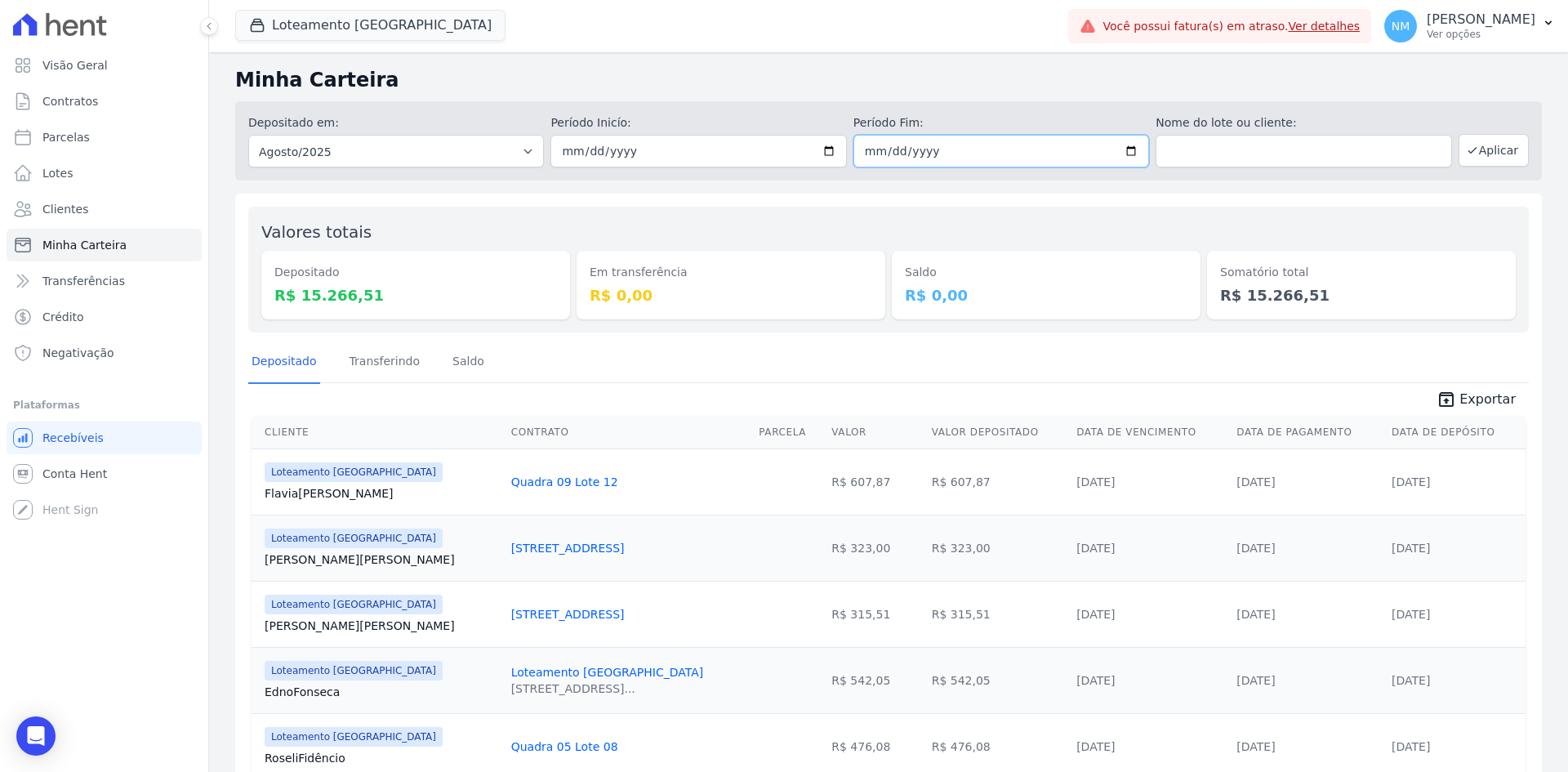
click at [1133, 146] on input "date" at bounding box center [1001, 151] width 296 height 33
click at [1124, 146] on input "date" at bounding box center [1001, 151] width 296 height 33
type input "[DATE]"
click at [1484, 145] on button "Aplicar" at bounding box center [1494, 150] width 70 height 33
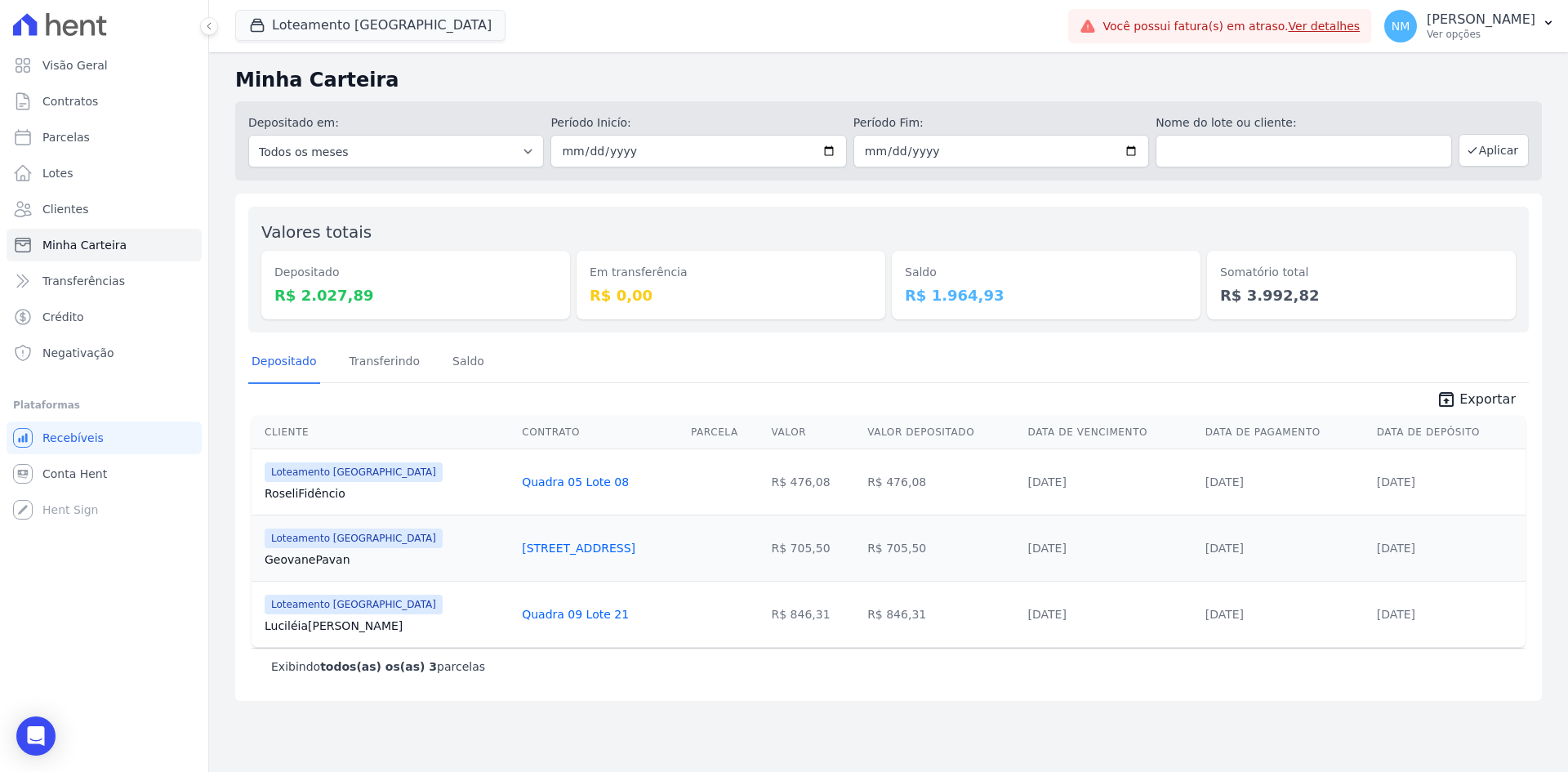
drag, startPoint x: 262, startPoint y: 490, endPoint x: 360, endPoint y: 488, distance: 98.0
click at [360, 488] on td "Loteamento [GEOGRAPHIC_DATA] [GEOGRAPHIC_DATA] Fidêncio" at bounding box center [383, 481] width 264 height 66
copy link "[PERSON_NAME]"
drag, startPoint x: 588, startPoint y: 482, endPoint x: 478, endPoint y: 483, distance: 110.0
click at [522, 483] on div "Quadra 05 Lote 08" at bounding box center [600, 481] width 156 height 16
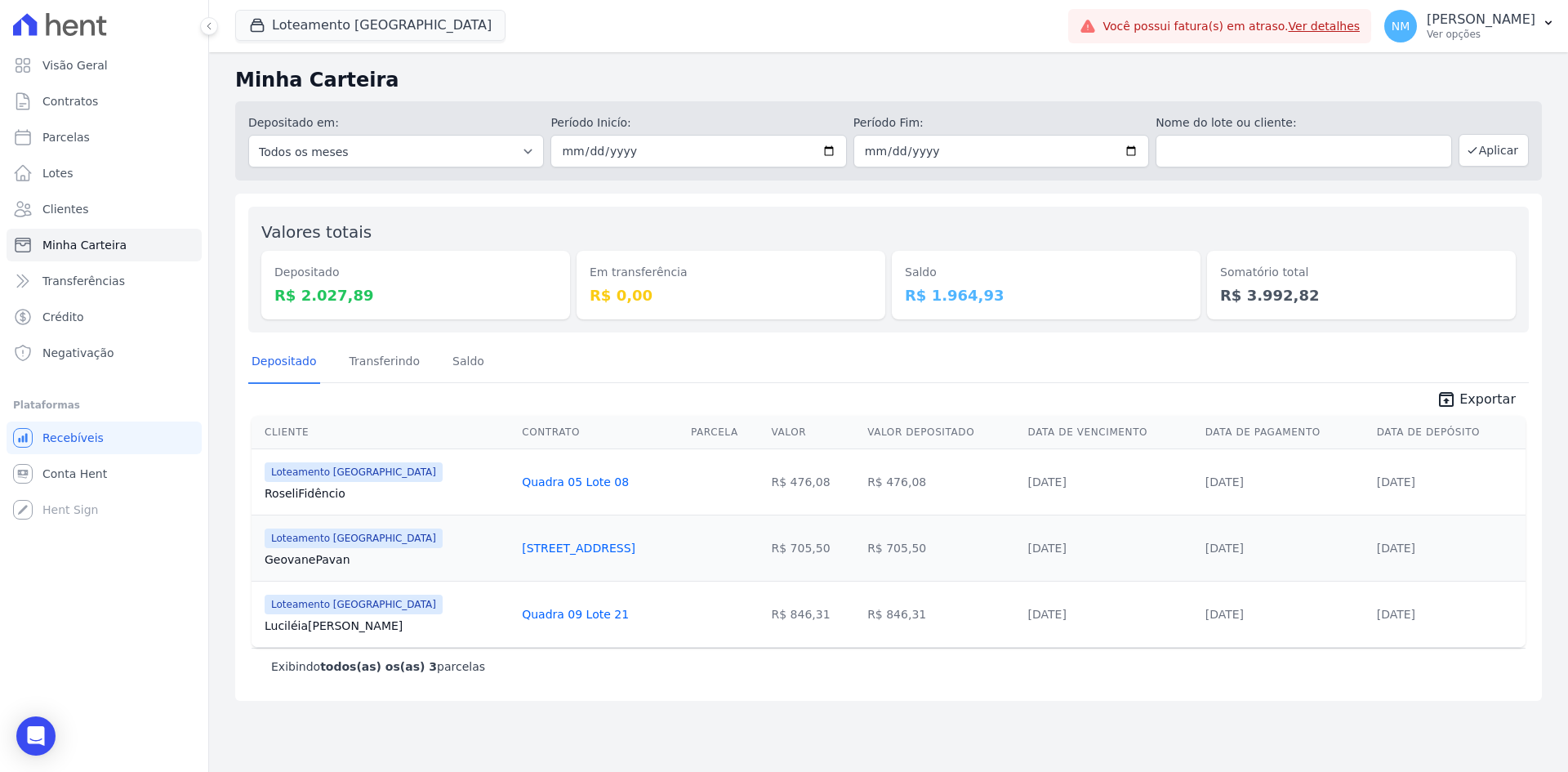
copy link "Quadra 05 Lote 08"
drag, startPoint x: 1450, startPoint y: 477, endPoint x: 1351, endPoint y: 484, distance: 99.2
click at [1351, 484] on tr "Loteamento [GEOGRAPHIC_DATA] [GEOGRAPHIC_DATA] Fidêncio Quadra 05 Lote 08 R$ 47…" at bounding box center [888, 481] width 1274 height 66
click at [1351, 484] on td "[DATE]" at bounding box center [1285, 481] width 172 height 66
copy tr "[DATE]"
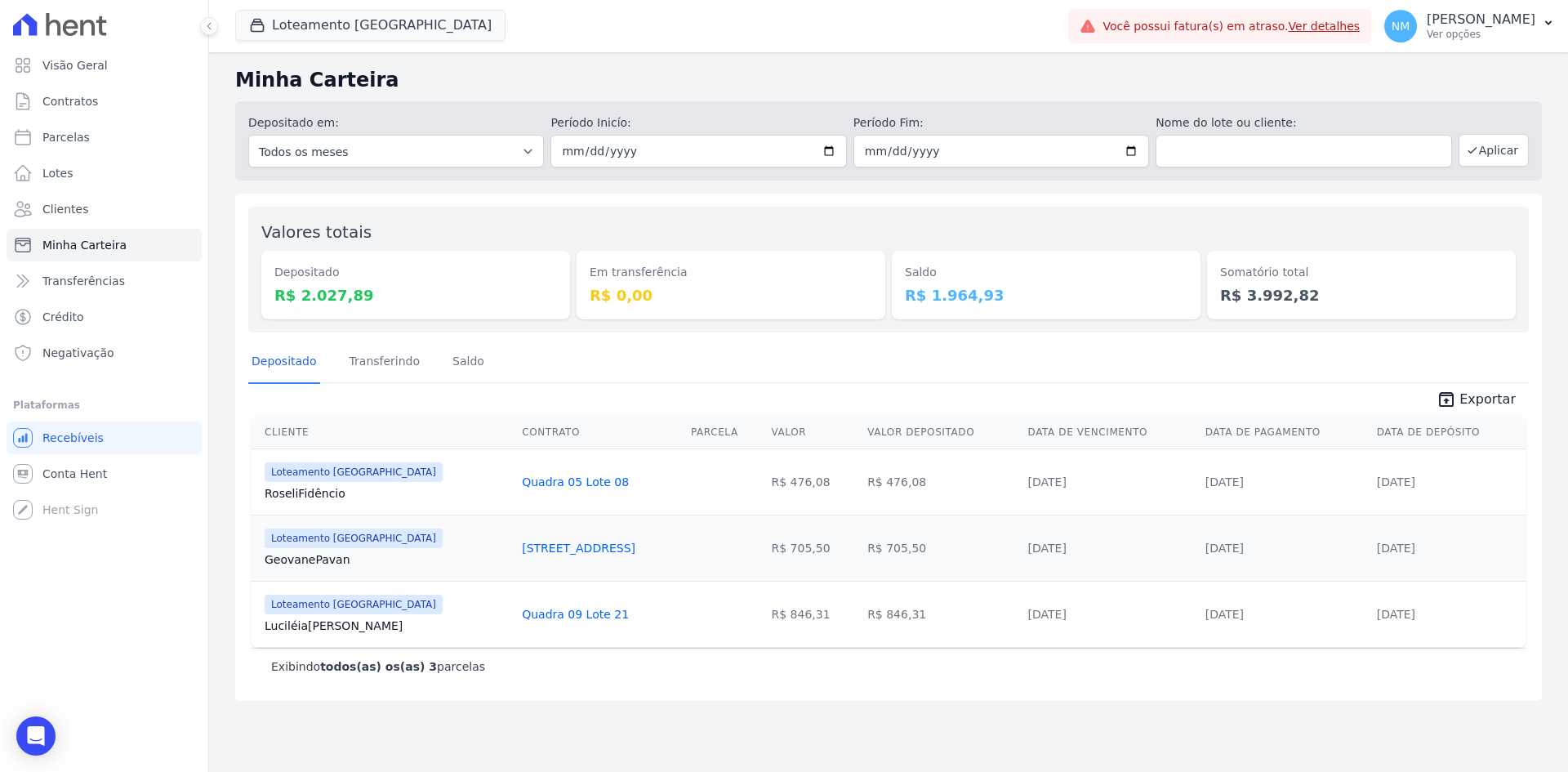
drag, startPoint x: 263, startPoint y: 555, endPoint x: 375, endPoint y: 555, distance: 112.0
click at [375, 555] on td "Loteamento [GEOGRAPHIC_DATA] Geovane [GEOGRAPHIC_DATA]" at bounding box center [383, 547] width 264 height 66
click at [375, 555] on link "Geovane [GEOGRAPHIC_DATA]" at bounding box center [387, 559] width 245 height 16
copy link "[PERSON_NAME]"
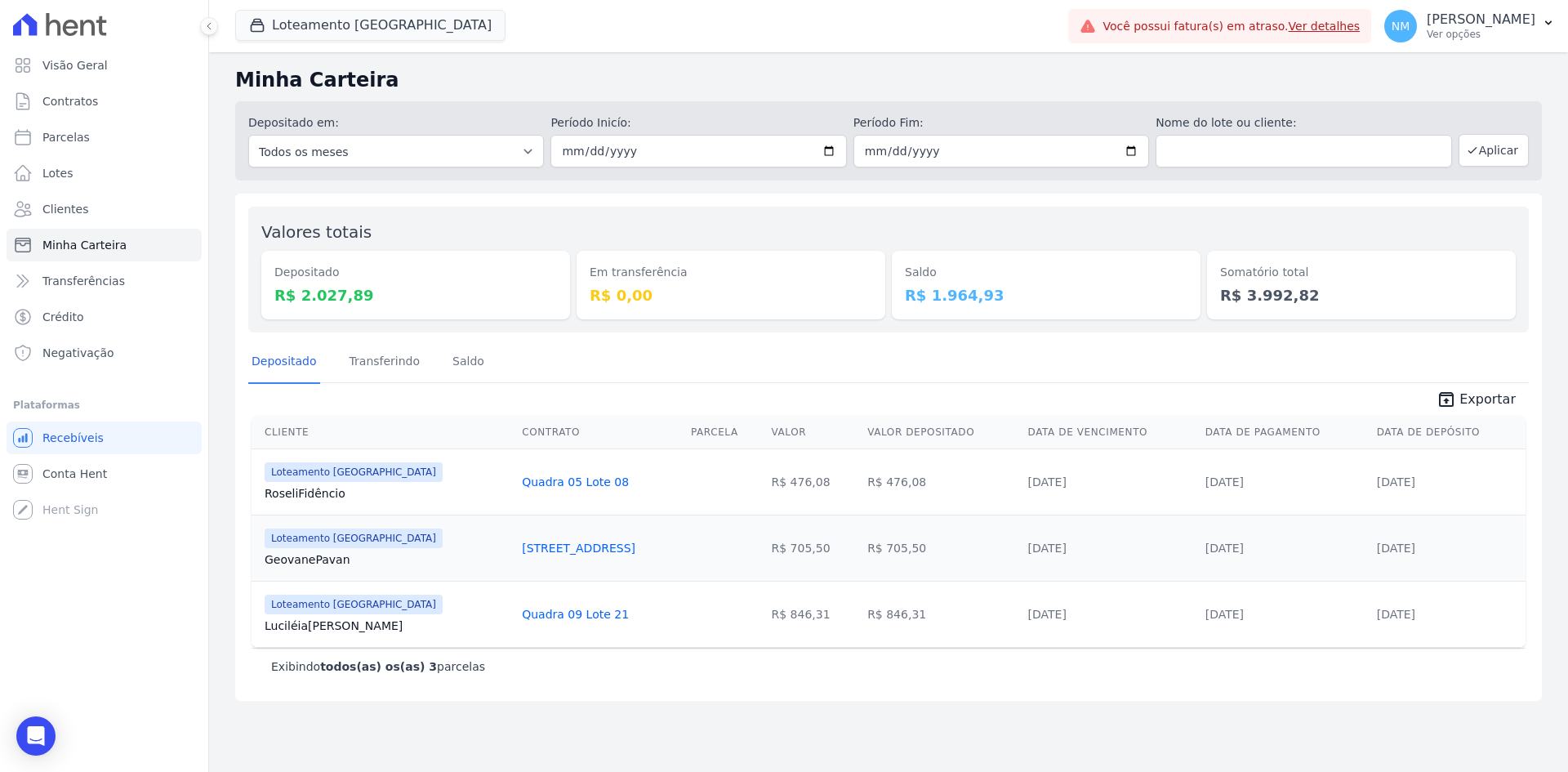
drag, startPoint x: 885, startPoint y: 534, endPoint x: 834, endPoint y: 557, distance: 55.9
click at [861, 557] on td "R$ 705,50" at bounding box center [940, 547] width 160 height 66
copy td "705,50"
drag, startPoint x: 580, startPoint y: 553, endPoint x: 509, endPoint y: 558, distance: 71.2
click at [515, 558] on td "[STREET_ADDRESS]" at bounding box center [600, 547] width 169 height 66
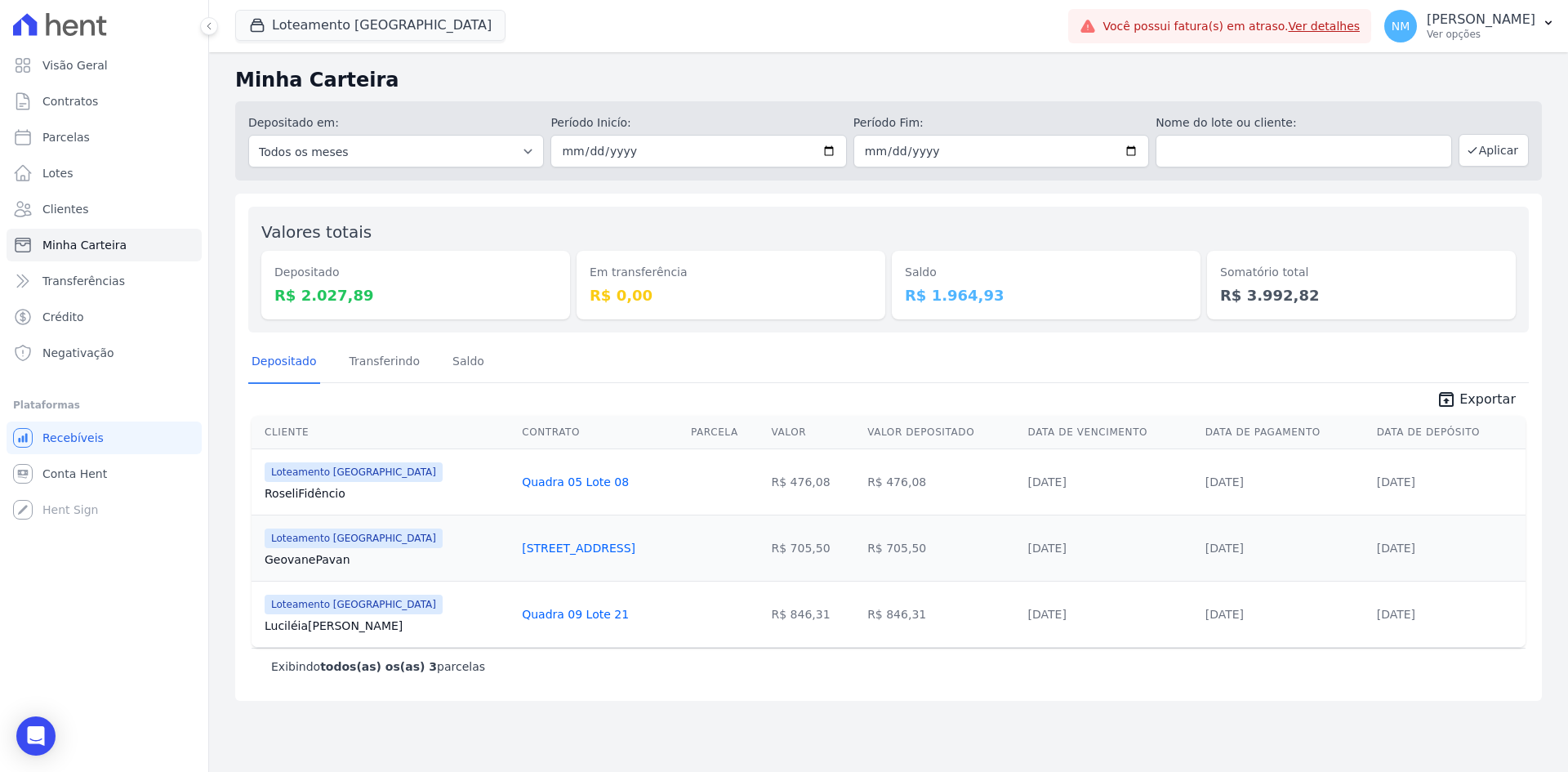
drag, startPoint x: 486, startPoint y: 561, endPoint x: 564, endPoint y: 550, distance: 78.8
click at [550, 551] on td "[STREET_ADDRESS]" at bounding box center [600, 547] width 169 height 66
drag, startPoint x: 593, startPoint y: 545, endPoint x: 465, endPoint y: 539, distance: 128.1
click at [515, 545] on td "[STREET_ADDRESS]" at bounding box center [600, 547] width 169 height 66
copy link "[STREET_ADDRESS]"
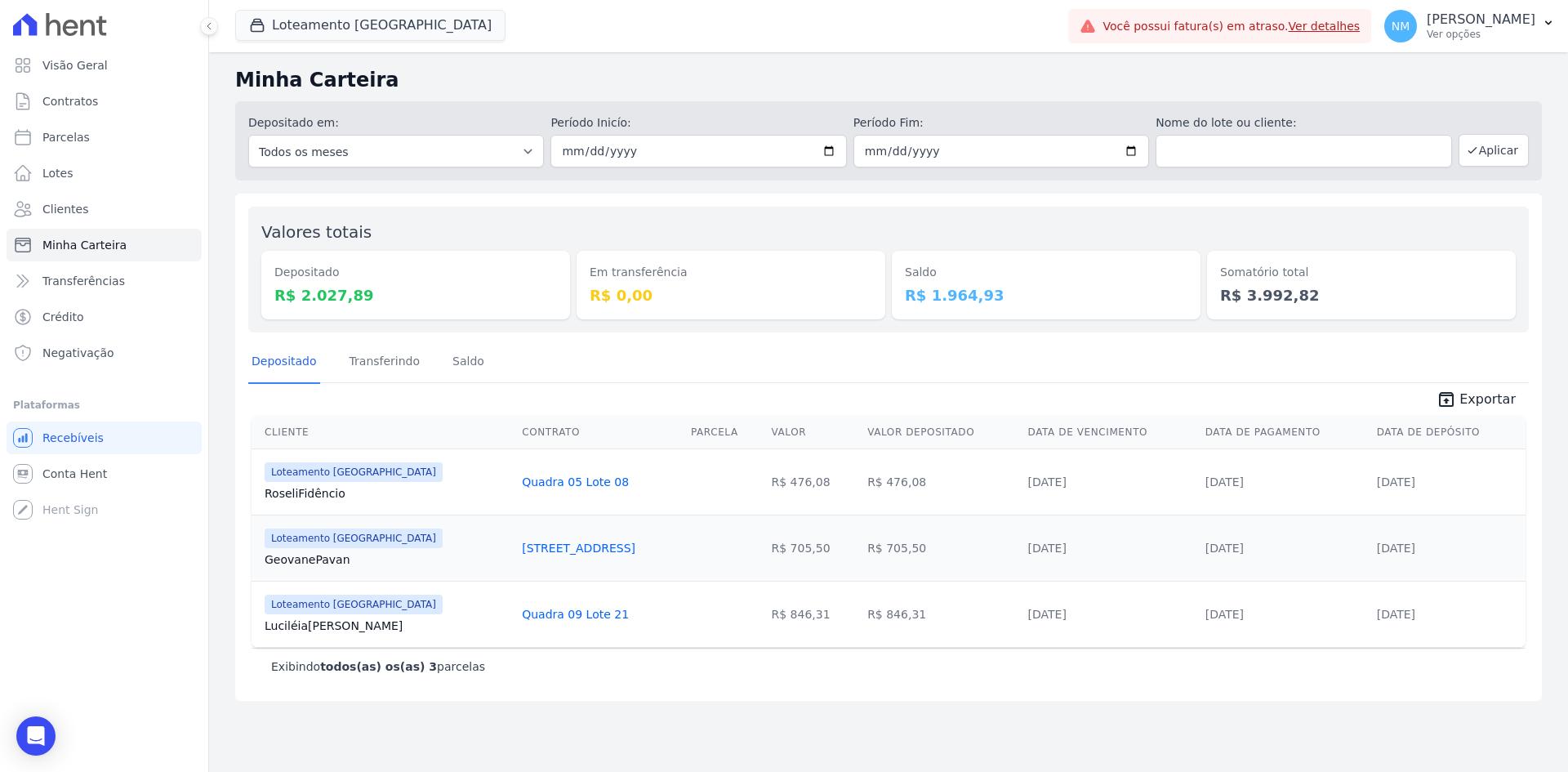
drag, startPoint x: 876, startPoint y: 550, endPoint x: 835, endPoint y: 549, distance: 41.0
click at [861, 549] on td "R$ 705,50" at bounding box center [940, 547] width 160 height 66
drag, startPoint x: 1063, startPoint y: 546, endPoint x: 968, endPoint y: 547, distance: 95.0
click at [968, 547] on tr "Loteamento [GEOGRAPHIC_DATA] Geovane [GEOGRAPHIC_DATA] Quadra 15 Lote 01 R$ 705…" at bounding box center [888, 547] width 1274 height 66
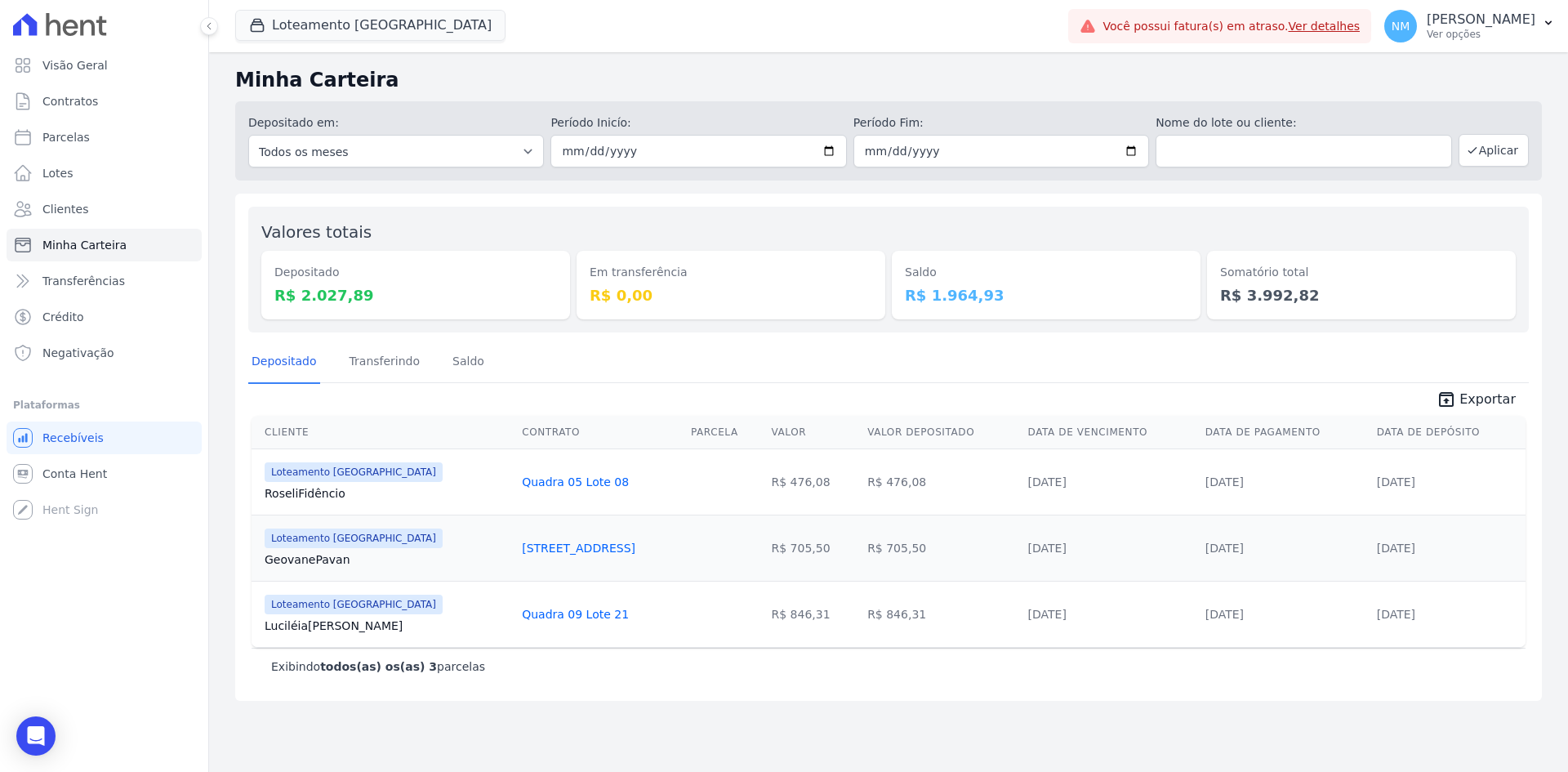
copy tr "[DATE]"
drag, startPoint x: 879, startPoint y: 478, endPoint x: 838, endPoint y: 478, distance: 41.0
click at [861, 478] on td "R$ 476,08" at bounding box center [940, 481] width 160 height 66
copy td "476,08"
drag, startPoint x: 261, startPoint y: 622, endPoint x: 362, endPoint y: 624, distance: 101.0
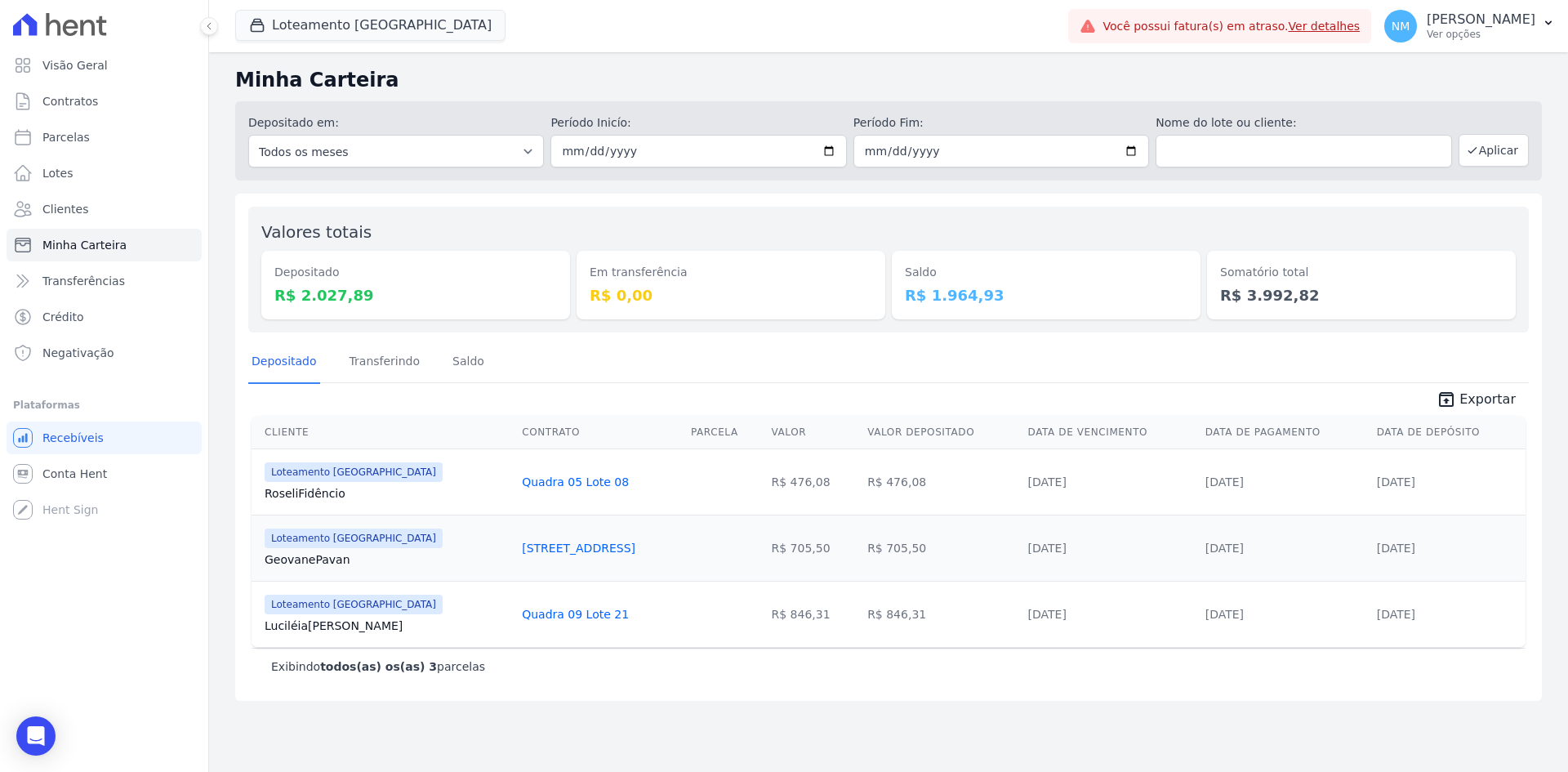
click at [362, 624] on td "Loteamento [GEOGRAPHIC_DATA] [GEOGRAPHIC_DATA] [PERSON_NAME]" at bounding box center [383, 614] width 264 height 66
copy link "[PERSON_NAME]"
drag, startPoint x: 463, startPoint y: 612, endPoint x: 585, endPoint y: 607, distance: 122.1
click at [585, 607] on tr "Loteamento [GEOGRAPHIC_DATA] [GEOGRAPHIC_DATA] [PERSON_NAME] Quadra 09 Lote 21 …" at bounding box center [888, 614] width 1274 height 66
click at [620, 616] on div "Quadra 09 Lote 21" at bounding box center [600, 614] width 156 height 16
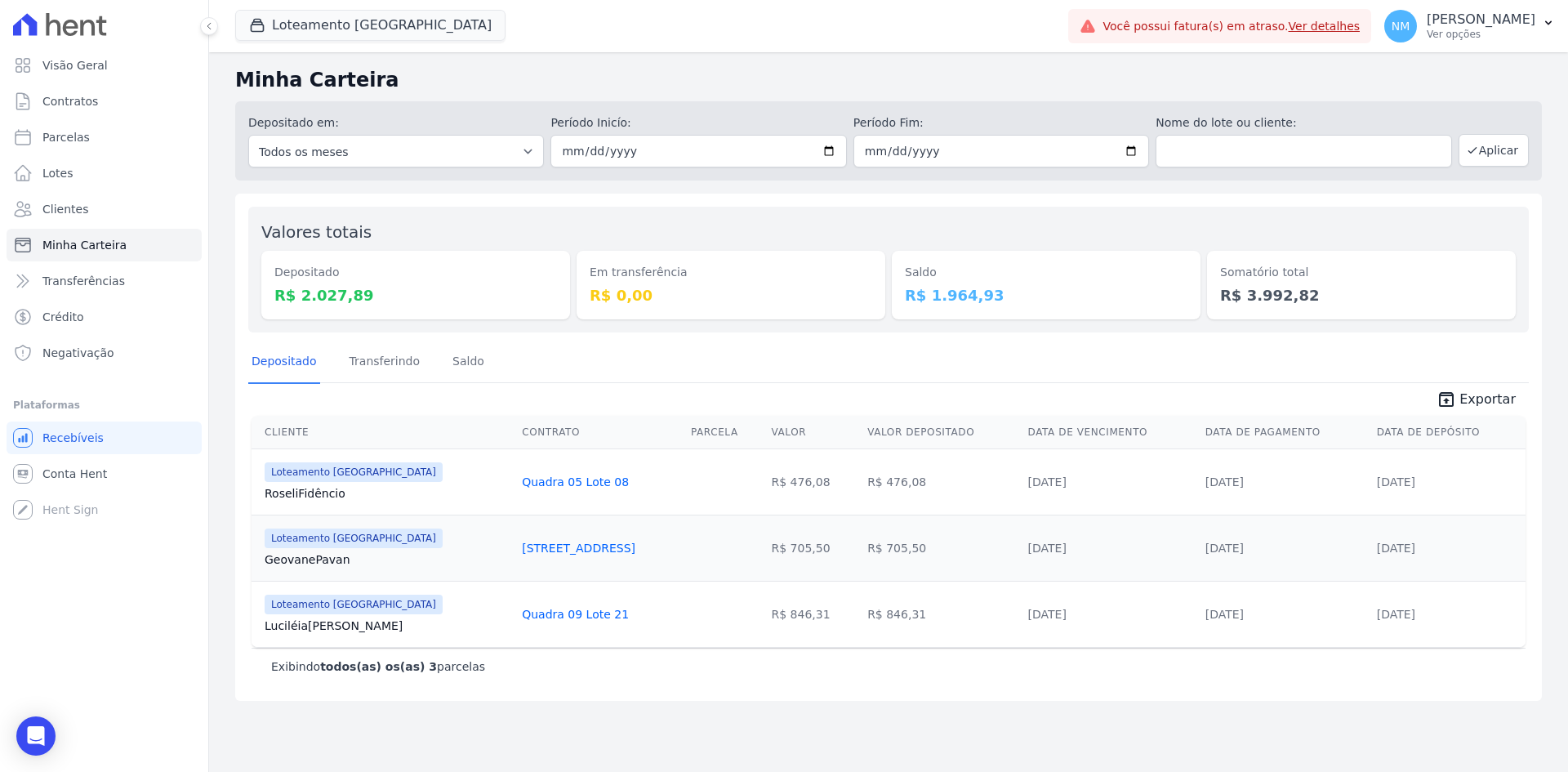
drag, startPoint x: 613, startPoint y: 617, endPoint x: 455, endPoint y: 620, distance: 158.0
click at [455, 620] on tr "Loteamento [GEOGRAPHIC_DATA] [GEOGRAPHIC_DATA] [PERSON_NAME] Quadra 09 Lote 21 …" at bounding box center [888, 614] width 1274 height 66
click at [455, 620] on link "Luciléia [PERSON_NAME]" at bounding box center [387, 625] width 245 height 16
drag, startPoint x: 576, startPoint y: 608, endPoint x: 464, endPoint y: 615, distance: 112.2
click at [464, 615] on tr "Loteamento [GEOGRAPHIC_DATA] [GEOGRAPHIC_DATA] [PERSON_NAME] Quadra 09 Lote 21 …" at bounding box center [888, 614] width 1274 height 66
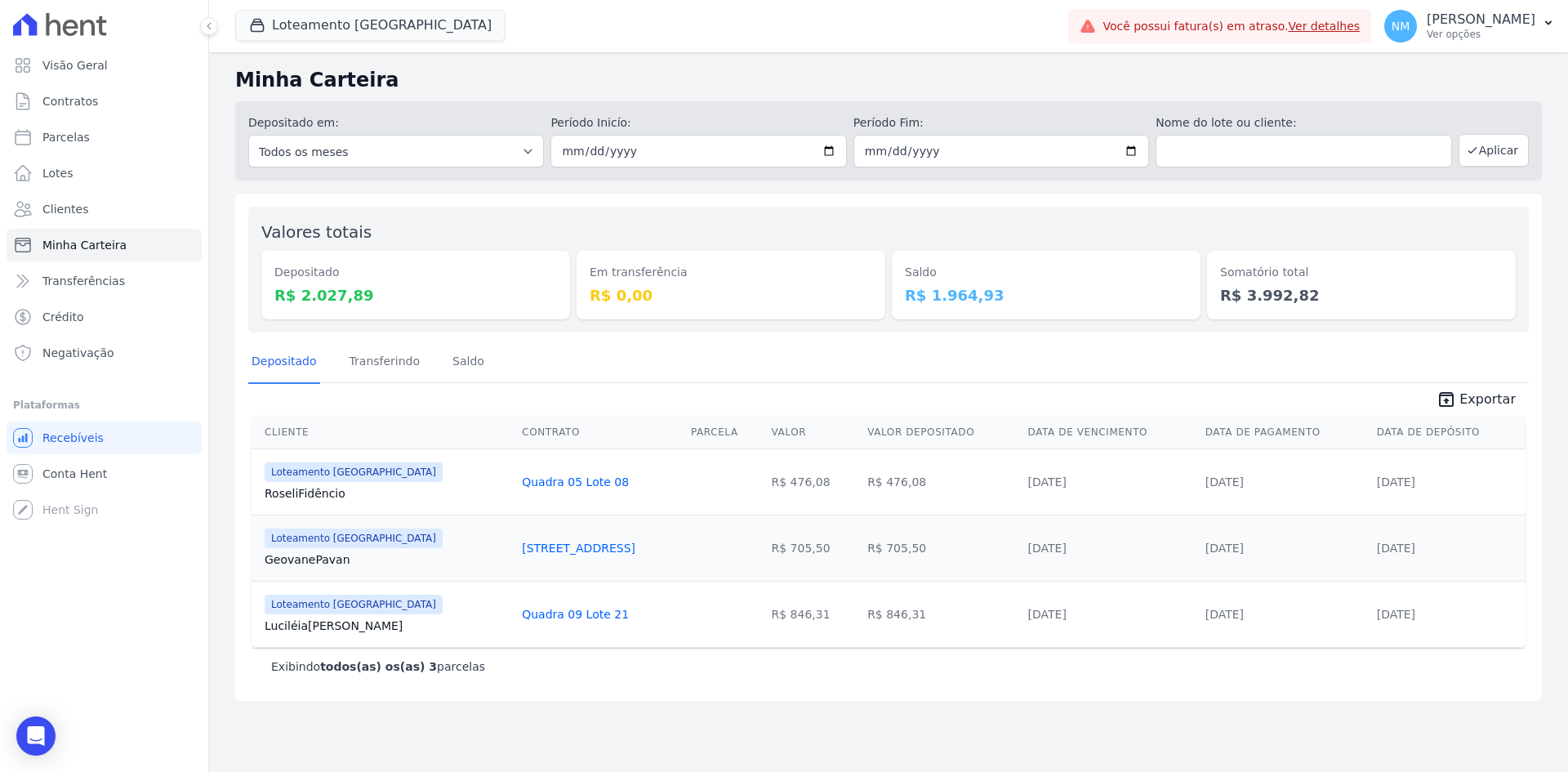
click at [464, 615] on td "Loteamento [GEOGRAPHIC_DATA] [GEOGRAPHIC_DATA] [PERSON_NAME]" at bounding box center [383, 614] width 264 height 66
drag, startPoint x: 574, startPoint y: 611, endPoint x: 473, endPoint y: 612, distance: 101.0
click at [515, 612] on td "Quadra 09 Lote 21" at bounding box center [600, 614] width 169 height 66
copy link "Quadra 09 Lote 21"
drag, startPoint x: 885, startPoint y: 619, endPoint x: 834, endPoint y: 619, distance: 51.0
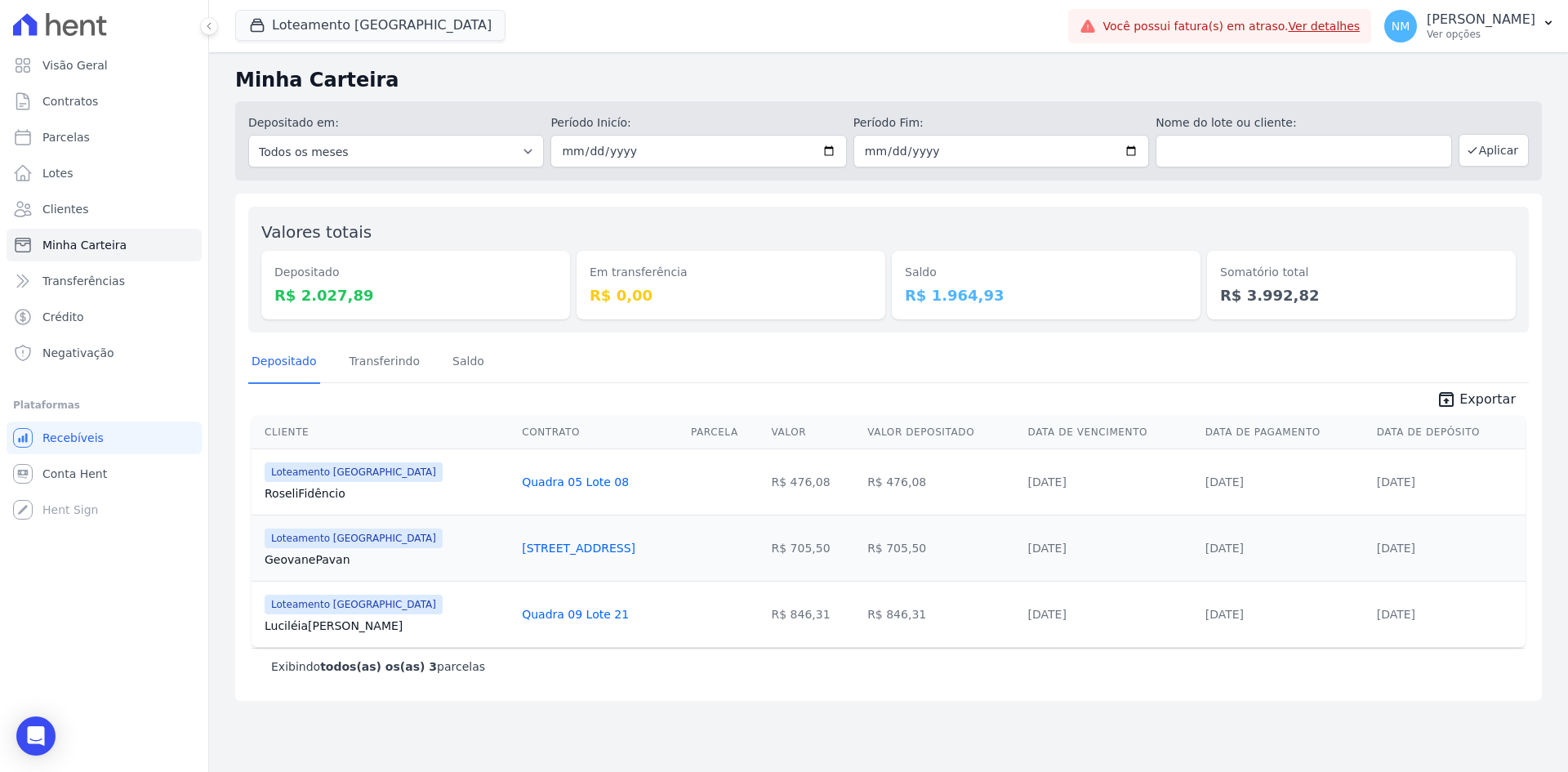
click at [861, 619] on td "R$ 846,31" at bounding box center [940, 614] width 160 height 66
drag, startPoint x: 872, startPoint y: 612, endPoint x: 839, endPoint y: 614, distance: 33.1
click at [861, 614] on td "R$ 846,31" at bounding box center [940, 614] width 160 height 66
drag, startPoint x: 1454, startPoint y: 607, endPoint x: 1341, endPoint y: 622, distance: 114.0
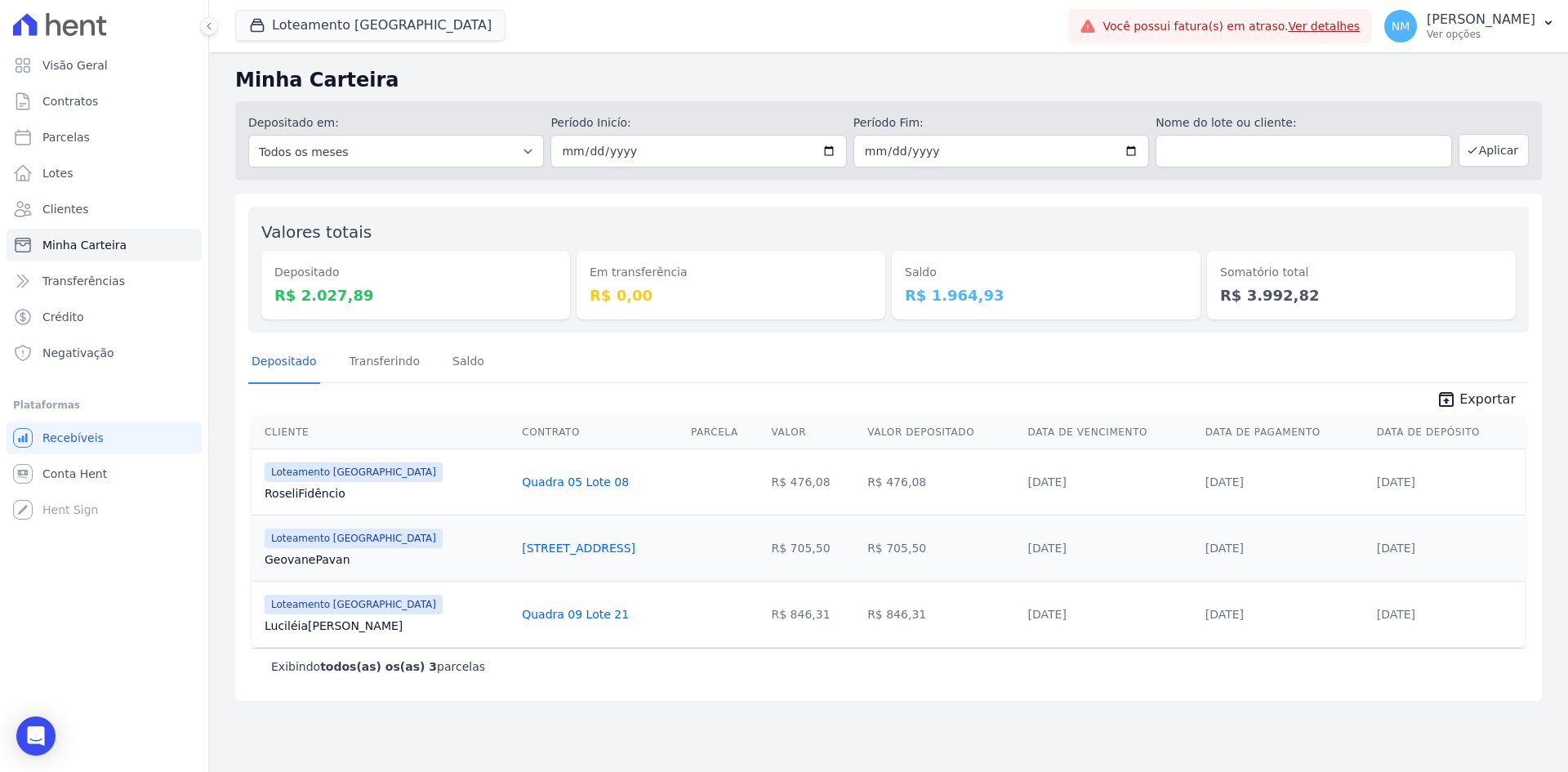
click at [1341, 622] on tr "Loteamento [GEOGRAPHIC_DATA] [GEOGRAPHIC_DATA] [PERSON_NAME] Quadra 09 Lote 21 …" at bounding box center [888, 614] width 1274 height 66
drag, startPoint x: 1440, startPoint y: 563, endPoint x: 1336, endPoint y: 567, distance: 104.1
click at [1336, 567] on tr "Loteamento [GEOGRAPHIC_DATA] Geovane [GEOGRAPHIC_DATA] Quadra 15 Lote 01 R$ 705…" at bounding box center [888, 547] width 1274 height 66
